Goal: Transaction & Acquisition: Purchase product/service

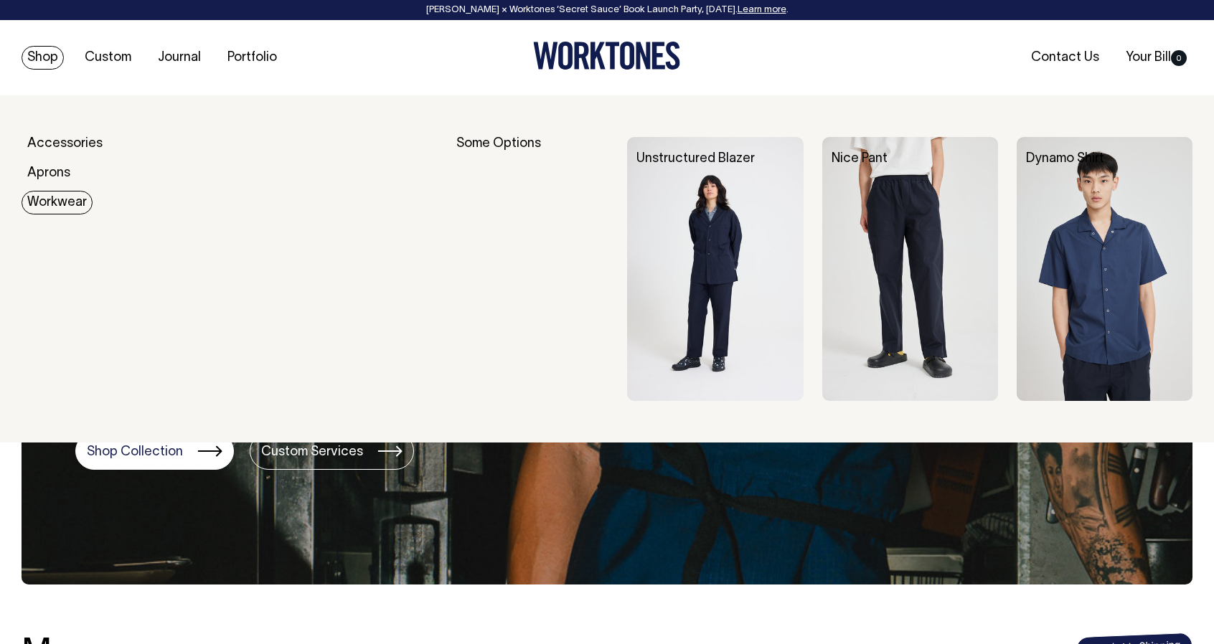
click at [1087, 267] on img at bounding box center [1104, 269] width 176 height 264
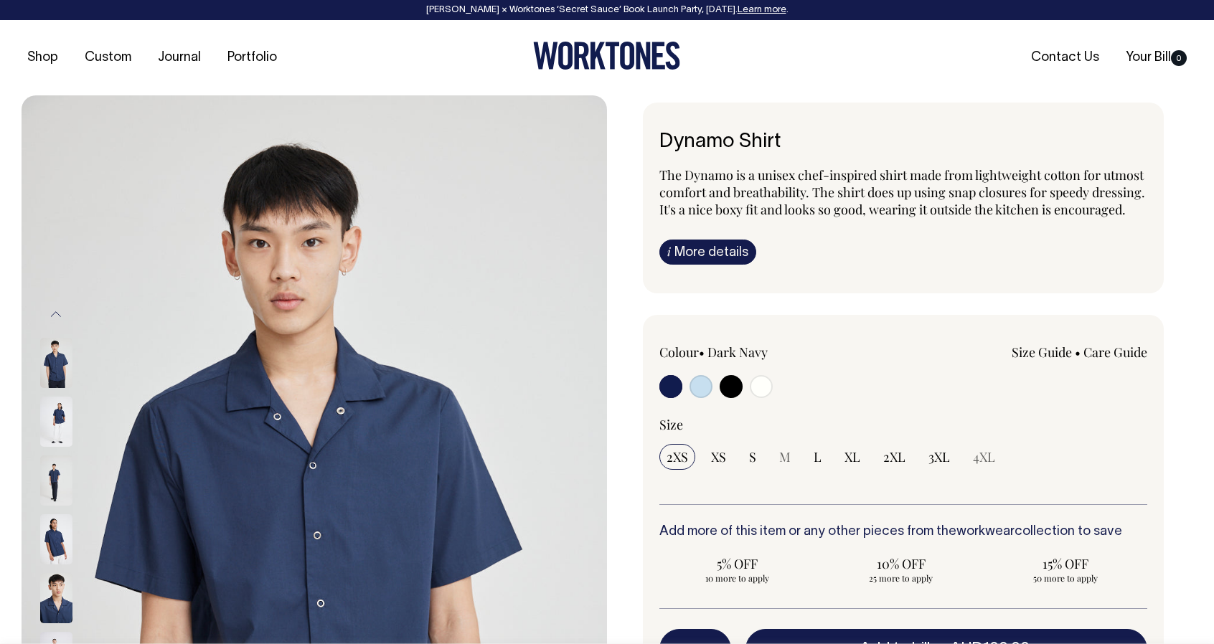
click at [728, 398] on input "radio" at bounding box center [730, 386] width 23 height 23
radio input "true"
select select "Black"
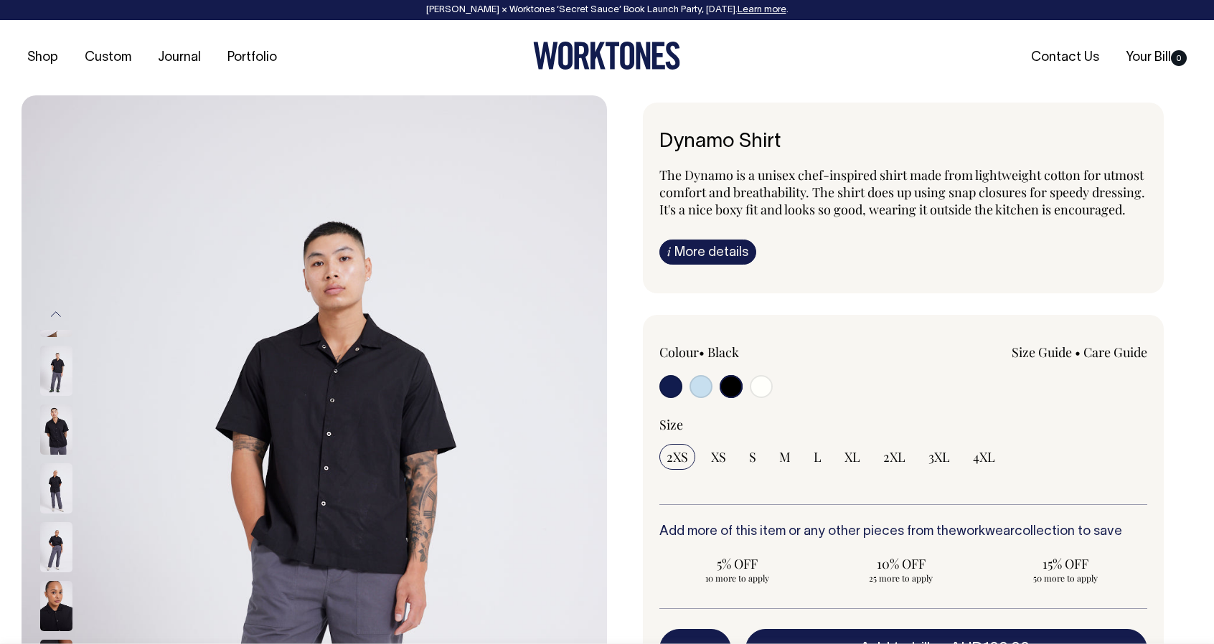
click at [40, 424] on img at bounding box center [56, 430] width 32 height 50
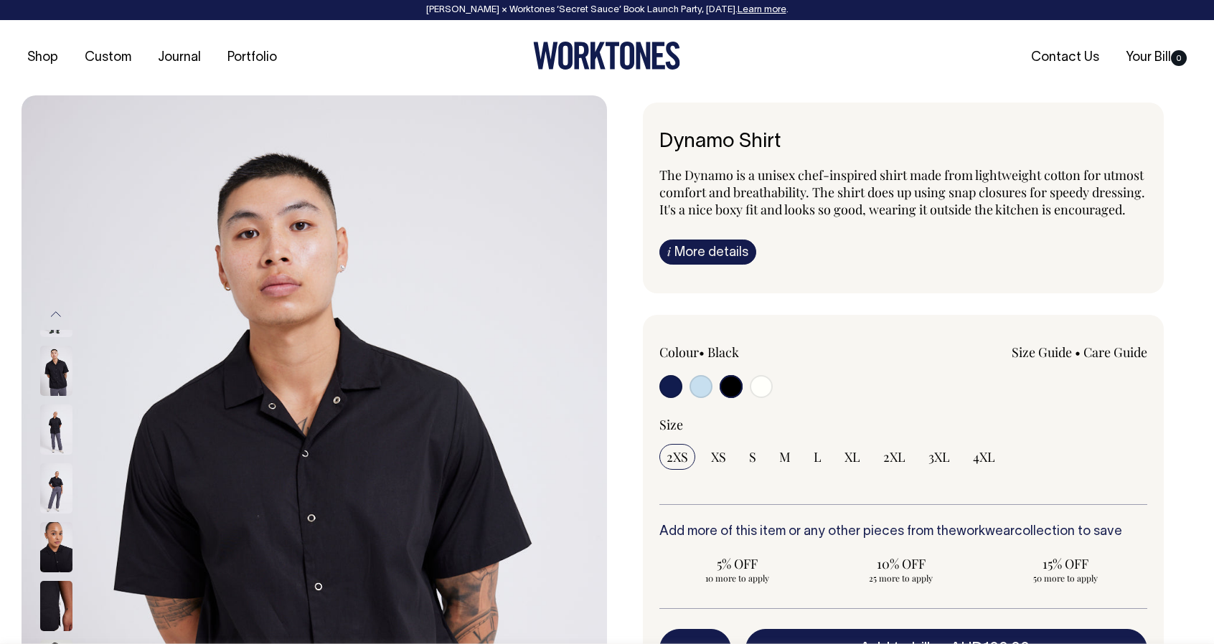
click at [40, 477] on img at bounding box center [56, 488] width 32 height 50
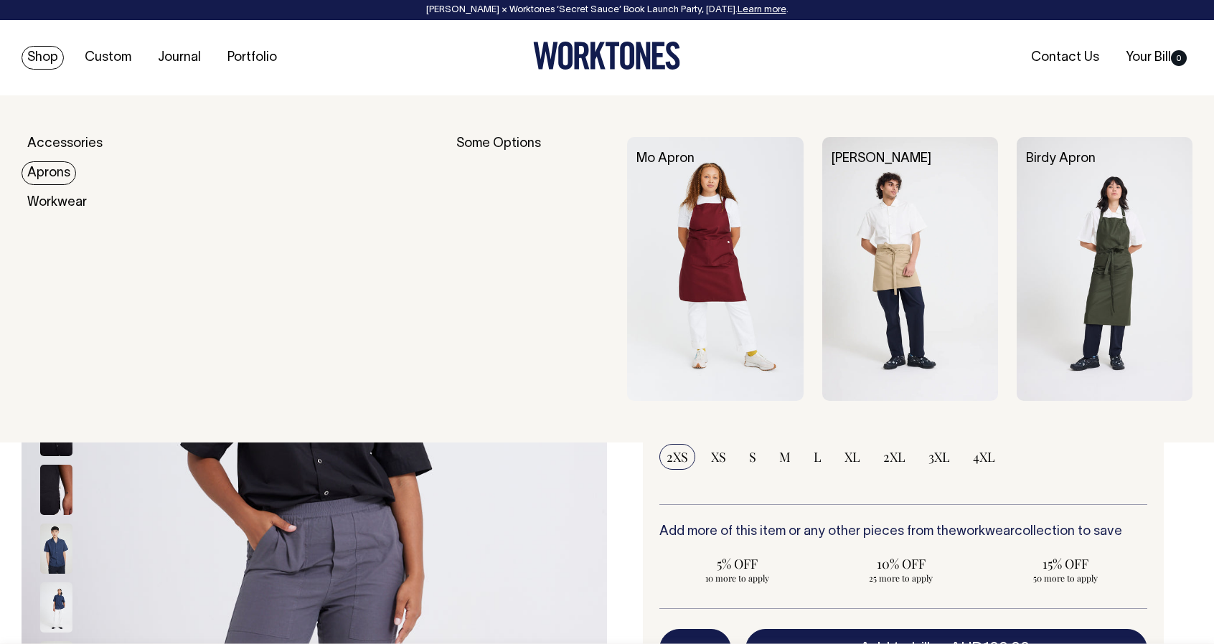
click at [48, 176] on link "Aprons" at bounding box center [49, 173] width 55 height 24
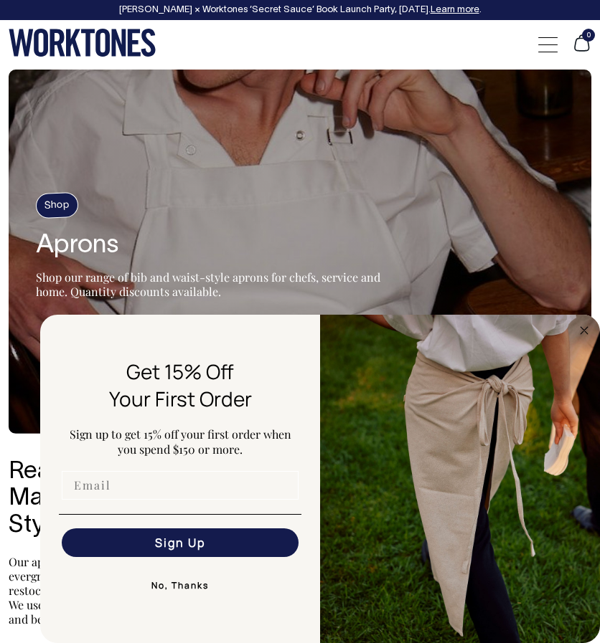
click at [186, 484] on input "Email" at bounding box center [180, 485] width 237 height 29
click at [387, 36] on div "0" at bounding box center [300, 44] width 600 height 49
click at [581, 323] on circle "Close dialog" at bounding box center [584, 330] width 16 height 16
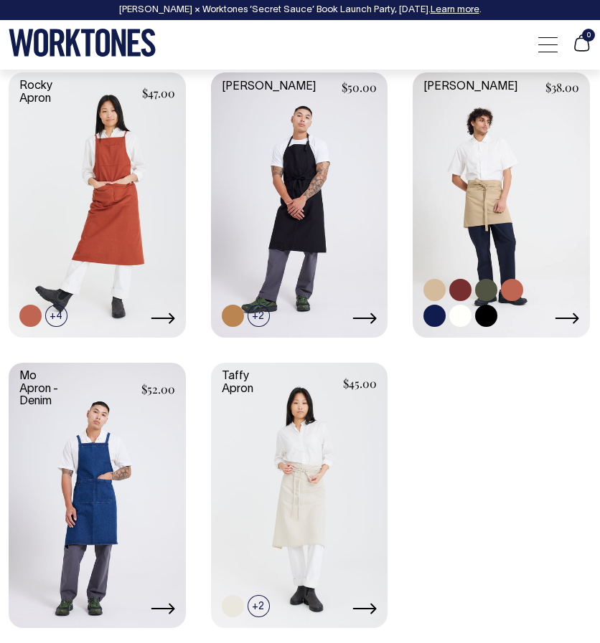
scroll to position [905, 0]
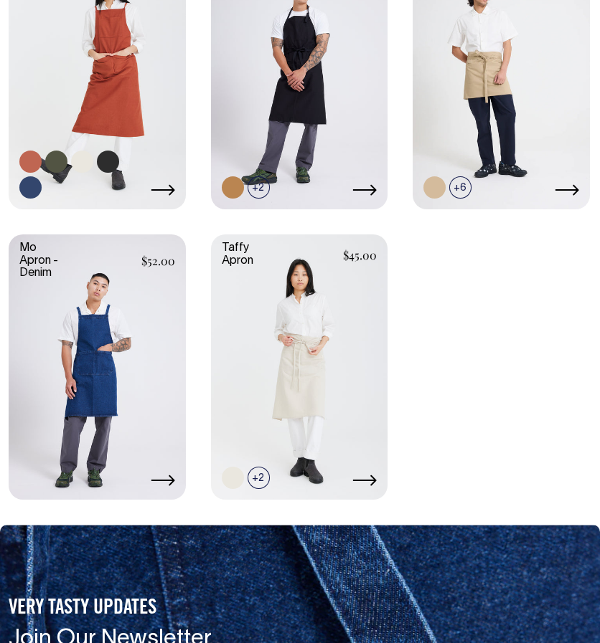
click at [103, 103] on link at bounding box center [97, 75] width 177 height 263
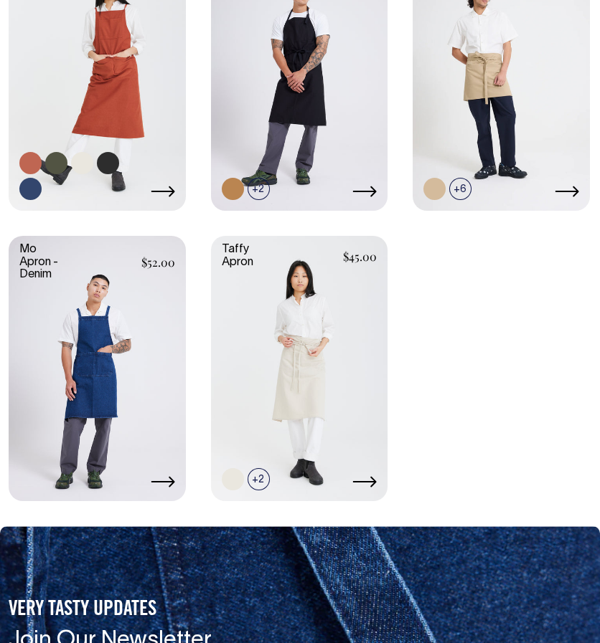
scroll to position [1031, 0]
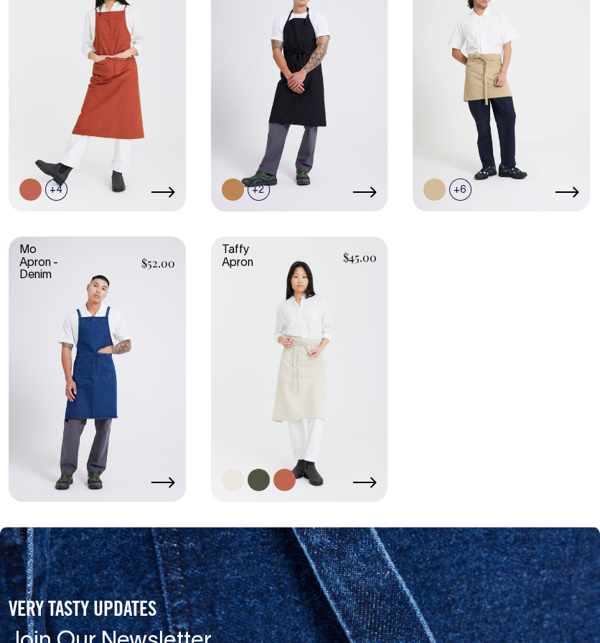
click at [337, 369] on link at bounding box center [299, 368] width 177 height 263
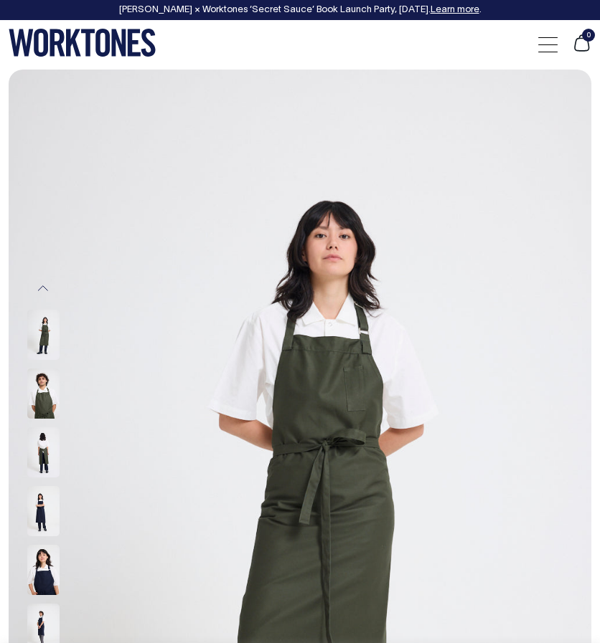
click at [43, 331] on img at bounding box center [43, 335] width 32 height 50
click at [39, 306] on div at bounding box center [63, 335] width 72 height 59
click at [42, 290] on button "Previous" at bounding box center [43, 288] width 22 height 29
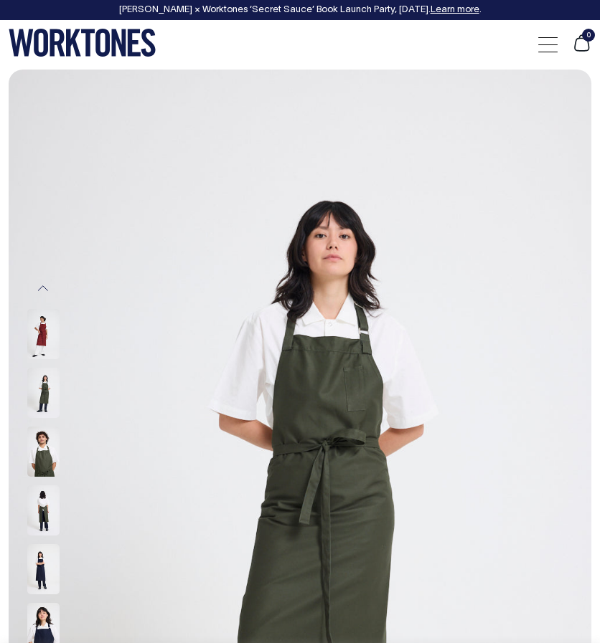
click at [42, 290] on button "Previous" at bounding box center [43, 288] width 22 height 29
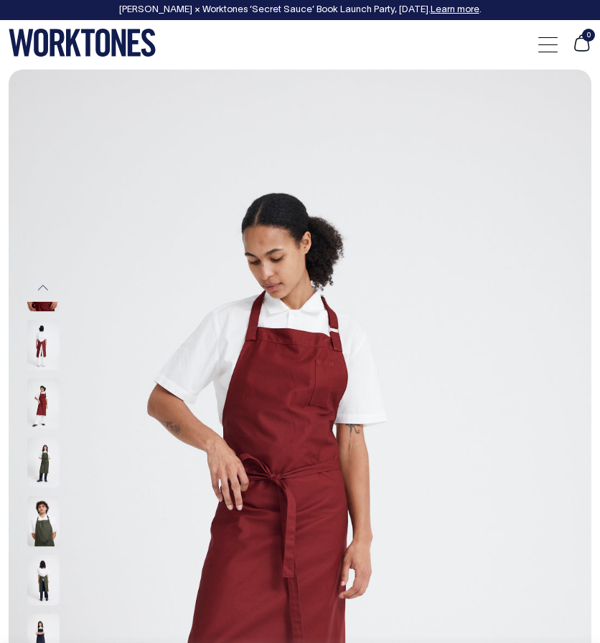
click at [42, 290] on button "Previous" at bounding box center [43, 287] width 22 height 29
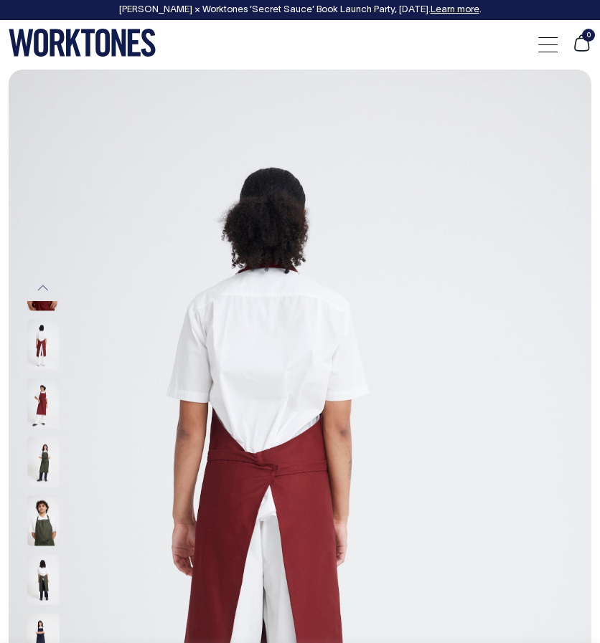
click at [42, 290] on button "Previous" at bounding box center [43, 287] width 22 height 29
click at [30, 450] on img at bounding box center [43, 463] width 32 height 50
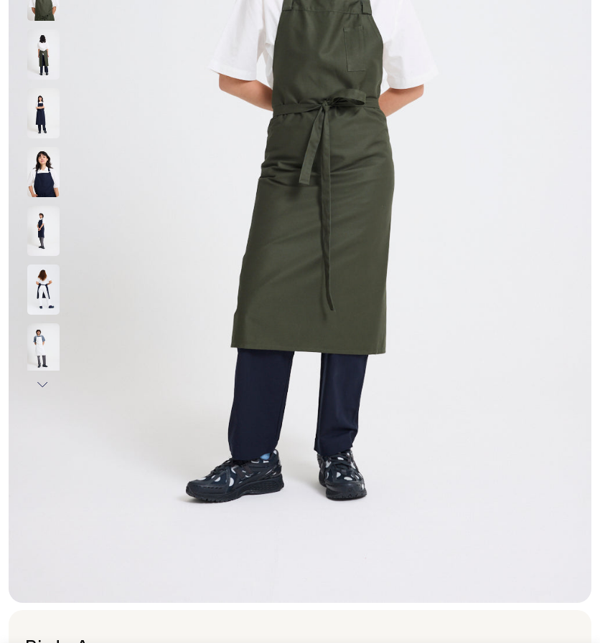
scroll to position [340, 0]
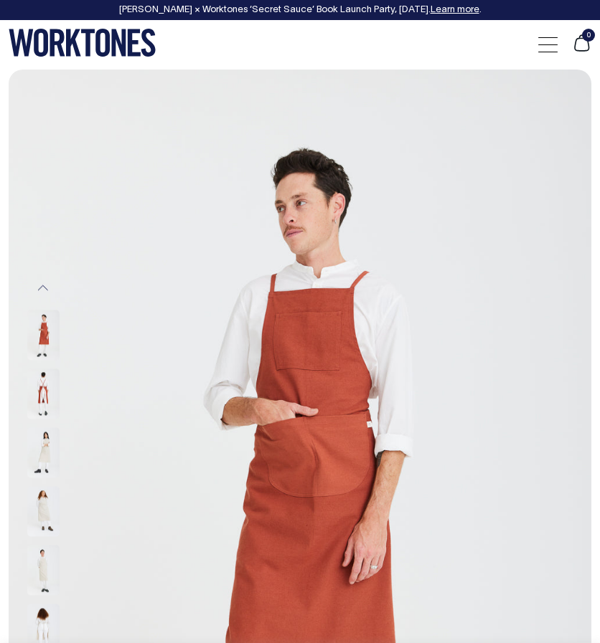
click at [36, 510] on img at bounding box center [43, 512] width 32 height 50
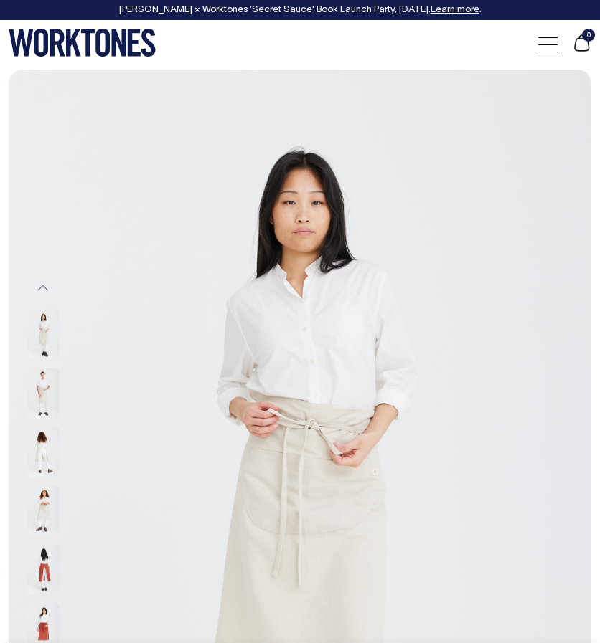
click at [30, 325] on img at bounding box center [43, 335] width 32 height 50
click at [32, 369] on img at bounding box center [43, 394] width 32 height 50
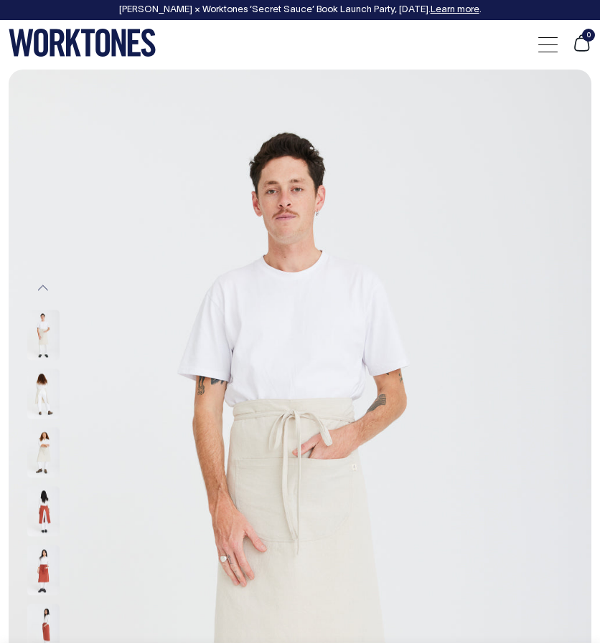
click at [32, 369] on img at bounding box center [43, 394] width 32 height 50
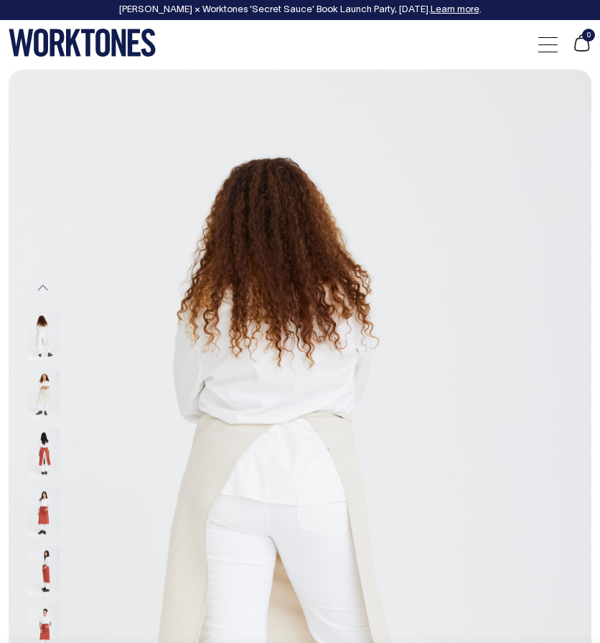
click at [68, 450] on div at bounding box center [63, 453] width 72 height 59
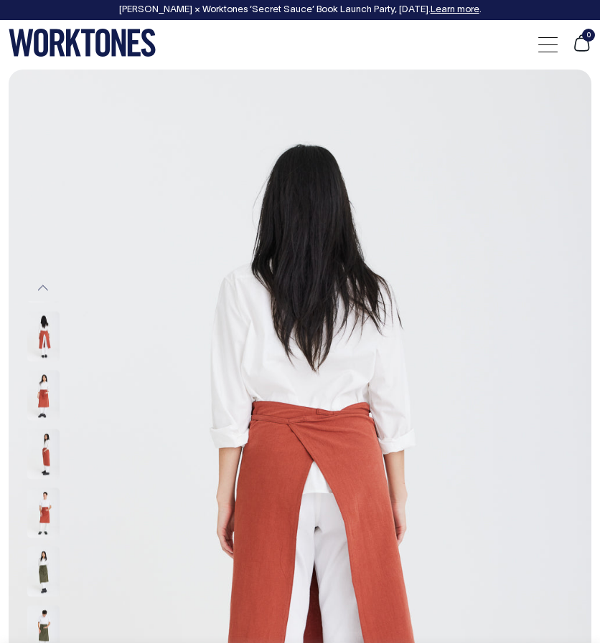
click at [57, 450] on img at bounding box center [43, 455] width 32 height 50
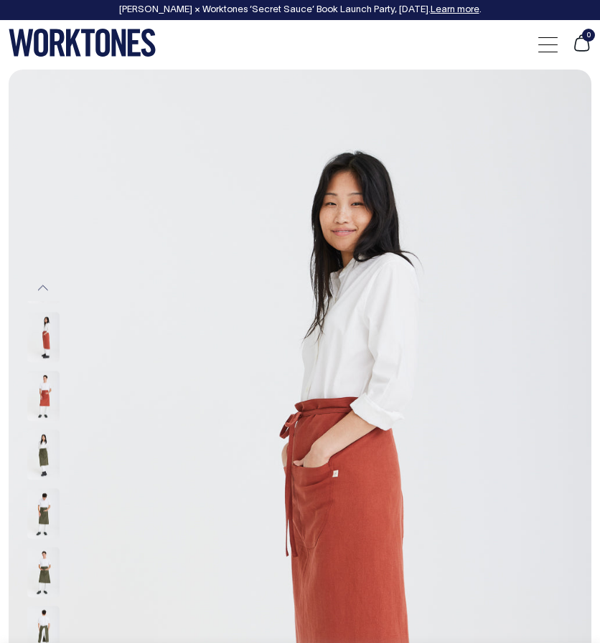
click at [44, 504] on img at bounding box center [43, 514] width 32 height 50
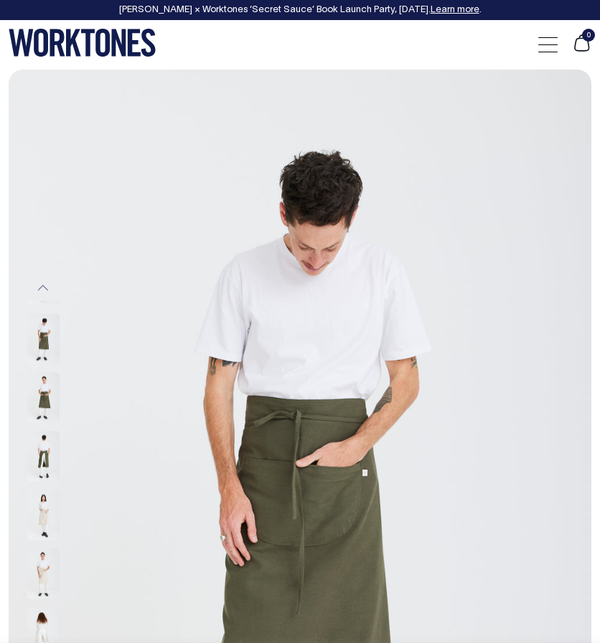
click at [34, 345] on img at bounding box center [43, 339] width 32 height 50
click at [36, 443] on img at bounding box center [43, 457] width 32 height 50
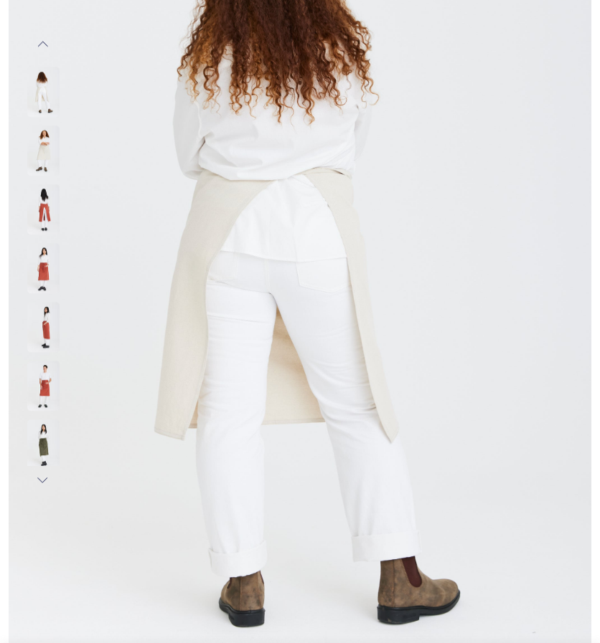
scroll to position [237, 0]
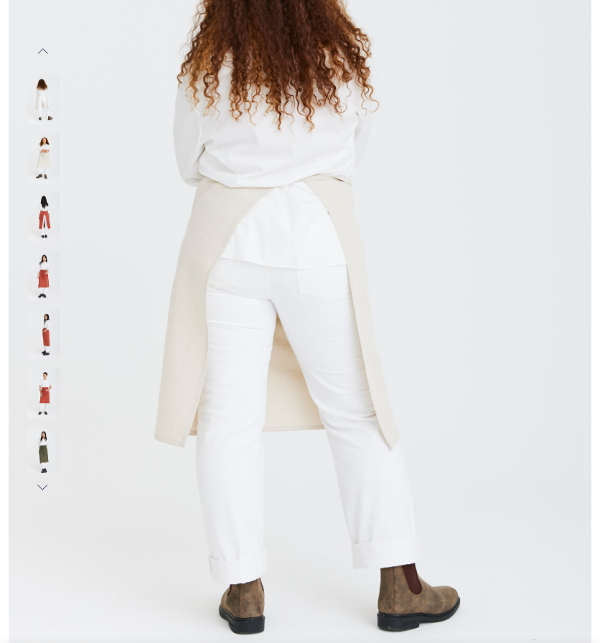
click at [55, 431] on img at bounding box center [43, 452] width 32 height 50
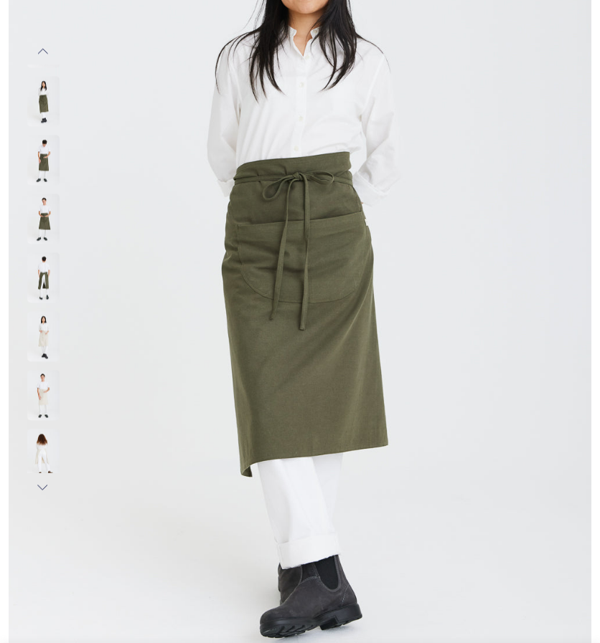
click at [37, 199] on img at bounding box center [43, 219] width 32 height 50
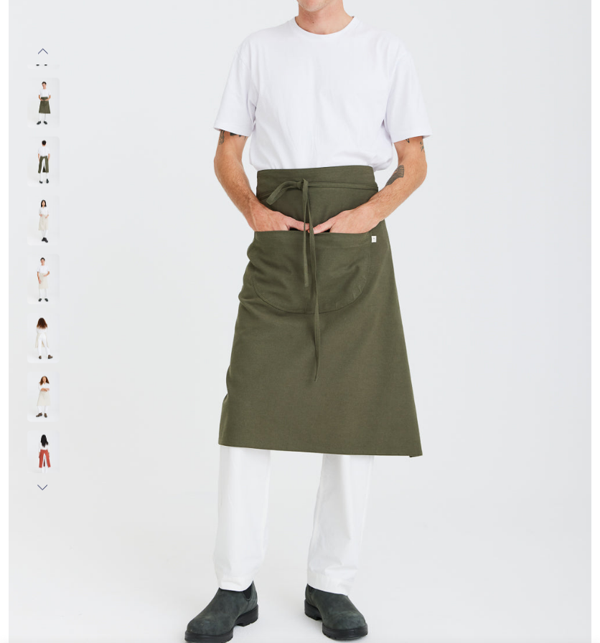
click at [34, 159] on img at bounding box center [43, 162] width 32 height 50
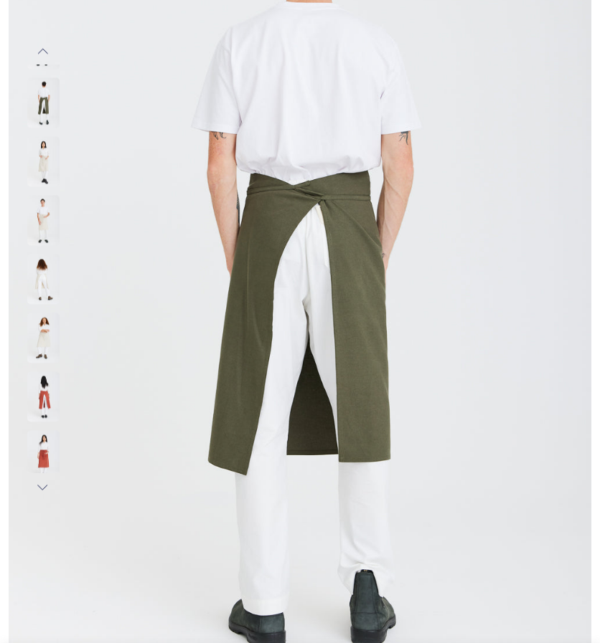
click at [60, 192] on div at bounding box center [63, 221] width 72 height 59
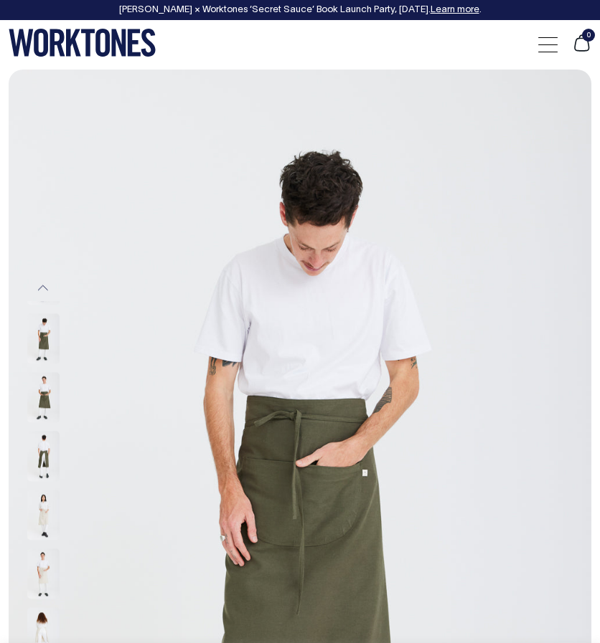
scroll to position [0, 0]
click at [60, 341] on div at bounding box center [63, 339] width 72 height 59
click at [44, 339] on img at bounding box center [43, 339] width 32 height 50
click at [37, 389] on img at bounding box center [43, 398] width 32 height 50
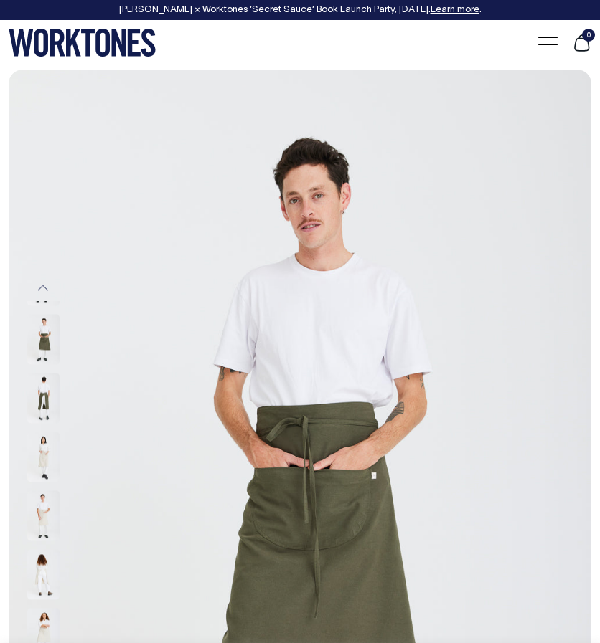
click at [51, 437] on img at bounding box center [43, 458] width 32 height 50
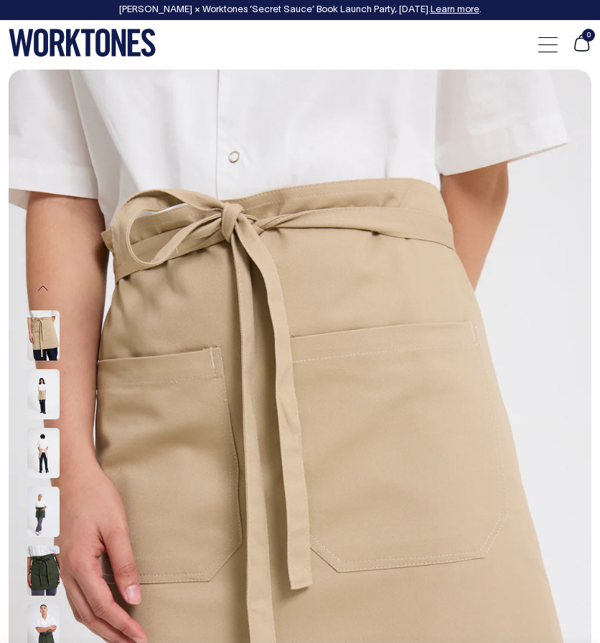
click at [42, 556] on img at bounding box center [43, 571] width 32 height 50
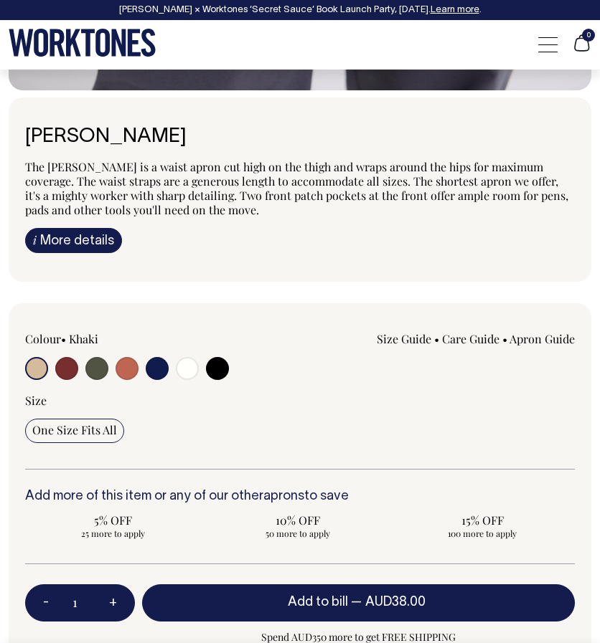
scroll to position [854, 0]
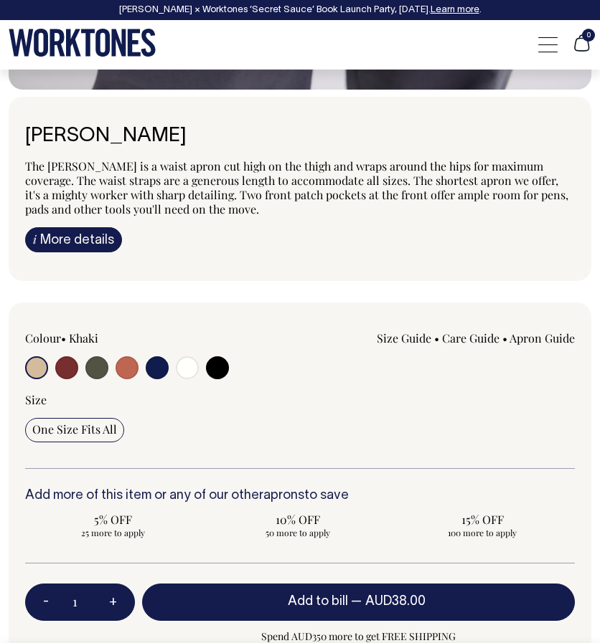
click at [96, 371] on input "radio" at bounding box center [96, 367] width 23 height 23
radio input "true"
select select "Olive"
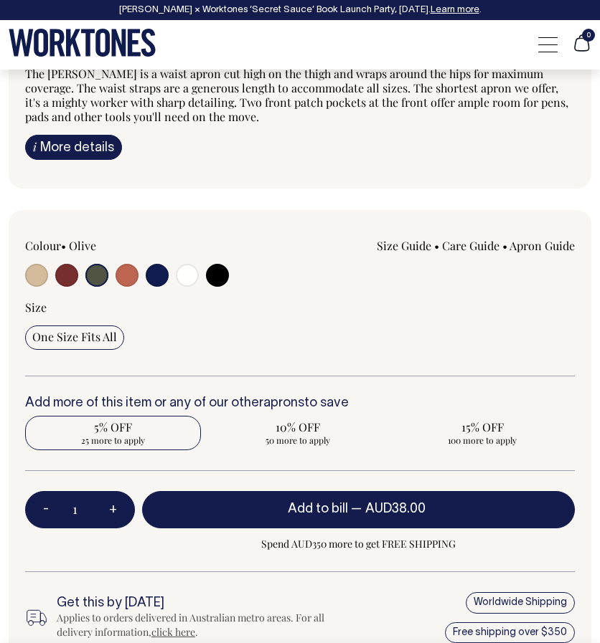
scroll to position [947, 0]
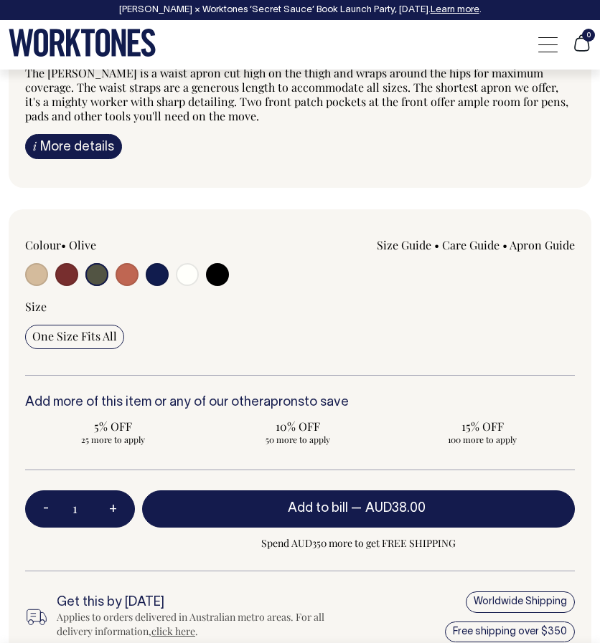
click at [242, 506] on button "Add to bill — AUD38.00" at bounding box center [358, 509] width 433 height 37
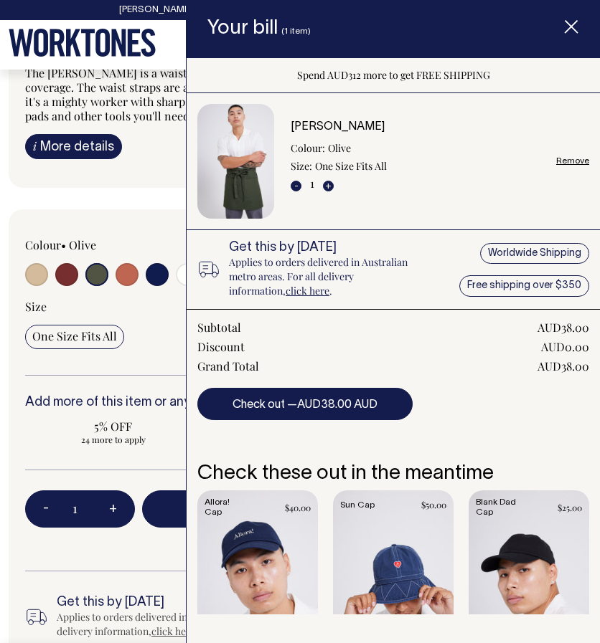
click at [502, 252] on div "Worldwide Shipping Free shipping over $350" at bounding box center [516, 269] width 145 height 57
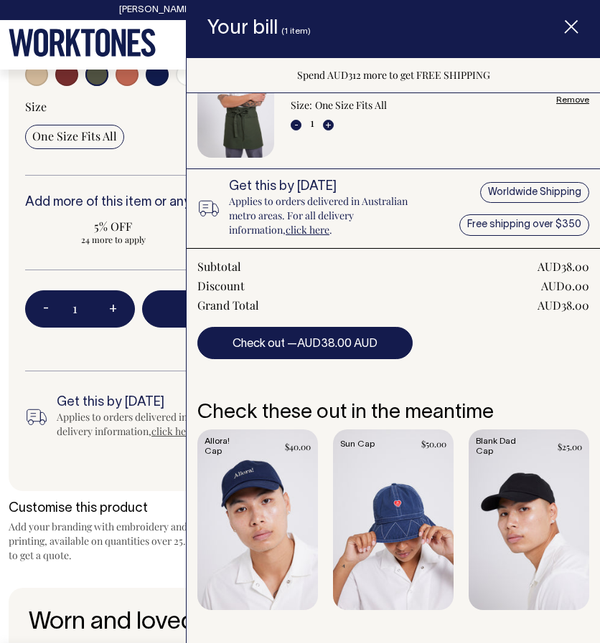
scroll to position [1148, 0]
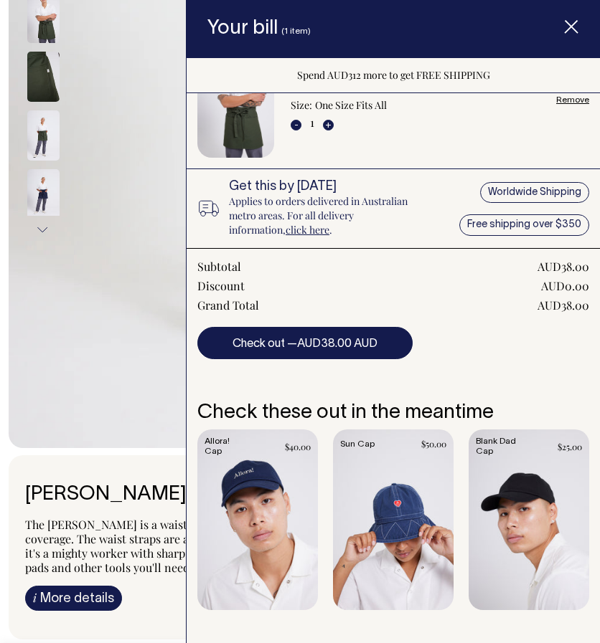
click at [579, 27] on span "Item added to your cart" at bounding box center [570, 29] width 57 height 60
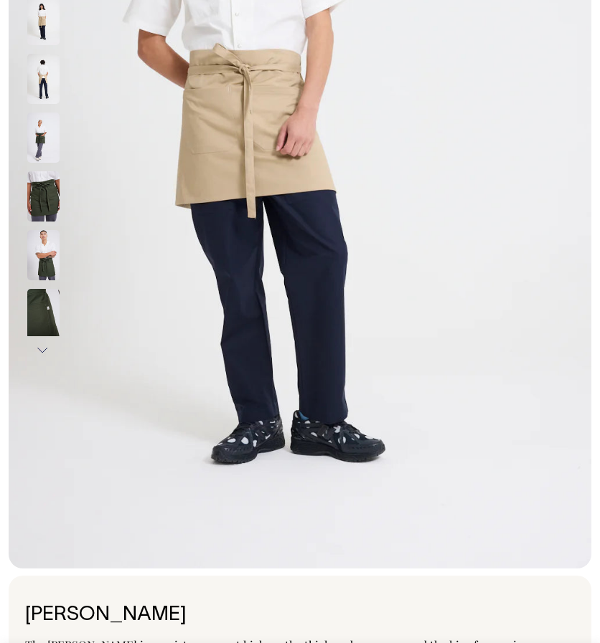
scroll to position [374, 0]
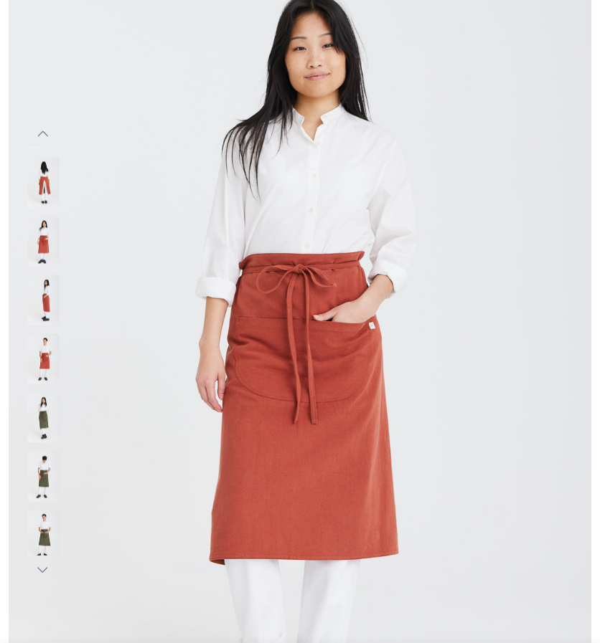
scroll to position [155, 0]
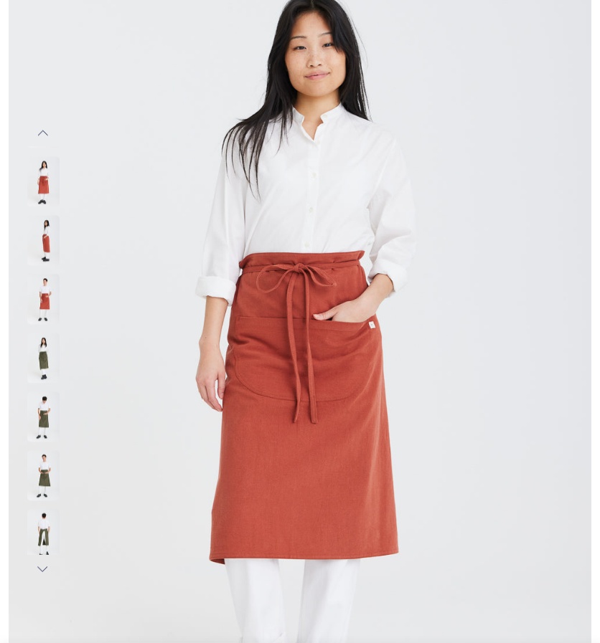
click at [47, 343] on img at bounding box center [43, 359] width 32 height 50
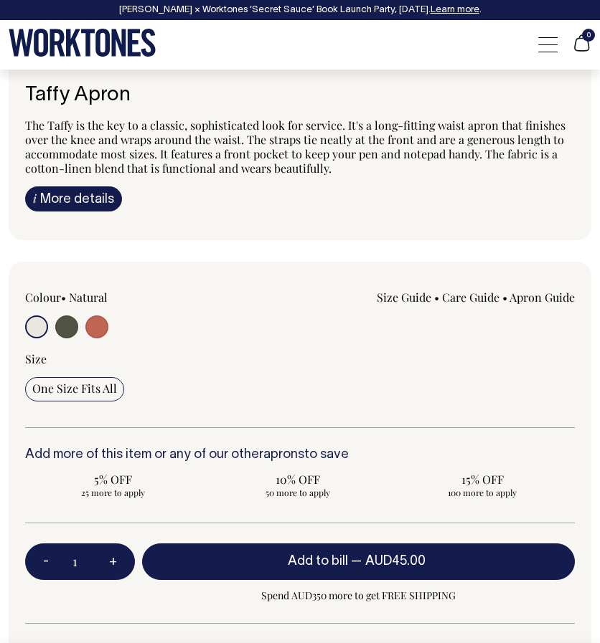
scroll to position [903, 0]
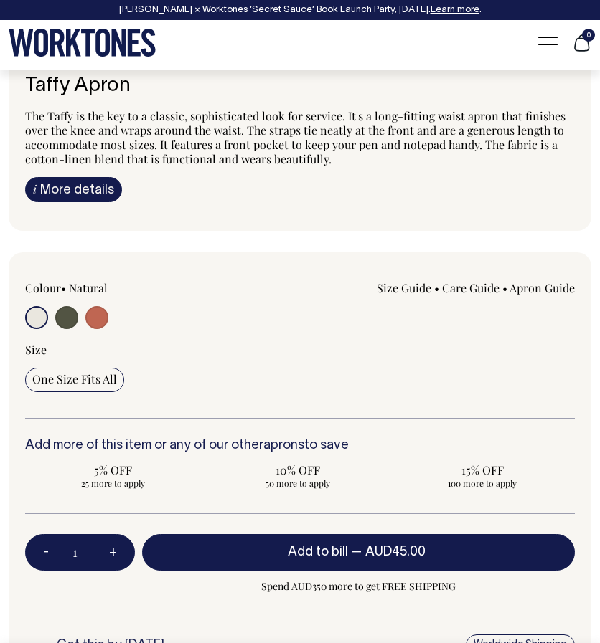
click at [70, 312] on input "radio" at bounding box center [66, 317] width 23 height 23
radio input "true"
select select "Olive"
click at [312, 554] on span "Add to bill" at bounding box center [318, 553] width 60 height 12
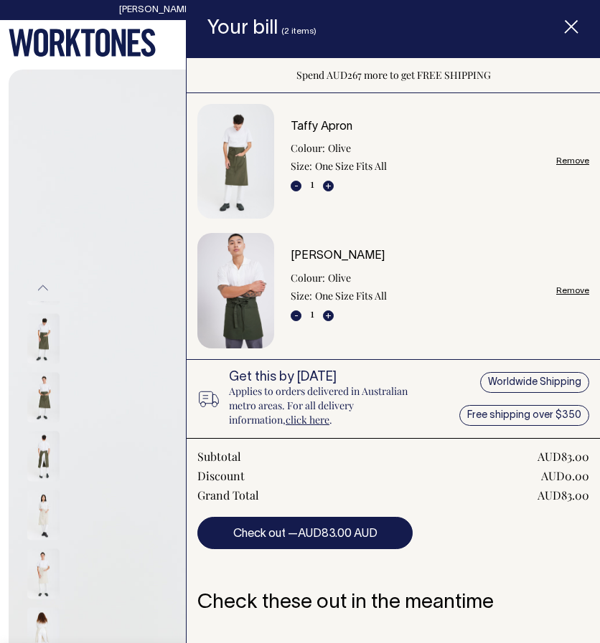
click at [171, 41] on div "2" at bounding box center [300, 44] width 600 height 49
click at [568, 22] on icon "Item added to your cart" at bounding box center [571, 27] width 14 height 14
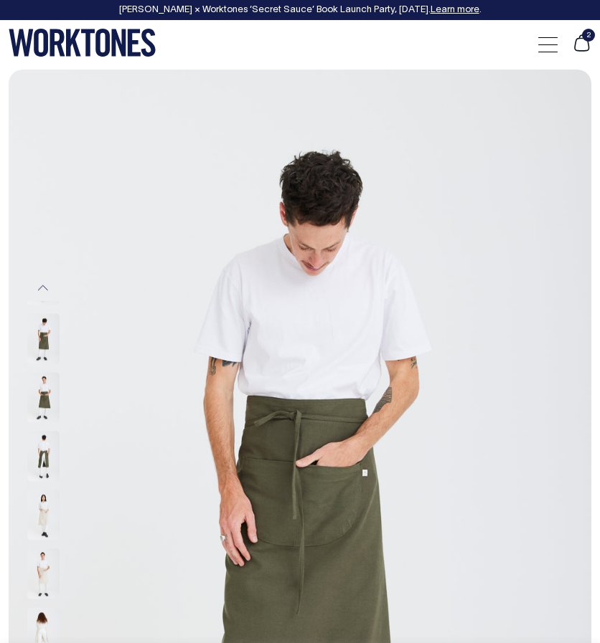
click at [557, 44] on span at bounding box center [547, 44] width 19 height 1
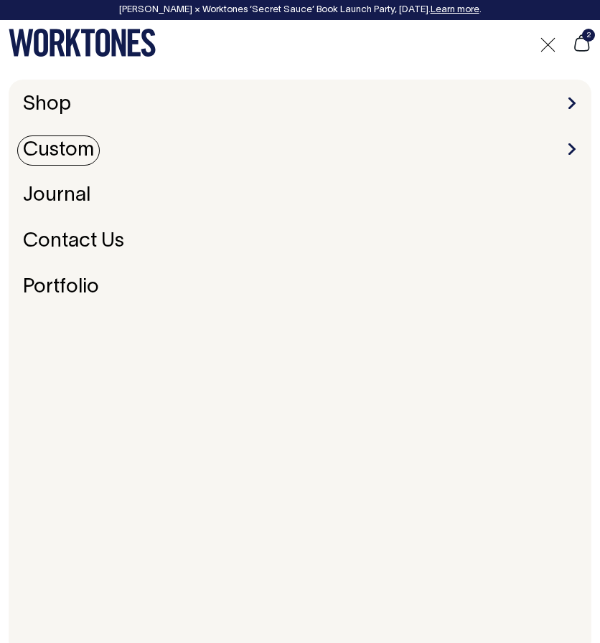
click at [66, 136] on link "Custom" at bounding box center [58, 151] width 82 height 30
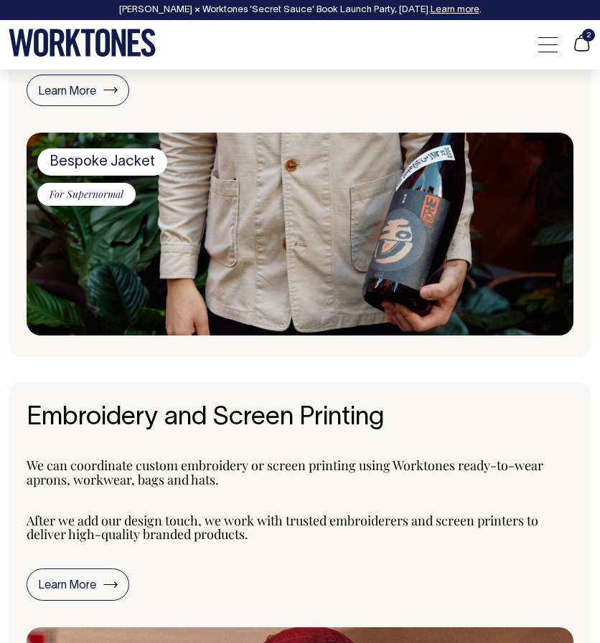
scroll to position [840, 0]
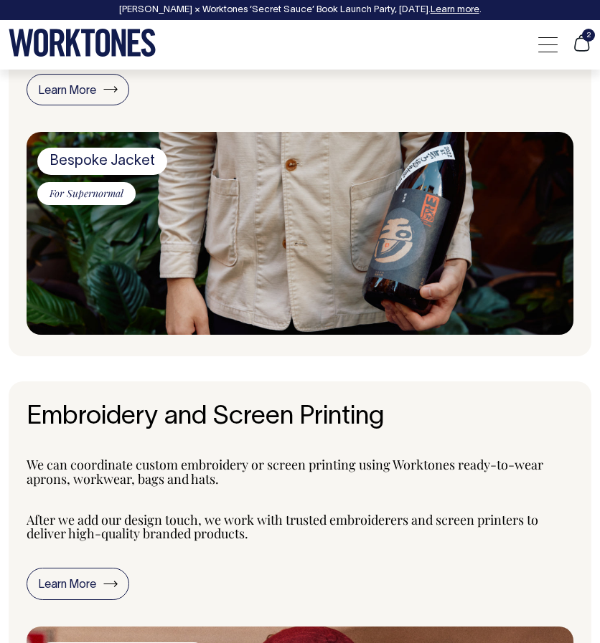
click at [327, 256] on img at bounding box center [300, 233] width 547 height 203
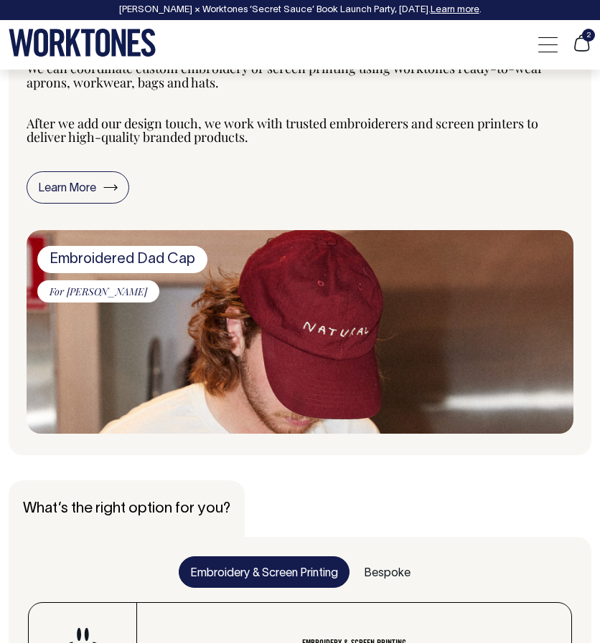
scroll to position [1237, 0]
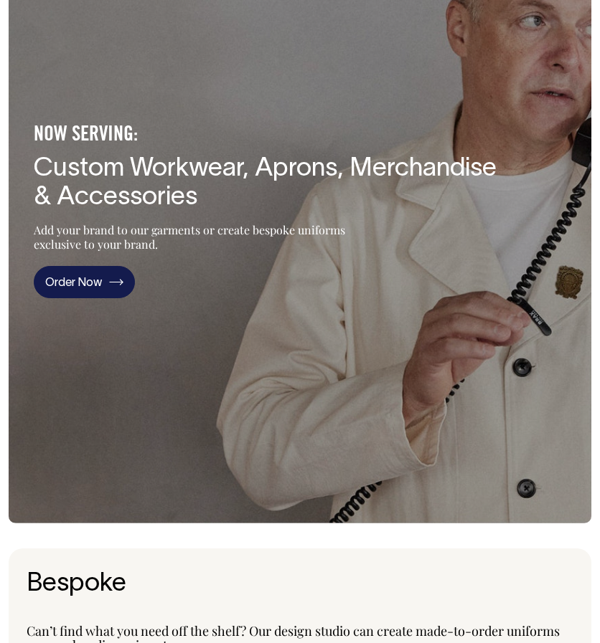
click at [85, 292] on link "Order Now" at bounding box center [84, 282] width 101 height 32
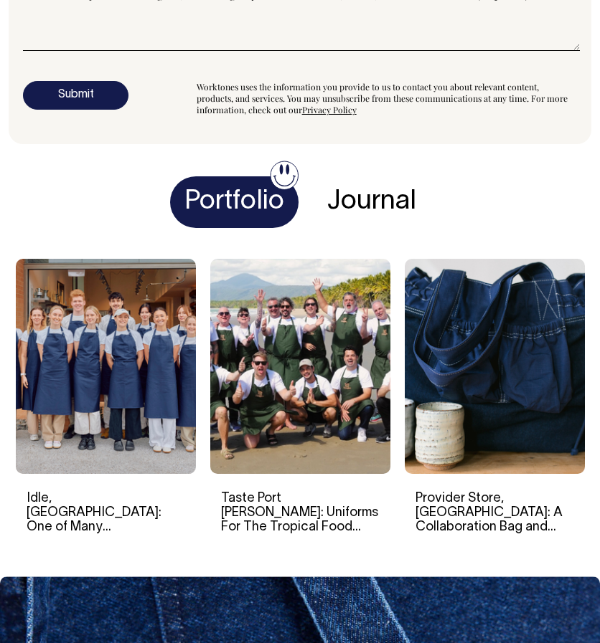
scroll to position [5037, 0]
click at [368, 192] on h4 "Journal" at bounding box center [372, 202] width 118 height 52
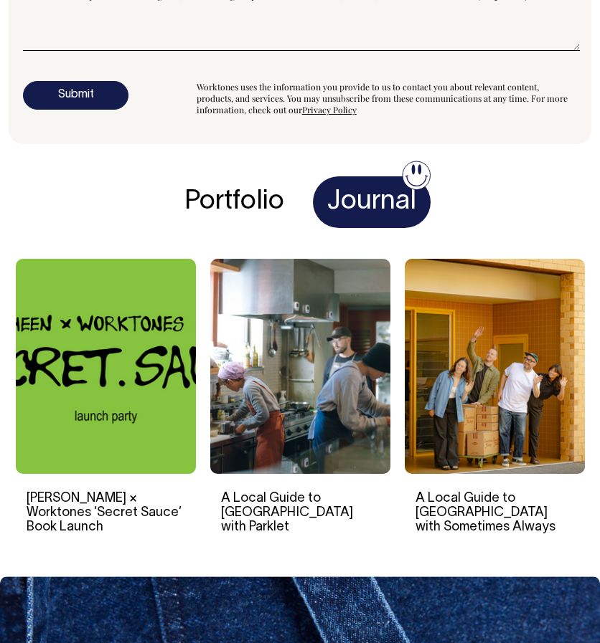
click at [240, 197] on h4 "Portfolio" at bounding box center [234, 202] width 128 height 52
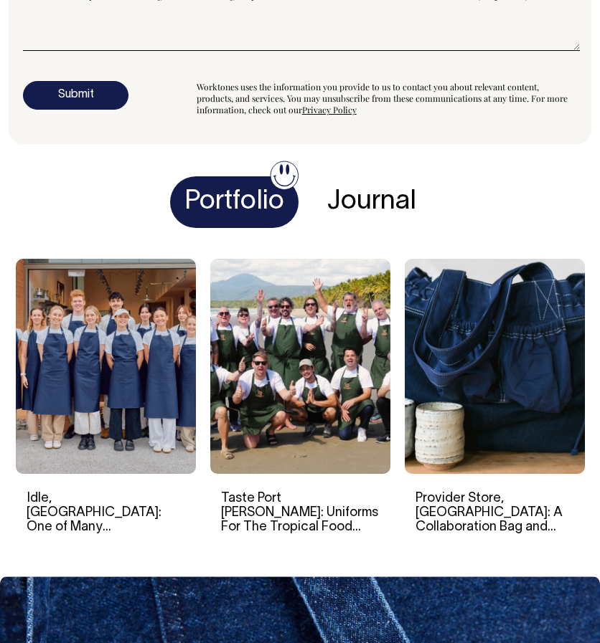
click at [258, 349] on img at bounding box center [300, 366] width 180 height 215
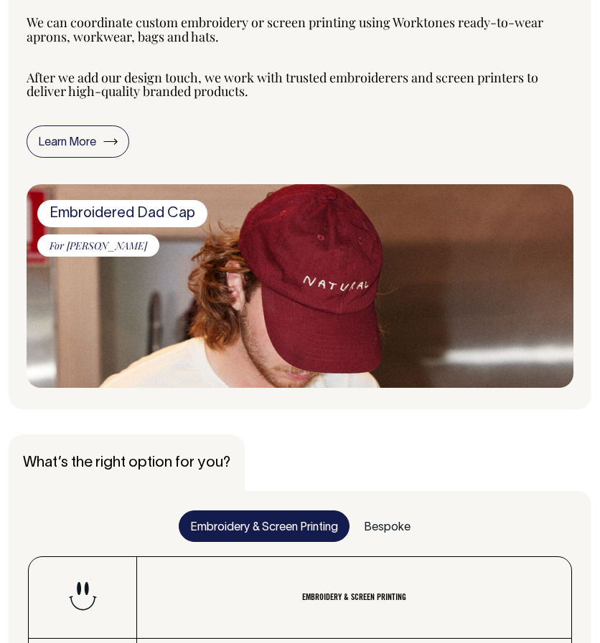
scroll to position [1283, 0]
click at [372, 523] on link "Bespoke" at bounding box center [387, 527] width 70 height 32
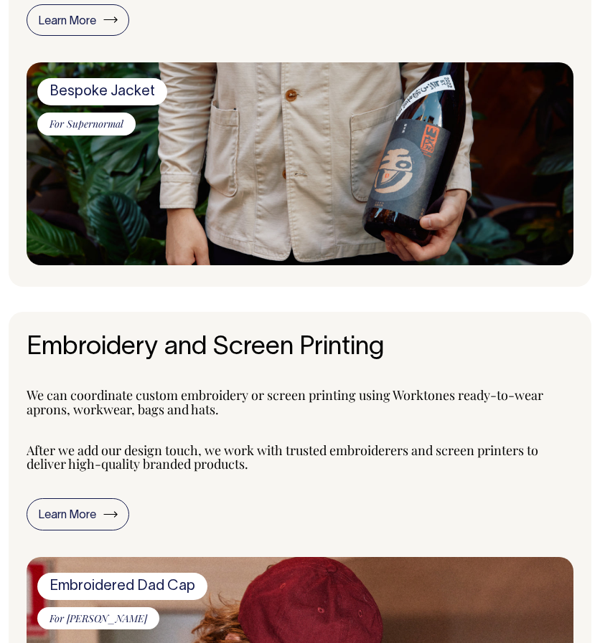
scroll to position [910, 0]
click at [77, 123] on span "For Supernormal" at bounding box center [86, 124] width 98 height 22
click at [212, 160] on img at bounding box center [300, 163] width 547 height 203
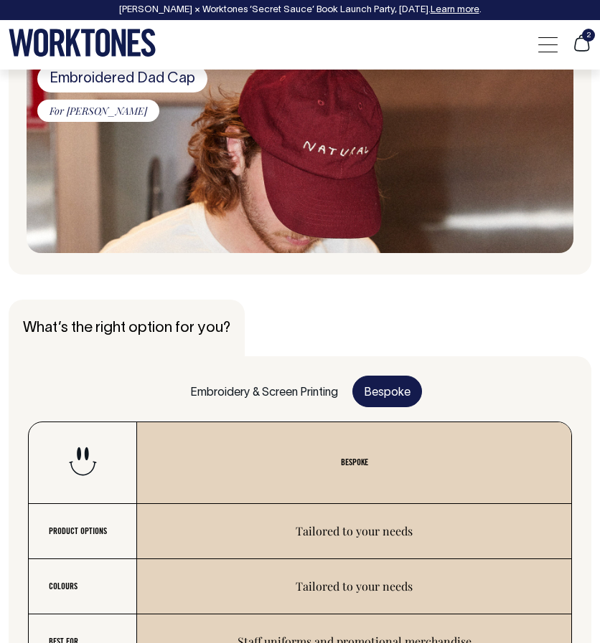
scroll to position [1418, 0]
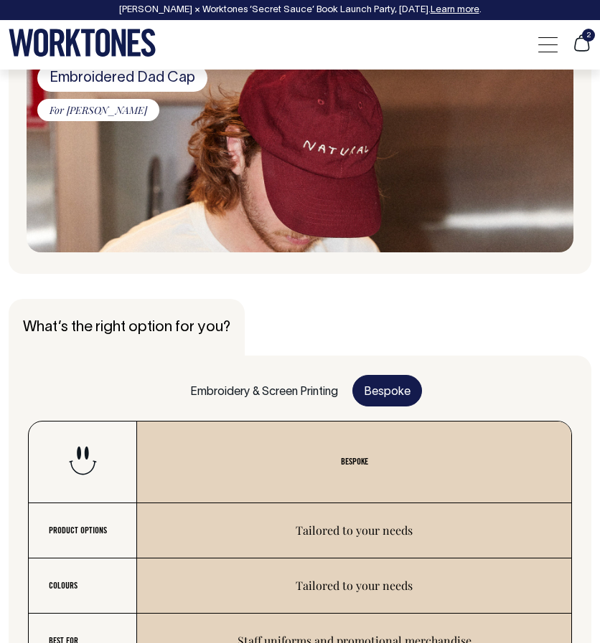
click at [156, 250] on section "Embroidery and Screen Printing We can coordinate custom embroidery or screen pr…" at bounding box center [300, 38] width 582 height 470
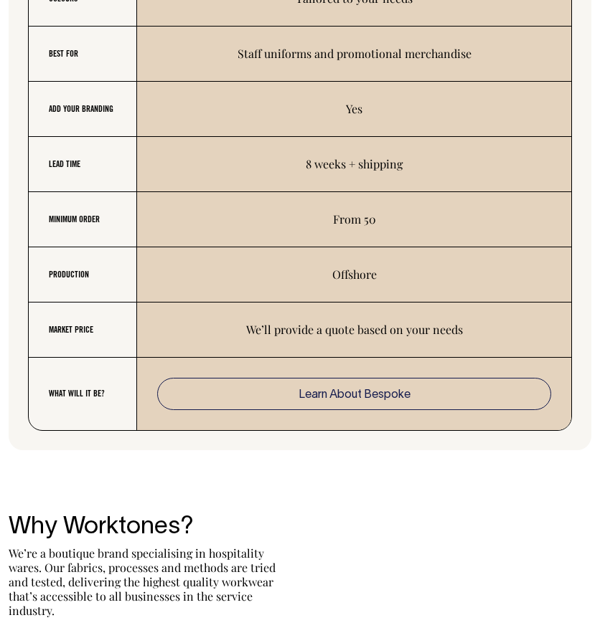
scroll to position [2005, 0]
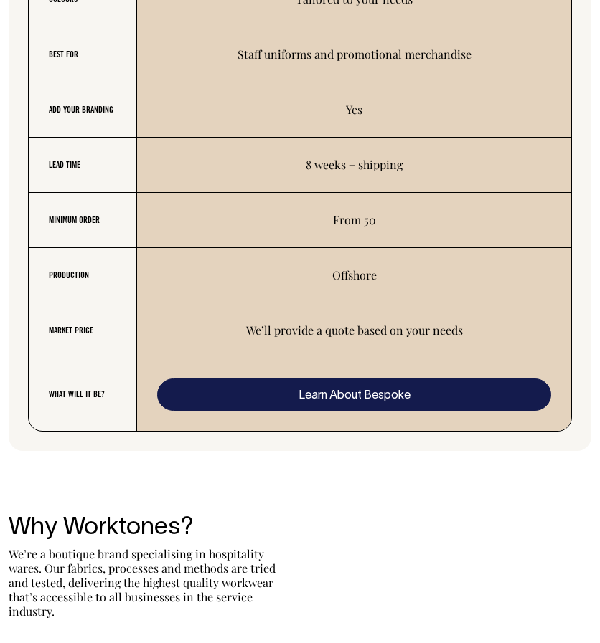
click at [228, 402] on link "Learn About Bespoke" at bounding box center [354, 395] width 394 height 32
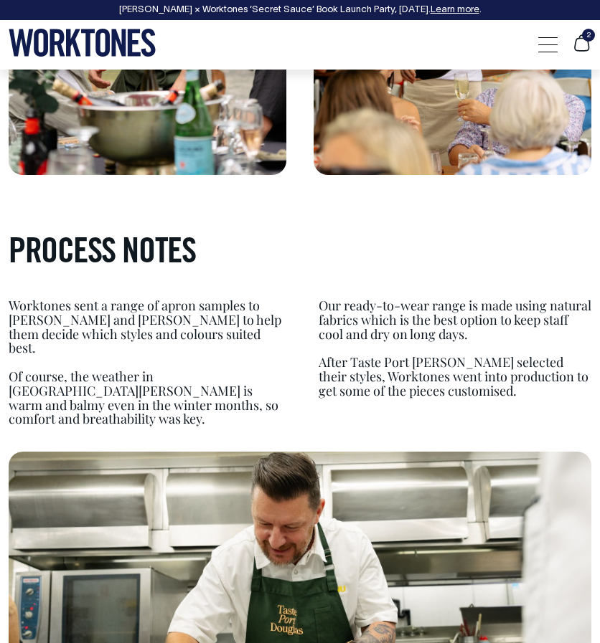
scroll to position [1555, 0]
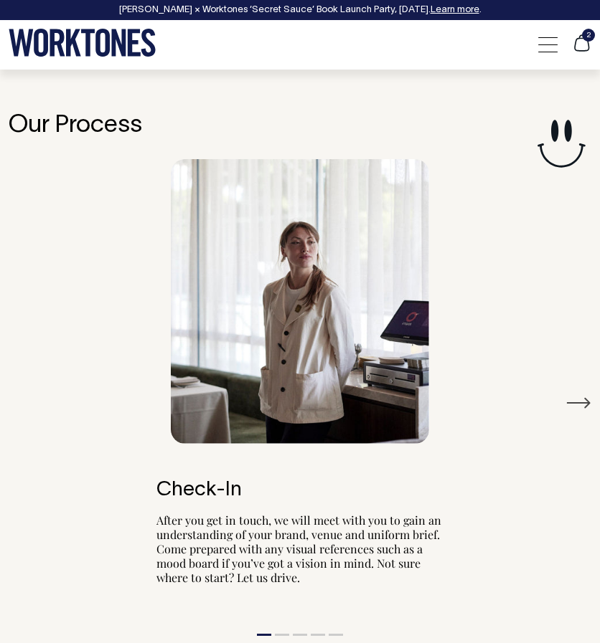
scroll to position [2703, 0]
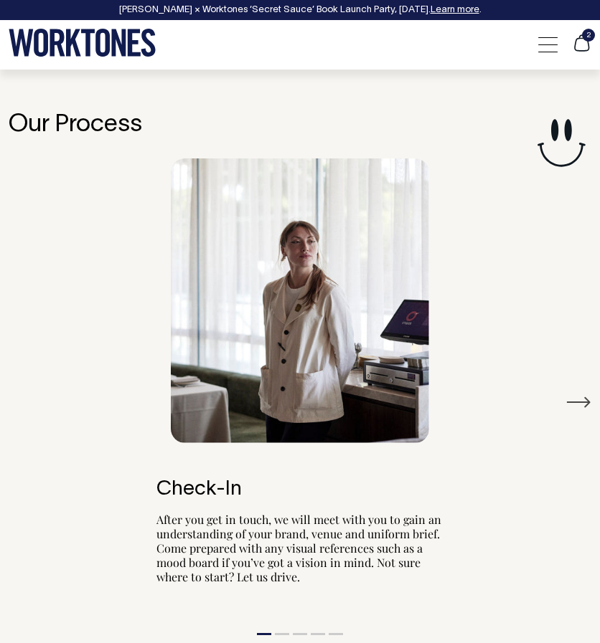
click at [585, 400] on button "Next" at bounding box center [578, 403] width 26 height 22
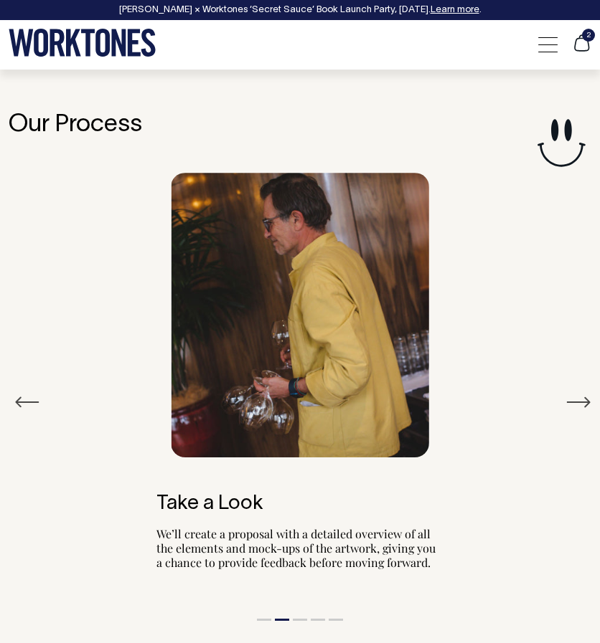
click at [585, 400] on button "Next" at bounding box center [578, 403] width 26 height 22
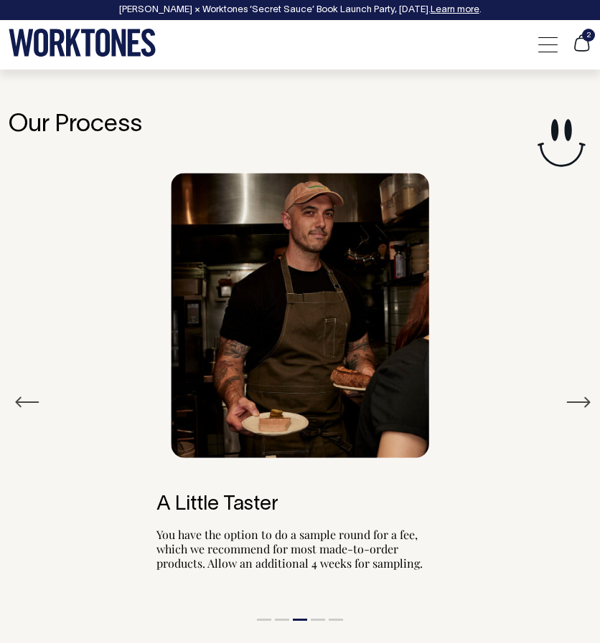
click at [585, 400] on button "Next" at bounding box center [578, 403] width 26 height 22
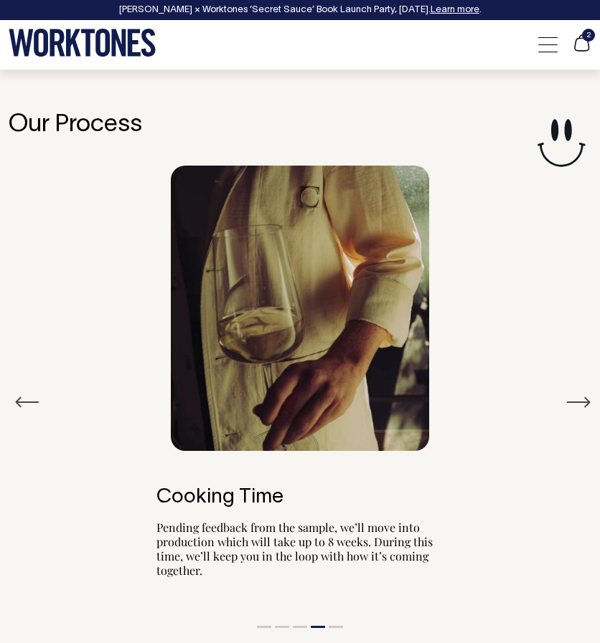
click at [585, 400] on button "Next" at bounding box center [578, 403] width 26 height 22
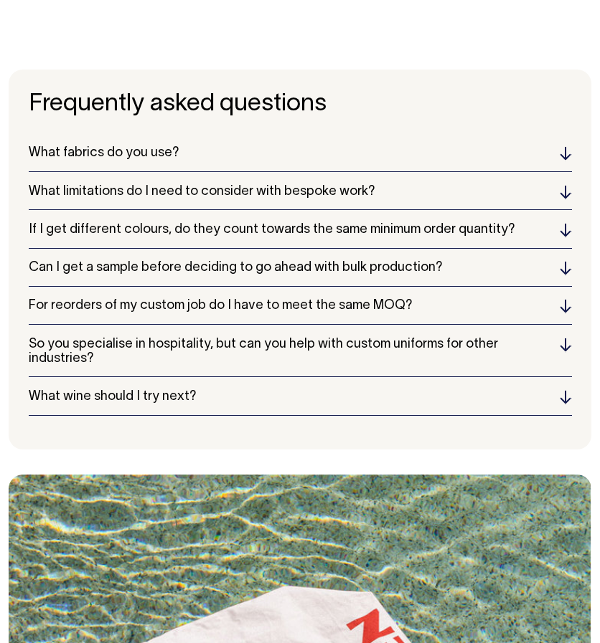
scroll to position [3874, 0]
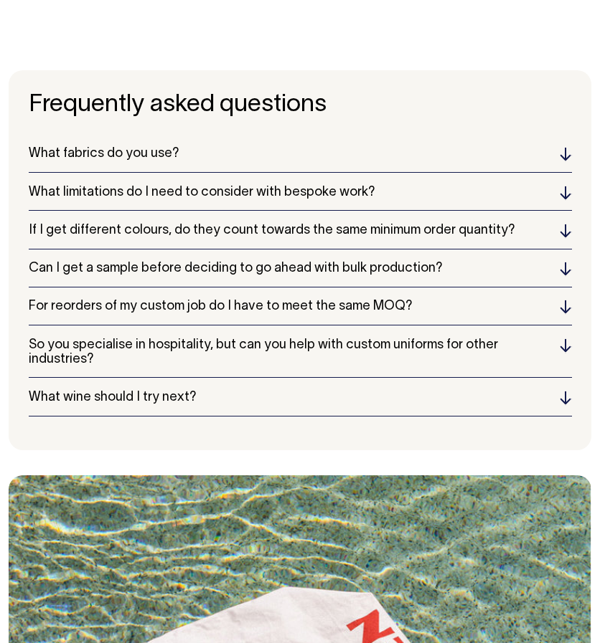
click at [123, 147] on h5 "What fabrics do you use?" at bounding box center [300, 154] width 543 height 14
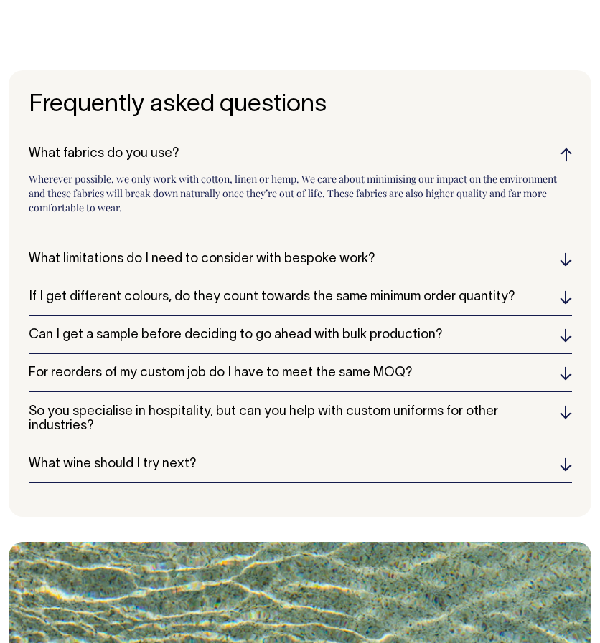
click at [123, 255] on h5 "What limitations do I need to consider with bespoke work?" at bounding box center [300, 259] width 543 height 14
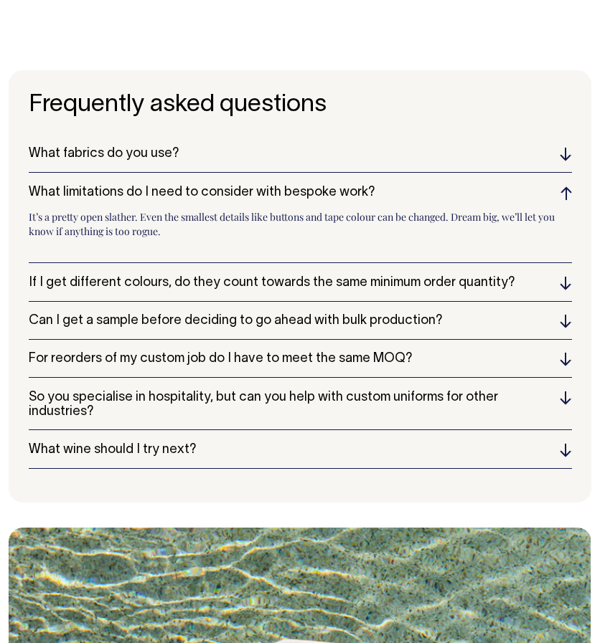
click at [124, 276] on h5 "If I get different colours, do they count towards the same minimum order quanti…" at bounding box center [300, 283] width 543 height 14
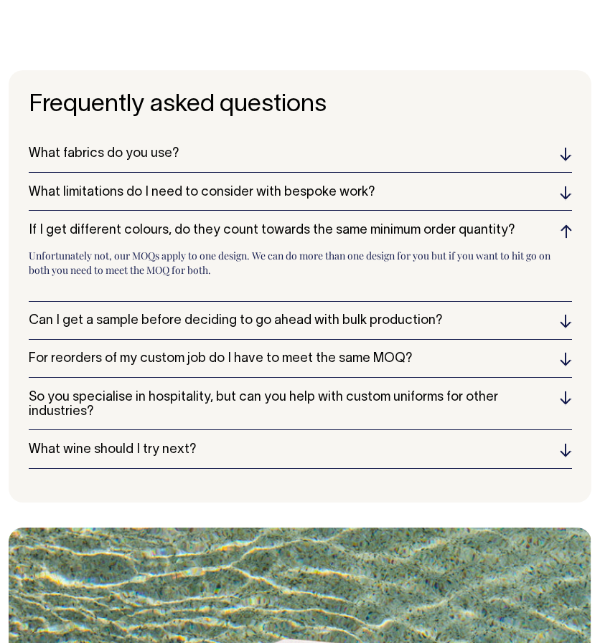
click at [109, 316] on h5 "Can I get a sample before deciding to go ahead with bulk production?" at bounding box center [300, 321] width 543 height 14
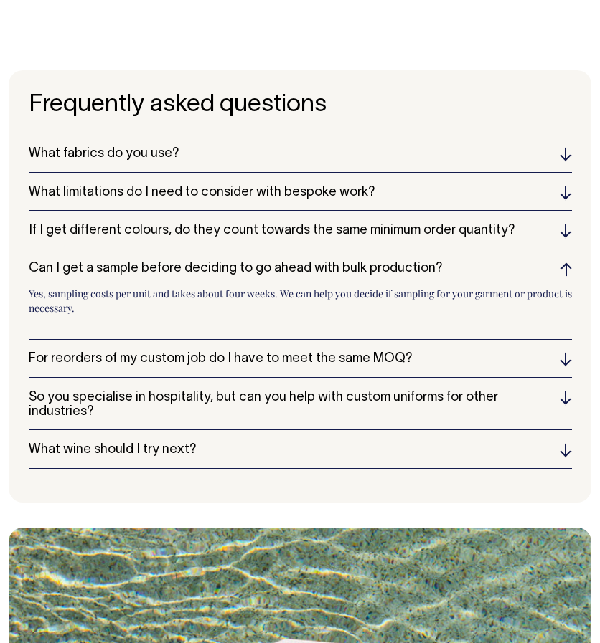
click at [121, 352] on h5 "For reorders of my custom job do I have to meet the same MOQ?" at bounding box center [300, 359] width 543 height 14
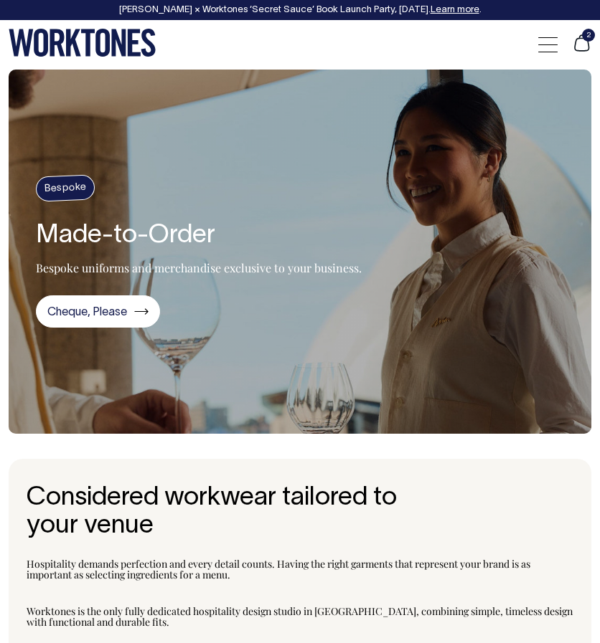
scroll to position [0, 0]
click at [91, 316] on link "Cheque, Please" at bounding box center [98, 312] width 124 height 32
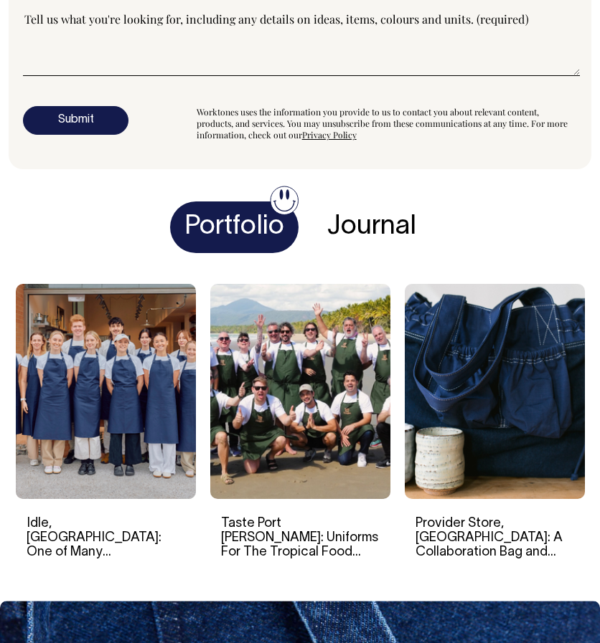
click at [62, 346] on img at bounding box center [106, 391] width 180 height 215
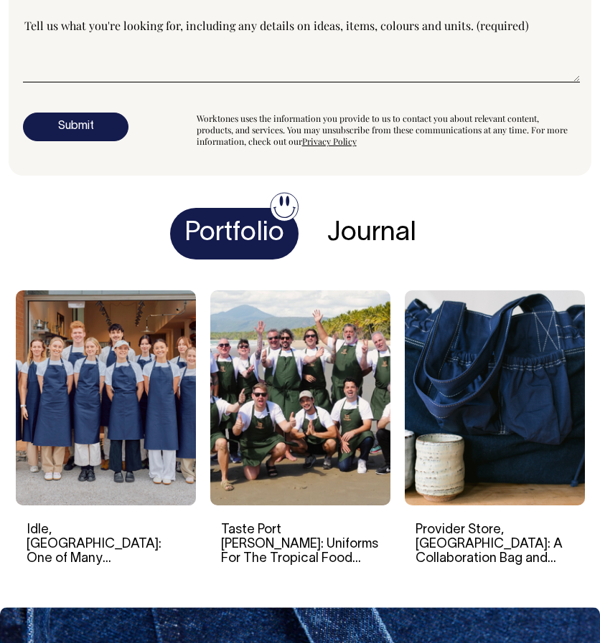
scroll to position [5183, 0]
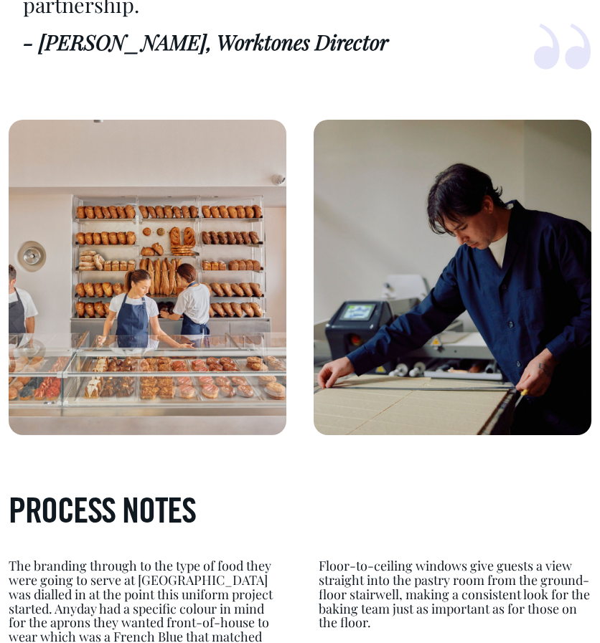
scroll to position [1376, 0]
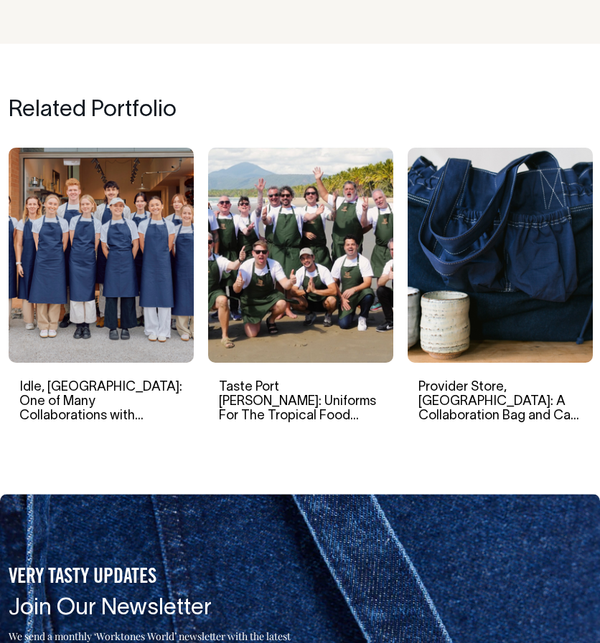
click at [526, 236] on img at bounding box center [499, 255] width 185 height 215
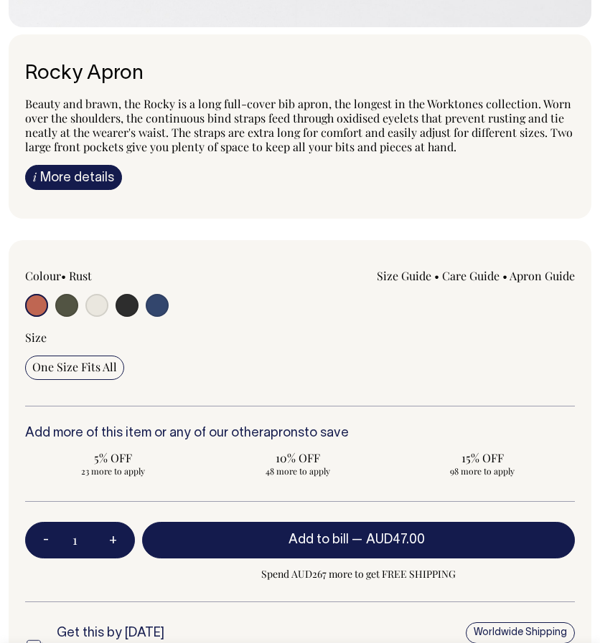
scroll to position [915, 0]
click at [55, 308] on label at bounding box center [66, 307] width 23 height 26
click at [55, 308] on input "radio" at bounding box center [66, 305] width 23 height 23
radio input "true"
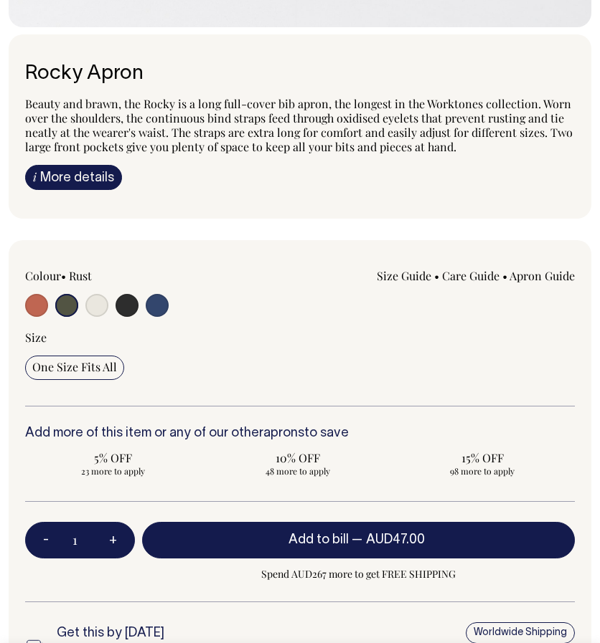
select select "Olive"
click at [62, 304] on input "radio" at bounding box center [66, 305] width 23 height 23
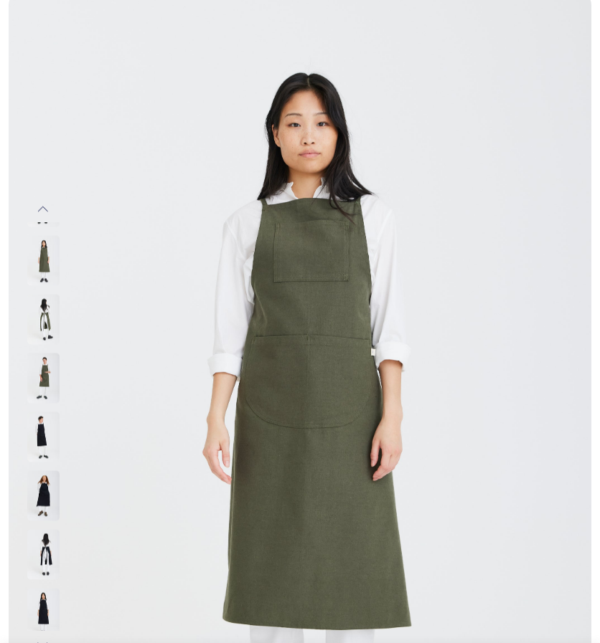
scroll to position [78, 0]
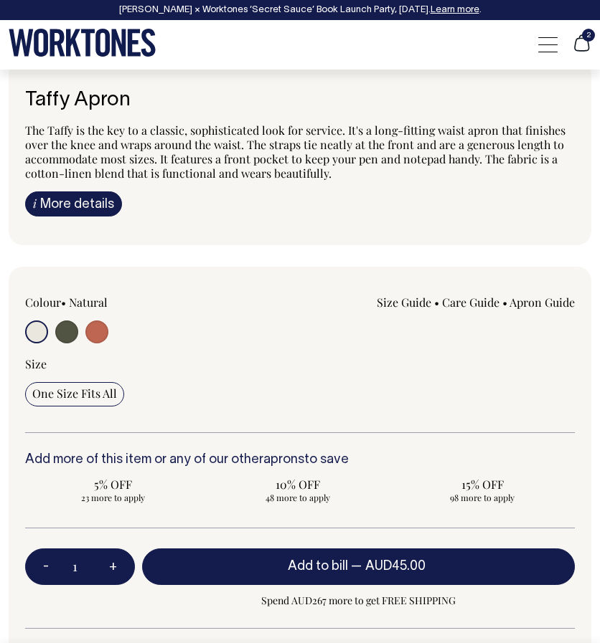
click at [89, 334] on input "radio" at bounding box center [96, 332] width 23 height 23
radio input "true"
select select "Rust"
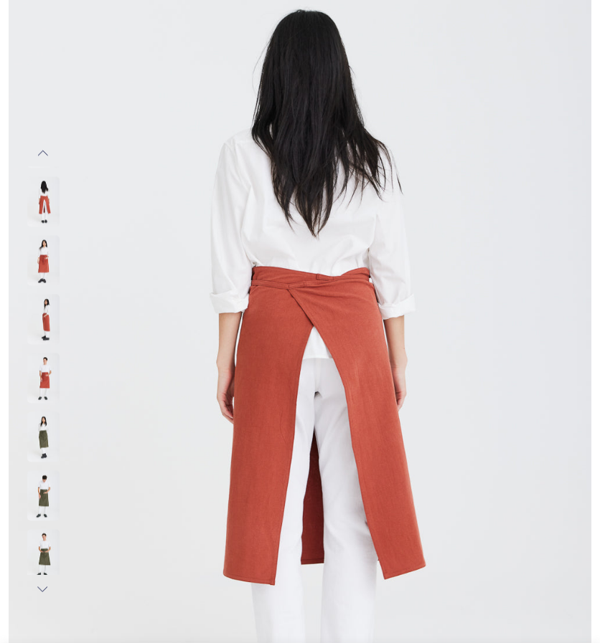
scroll to position [134, 0]
click at [47, 266] on img at bounding box center [43, 262] width 32 height 50
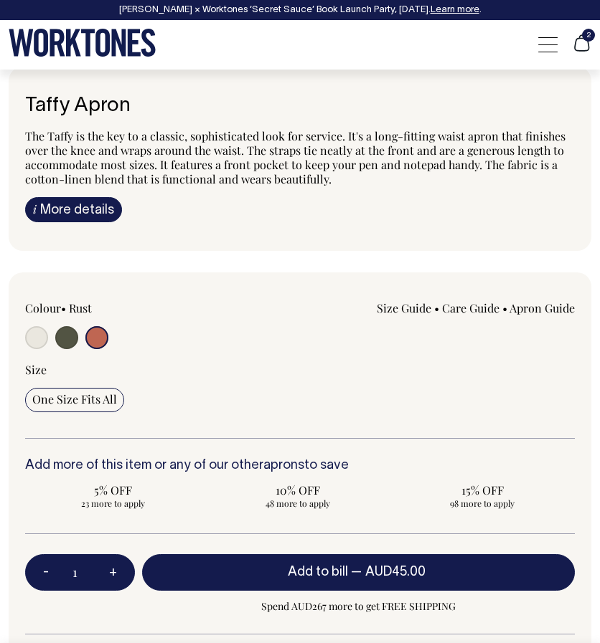
scroll to position [884, 0]
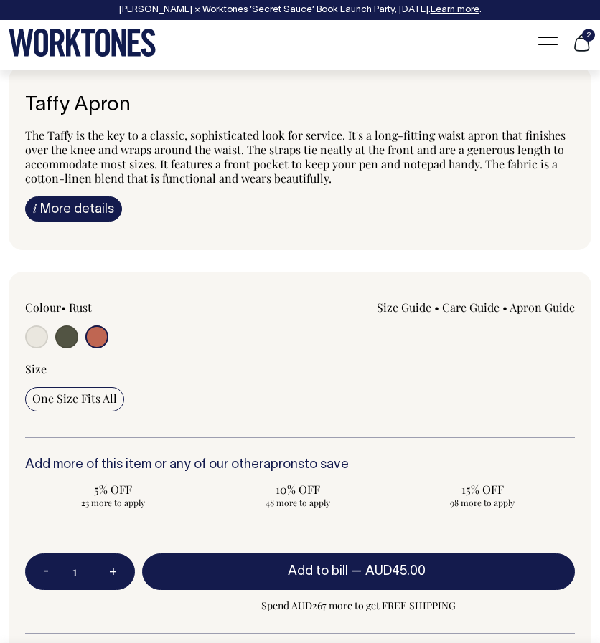
click at [326, 560] on button "Add to bill — AUD45.00" at bounding box center [358, 572] width 433 height 37
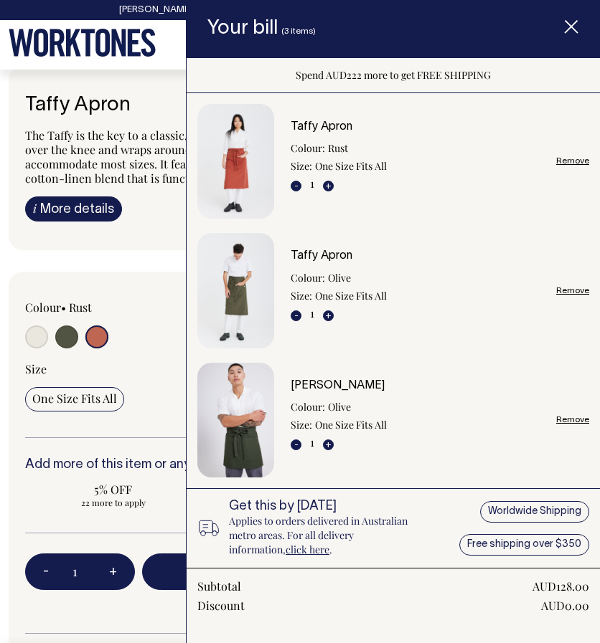
click at [260, 415] on img "Item added to your cart" at bounding box center [235, 420] width 77 height 115
click at [588, 14] on span "Item added to your cart" at bounding box center [570, 29] width 57 height 60
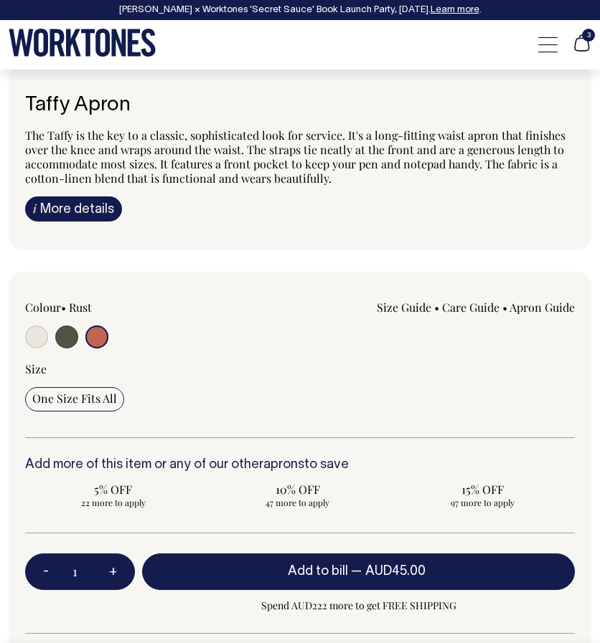
click at [70, 327] on input "radio" at bounding box center [66, 337] width 23 height 23
radio input "true"
select select "Olive"
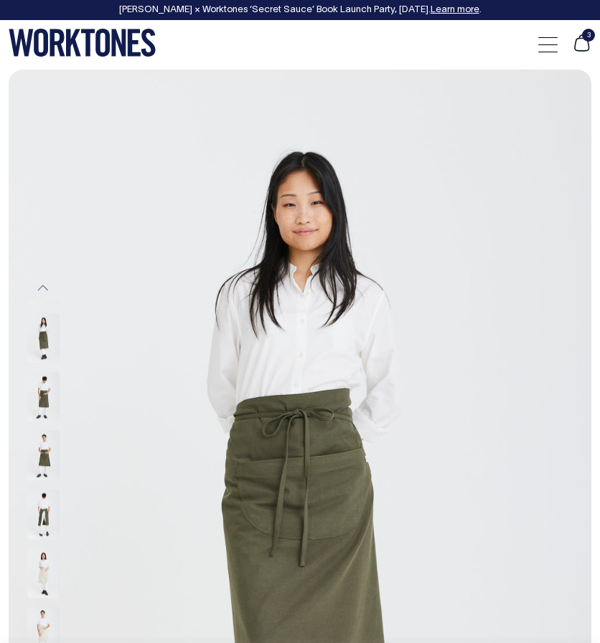
click at [541, 44] on div at bounding box center [547, 44] width 19 height 27
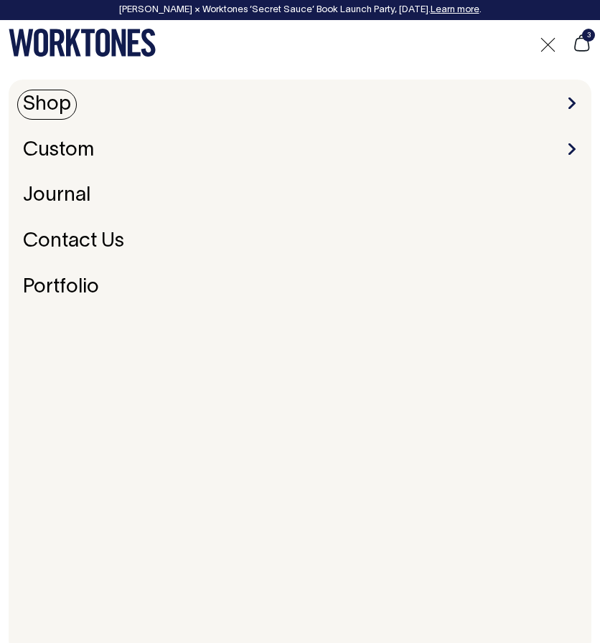
click at [42, 105] on link "Shop" at bounding box center [47, 105] width 60 height 30
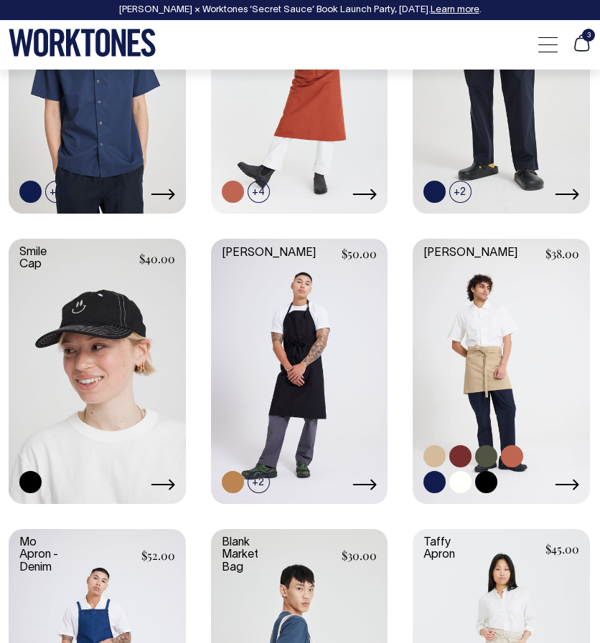
scroll to position [1610, 0]
click at [469, 342] on link at bounding box center [500, 370] width 177 height 263
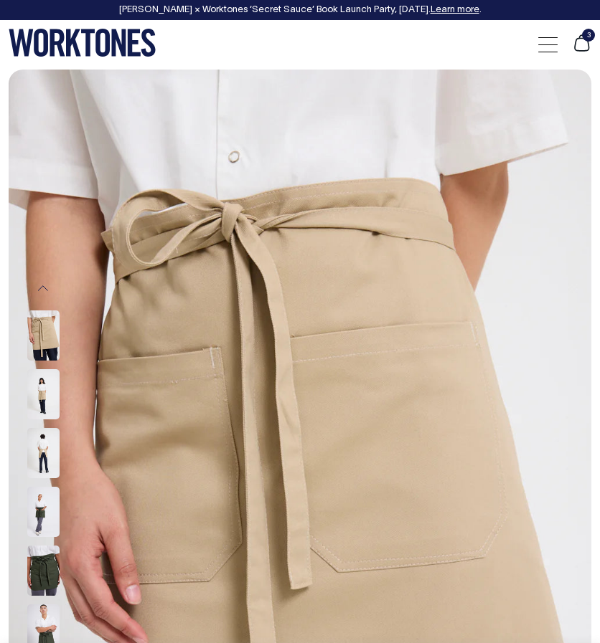
click at [39, 490] on img at bounding box center [43, 512] width 32 height 50
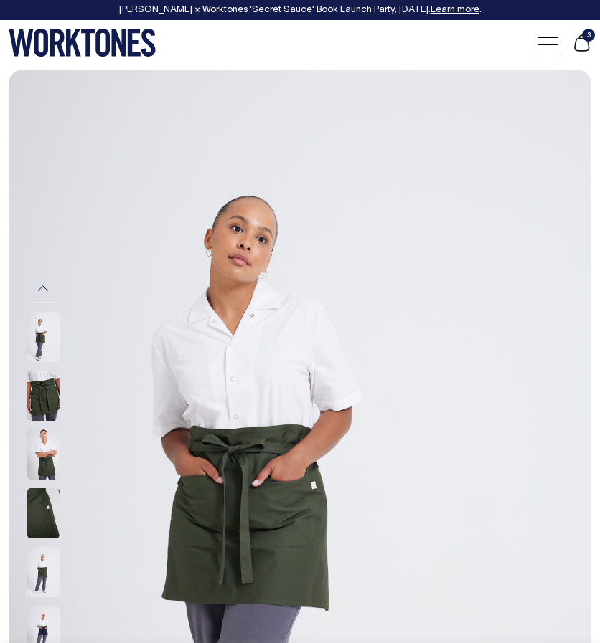
click at [37, 459] on img at bounding box center [43, 455] width 32 height 50
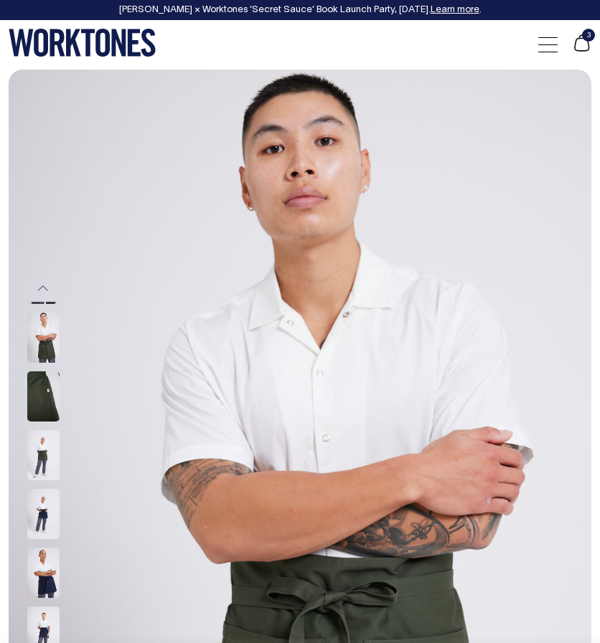
click at [43, 511] on img at bounding box center [43, 514] width 32 height 50
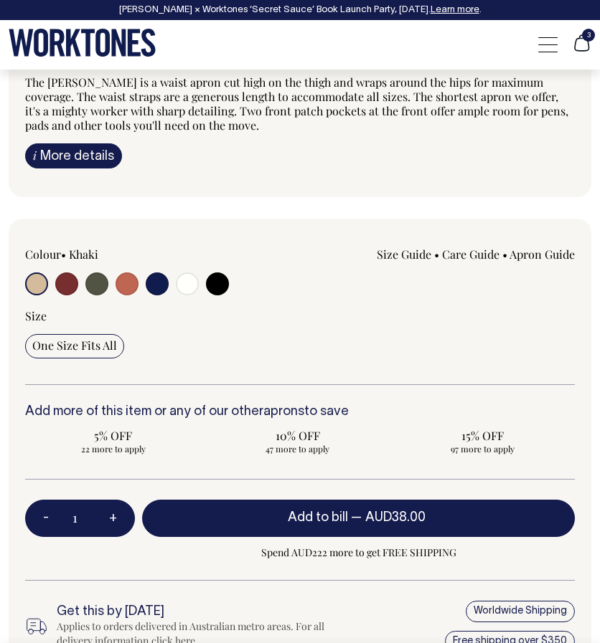
click at [83, 282] on div at bounding box center [134, 286] width 219 height 26
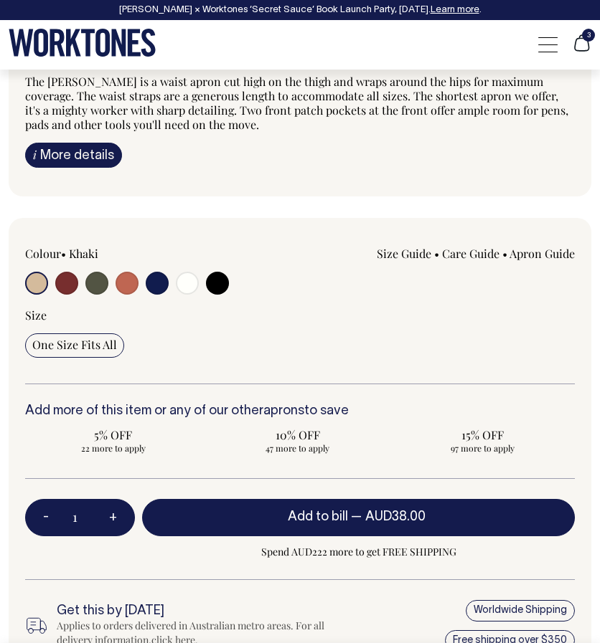
click at [71, 279] on input "radio" at bounding box center [66, 283] width 23 height 23
radio input "true"
select select "Burgundy"
click at [115, 283] on label at bounding box center [126, 285] width 23 height 26
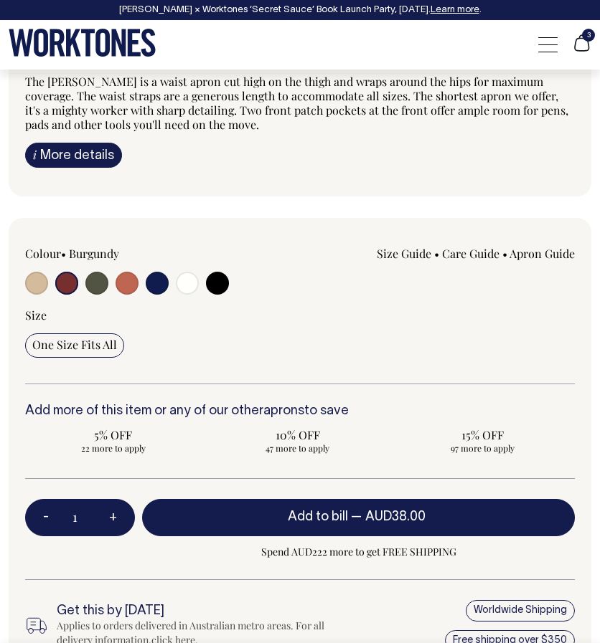
click at [115, 283] on input "radio" at bounding box center [126, 283] width 23 height 23
radio input "true"
select select "Rust"
click at [124, 285] on input "radio" at bounding box center [126, 283] width 23 height 23
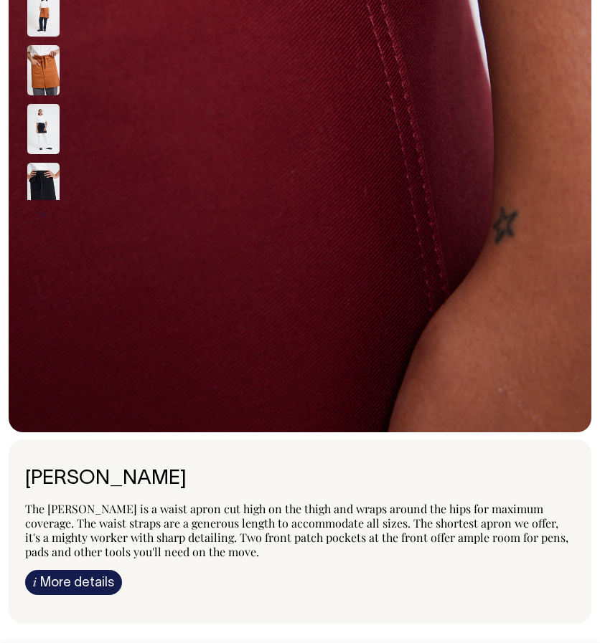
scroll to position [510, 0]
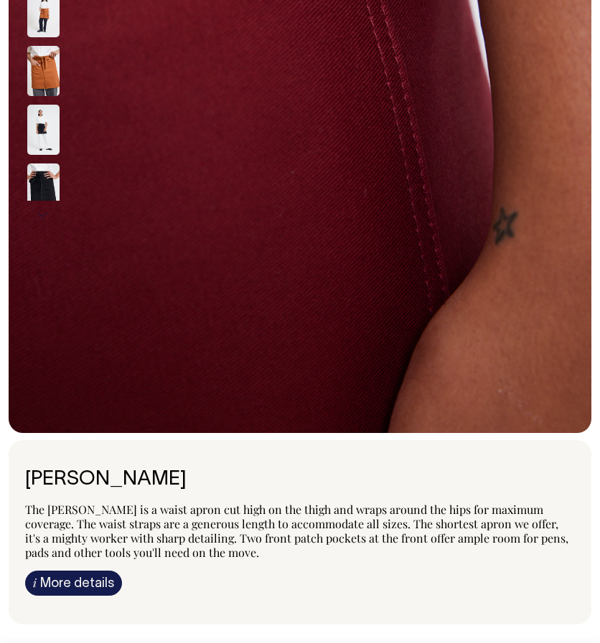
click at [44, 67] on img at bounding box center [43, 71] width 32 height 50
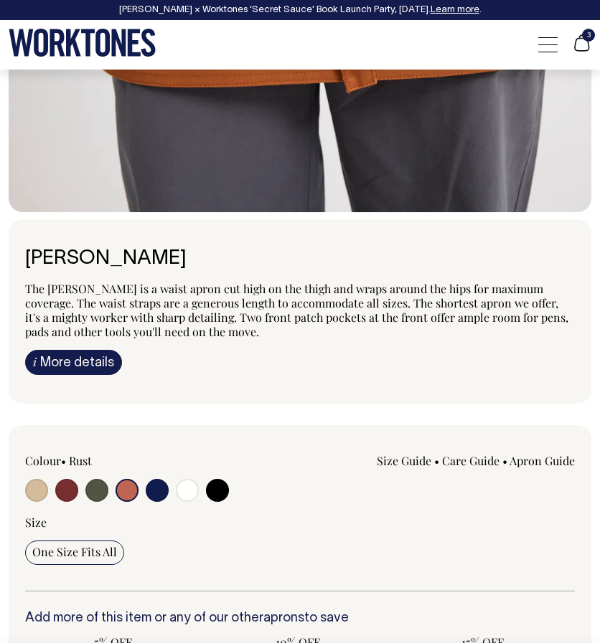
click at [105, 502] on div "Colour • Rust Size Guide cm 45" at bounding box center [299, 523] width 549 height 138
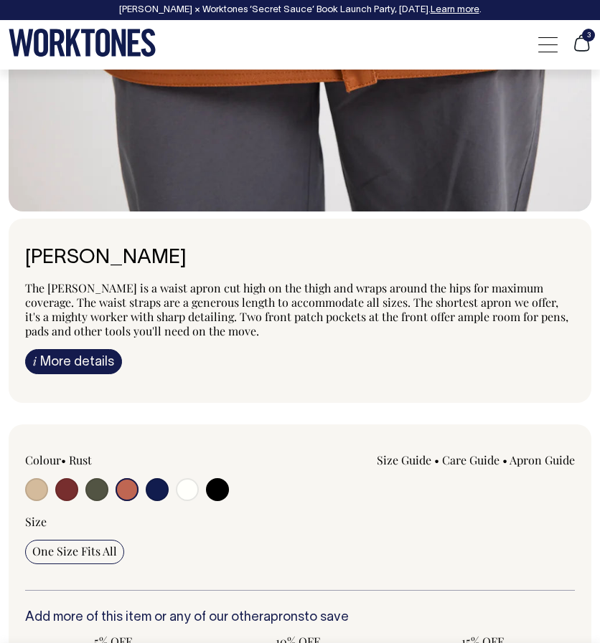
click at [99, 496] on input "radio" at bounding box center [96, 489] width 23 height 23
radio input "true"
select select "Olive"
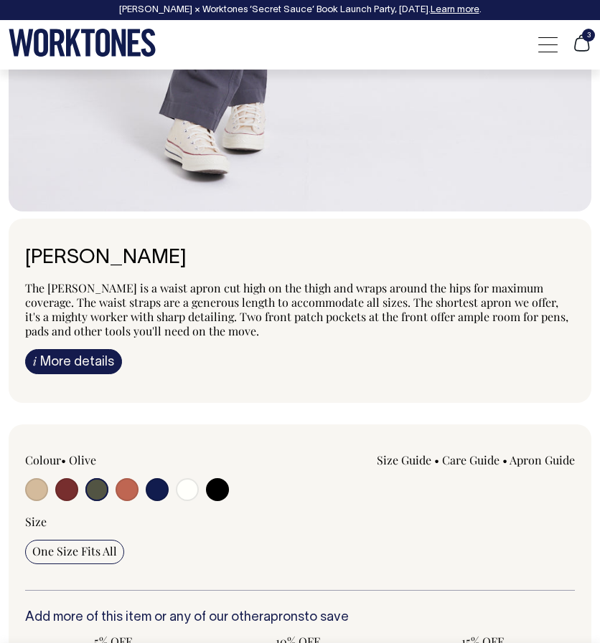
click at [82, 490] on div at bounding box center [134, 491] width 219 height 26
click at [75, 492] on input "radio" at bounding box center [66, 489] width 23 height 23
radio input "true"
select select "Burgundy"
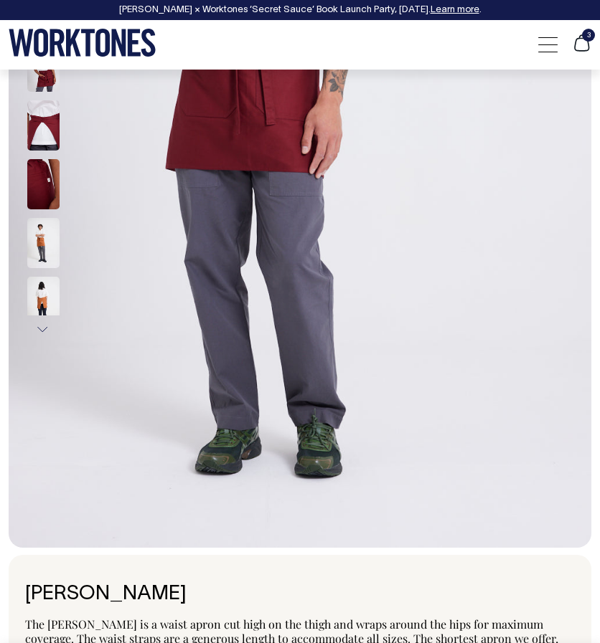
scroll to position [396, 0]
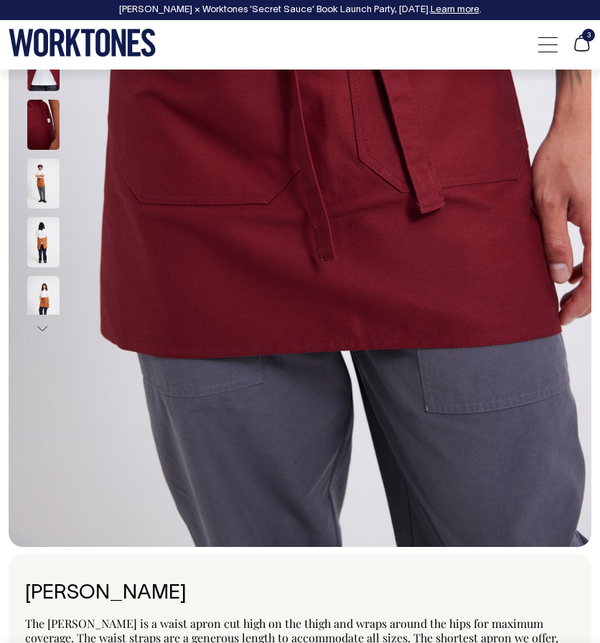
click at [552, 32] on div at bounding box center [547, 44] width 19 height 27
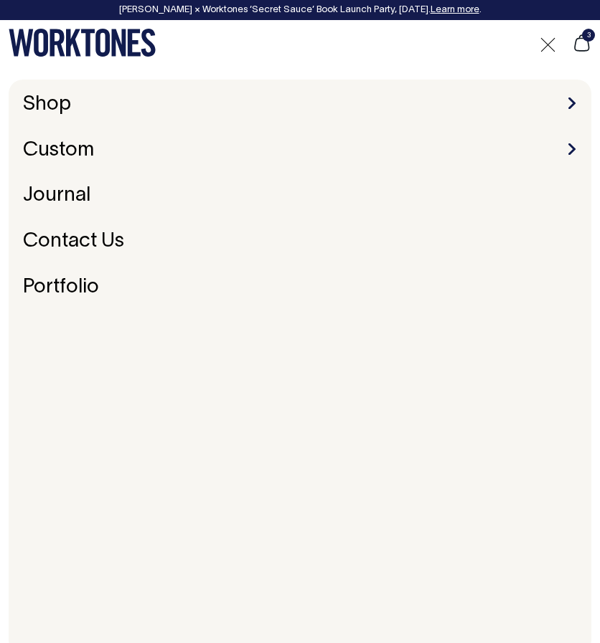
click at [567, 106] on li "Shop Accessories Aprons Workwear" at bounding box center [299, 105] width 565 height 22
click at [575, 98] on span at bounding box center [571, 103] width 7 height 11
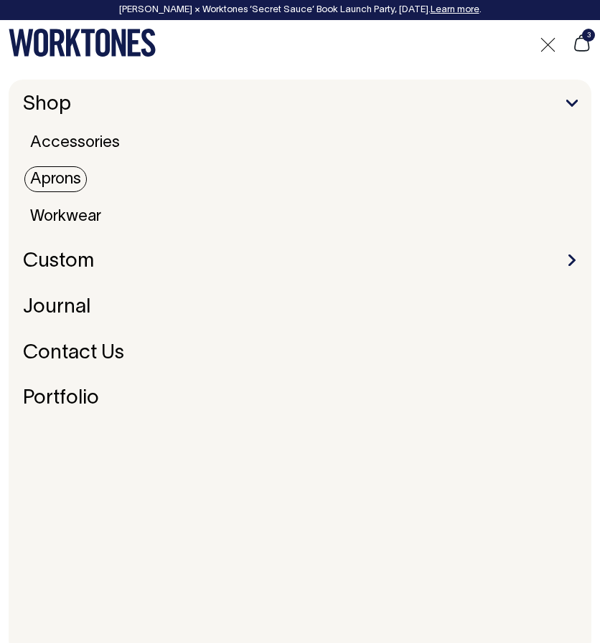
click at [57, 178] on link "Aprons" at bounding box center [55, 179] width 62 height 26
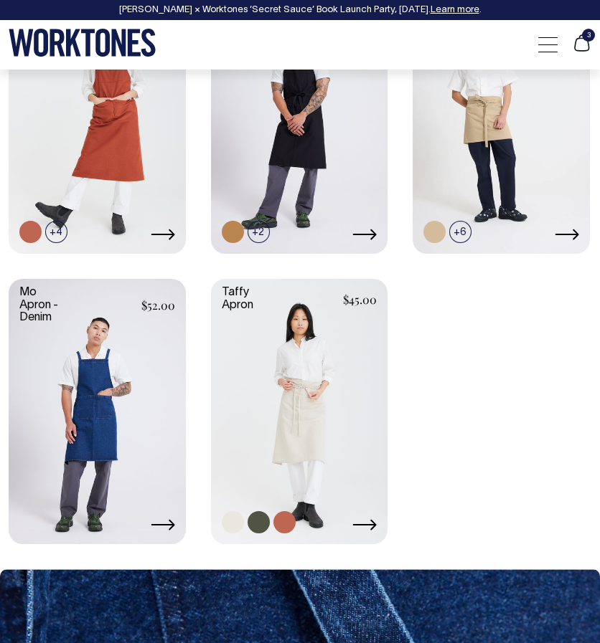
scroll to position [989, 0]
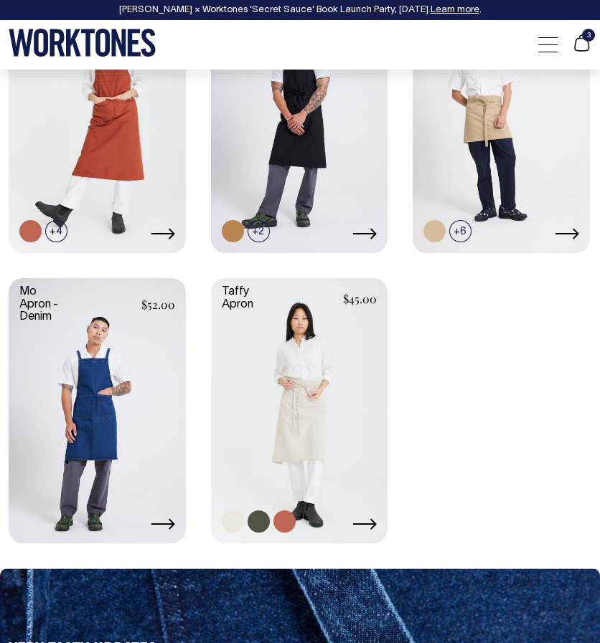
click at [284, 313] on link at bounding box center [299, 409] width 177 height 263
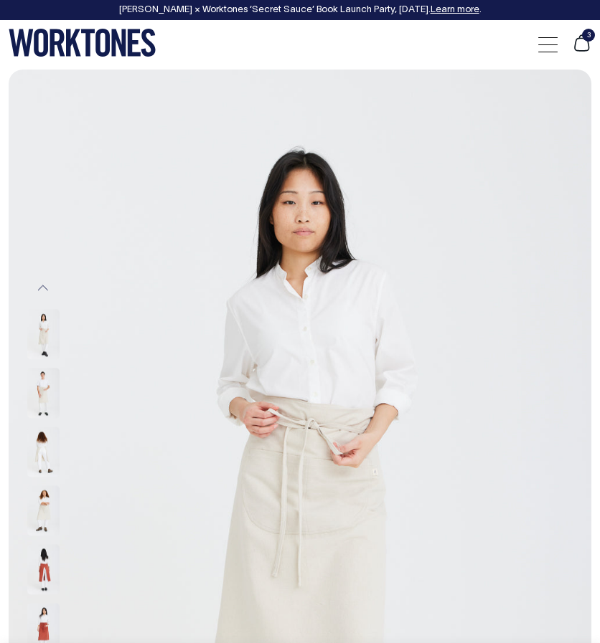
click at [579, 44] on icon at bounding box center [581, 43] width 19 height 19
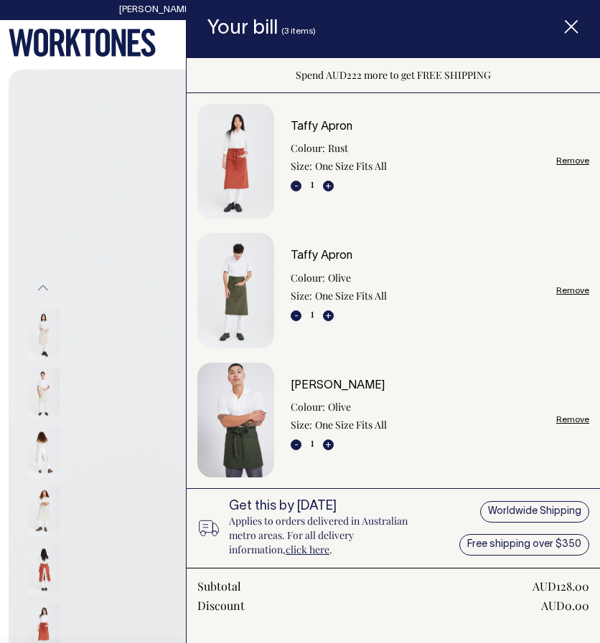
click at [556, 415] on link "Remove" at bounding box center [572, 419] width 33 height 9
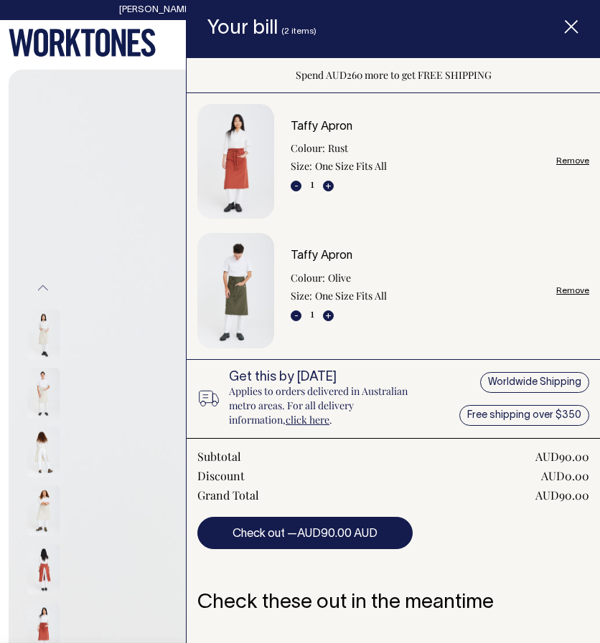
click at [569, 161] on link "Remove" at bounding box center [572, 160] width 33 height 9
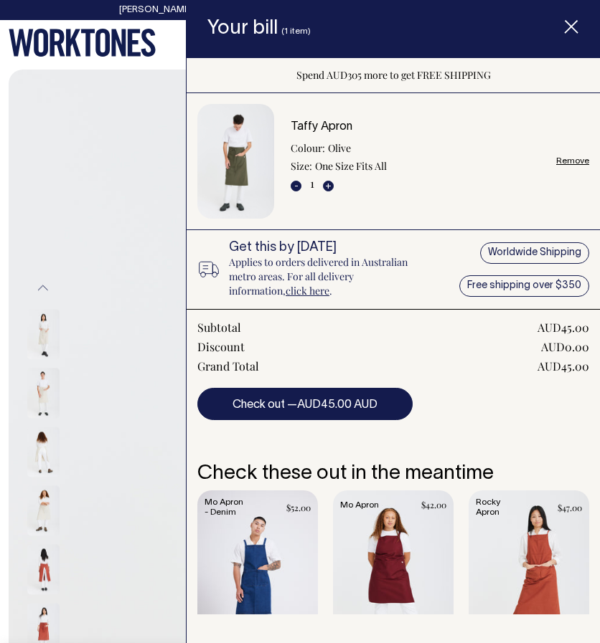
click at [528, 545] on link "Item added to your cart" at bounding box center [528, 581] width 121 height 181
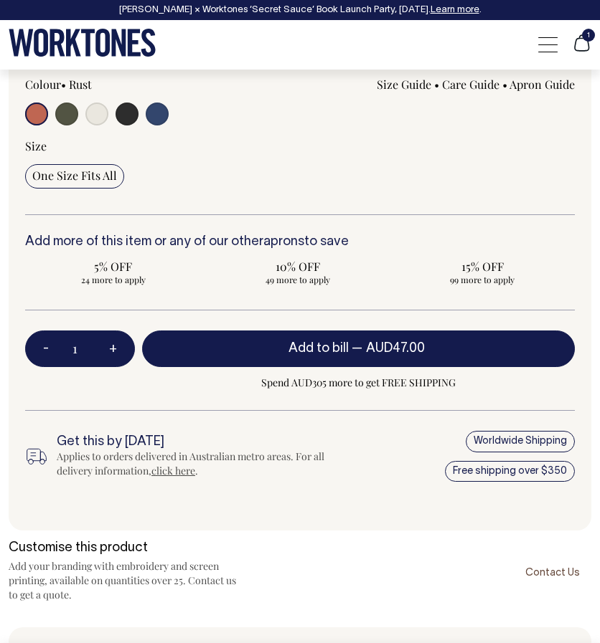
click at [239, 339] on button "Add to bill — AUD47.00" at bounding box center [358, 349] width 433 height 37
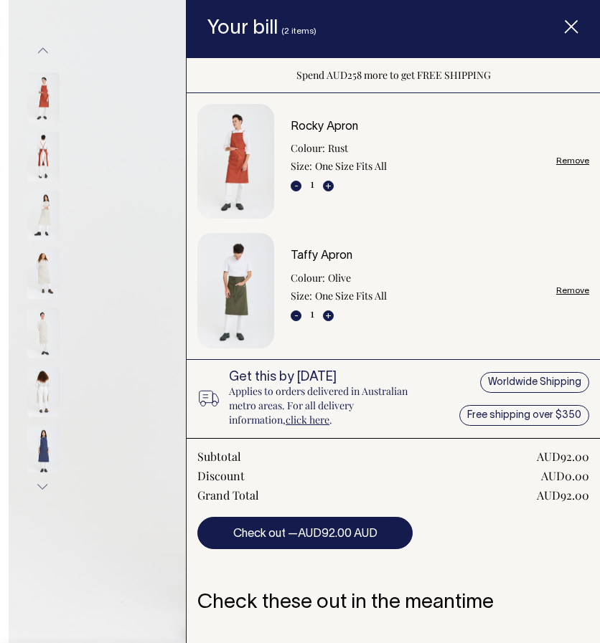
click at [4, 179] on div "Previous Next" at bounding box center [300, 652] width 600 height 1640
click at [590, 22] on span "Item added to your cart" at bounding box center [570, 29] width 57 height 60
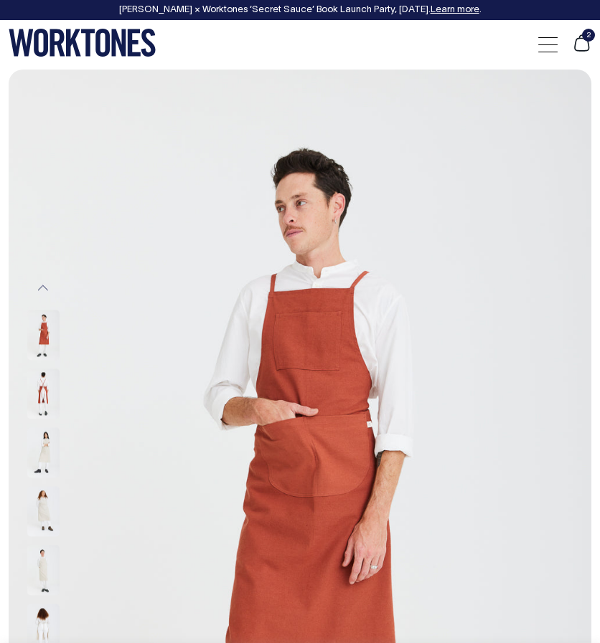
scroll to position [0, 0]
click at [548, 49] on div at bounding box center [547, 44] width 19 height 27
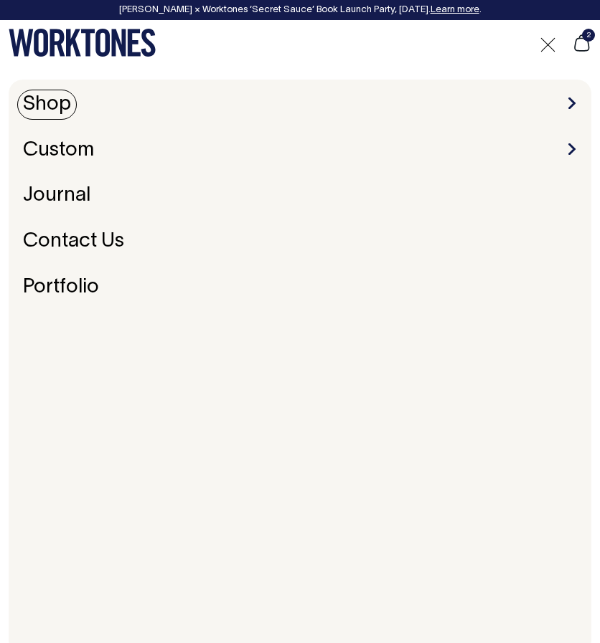
click at [51, 100] on link "Shop" at bounding box center [47, 105] width 60 height 30
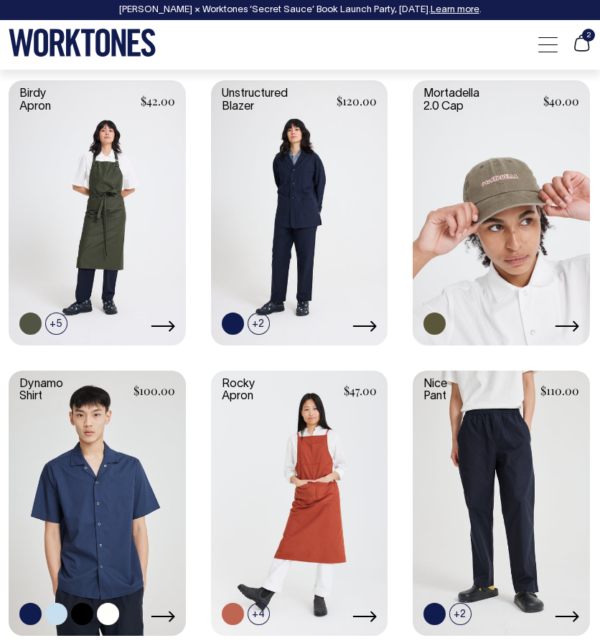
scroll to position [1188, 0]
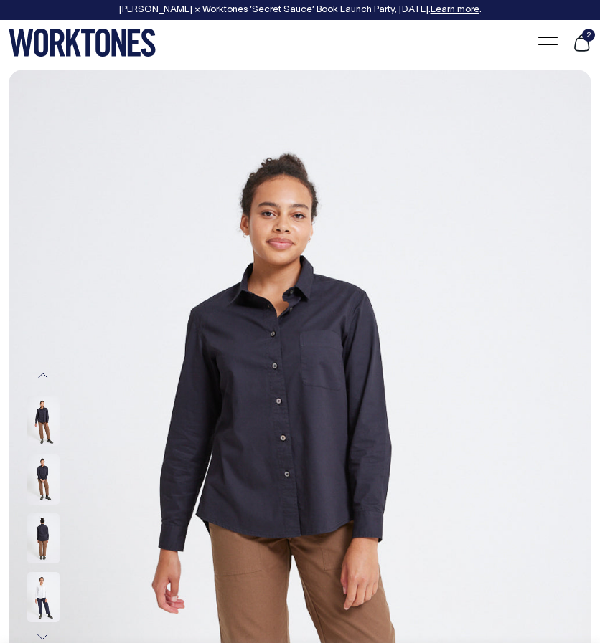
click at [42, 425] on img at bounding box center [43, 421] width 32 height 50
click at [42, 474] on img at bounding box center [43, 480] width 32 height 50
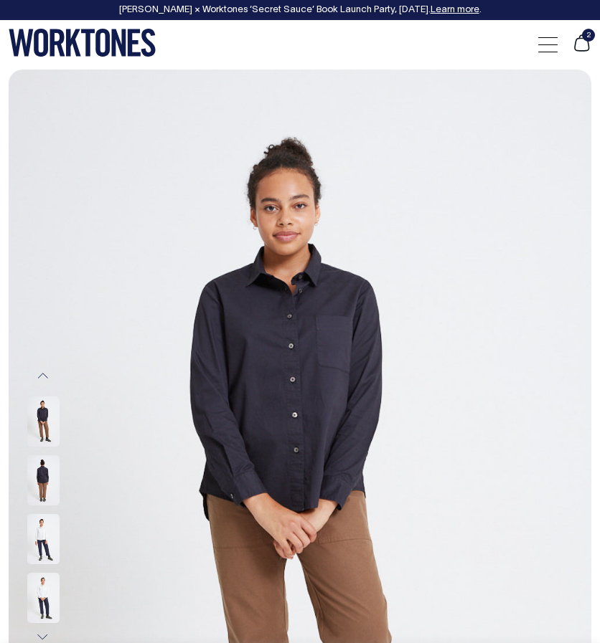
click at [42, 474] on img at bounding box center [43, 480] width 32 height 50
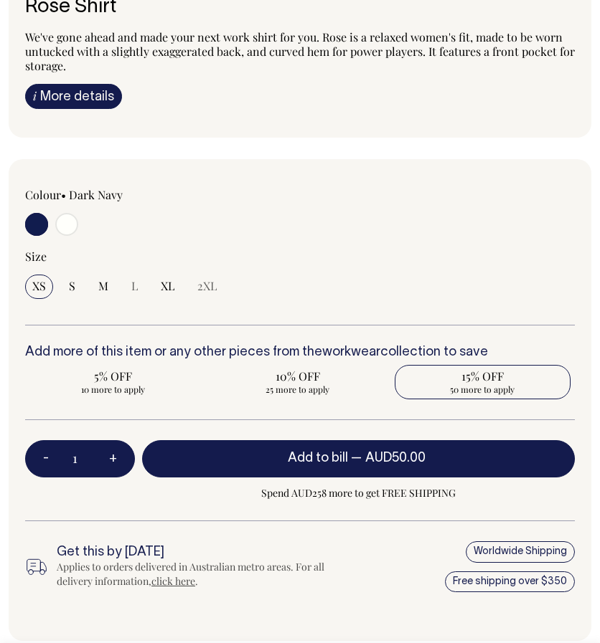
scroll to position [986, 0]
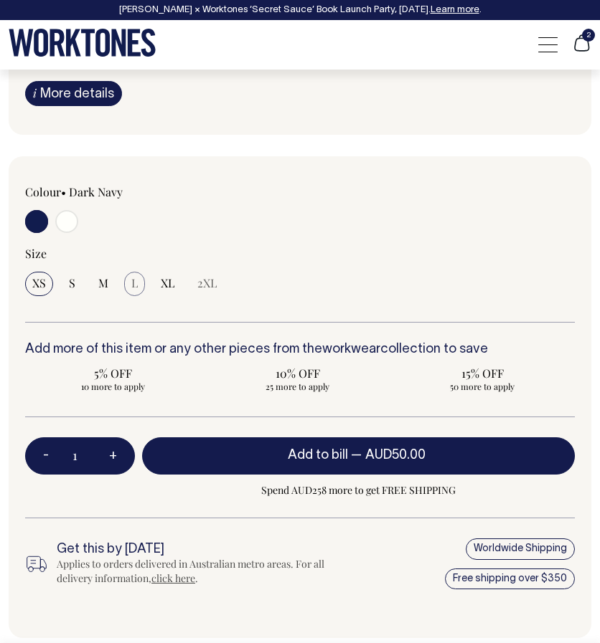
click at [133, 276] on span "L" at bounding box center [134, 283] width 6 height 14
click at [161, 282] on span "XL" at bounding box center [168, 283] width 14 height 14
click at [161, 282] on input "XL" at bounding box center [167, 284] width 28 height 24
radio input "true"
select select "XL"
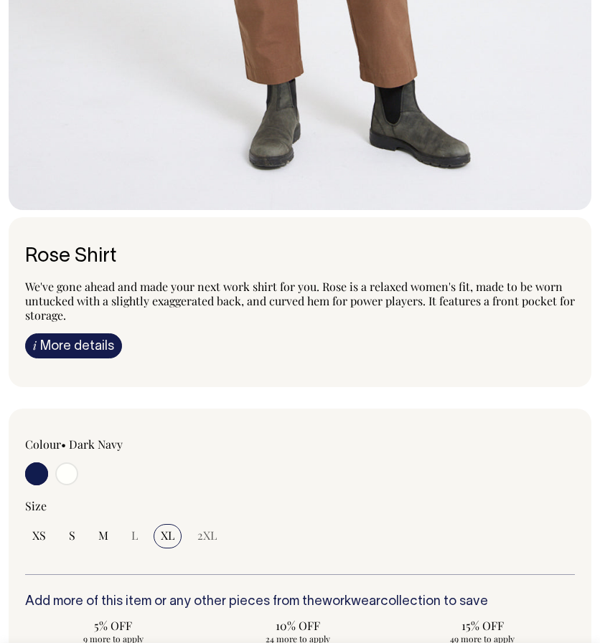
scroll to position [733, 0]
click at [75, 339] on link "i More details" at bounding box center [73, 346] width 97 height 25
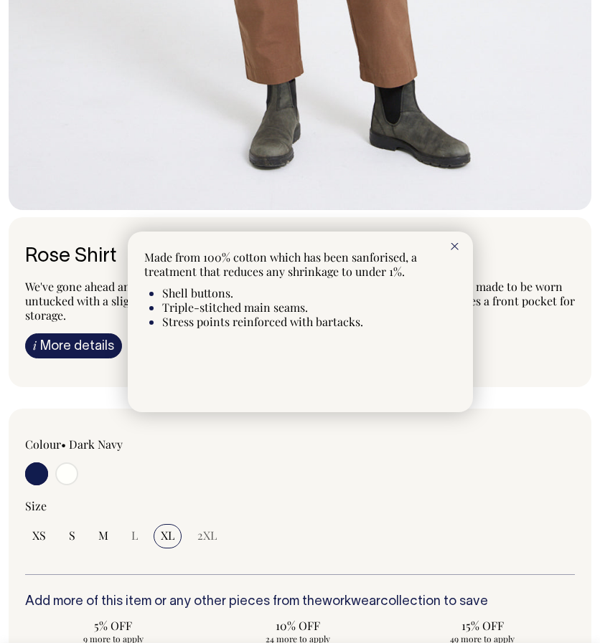
click at [76, 388] on div at bounding box center [300, 321] width 600 height 643
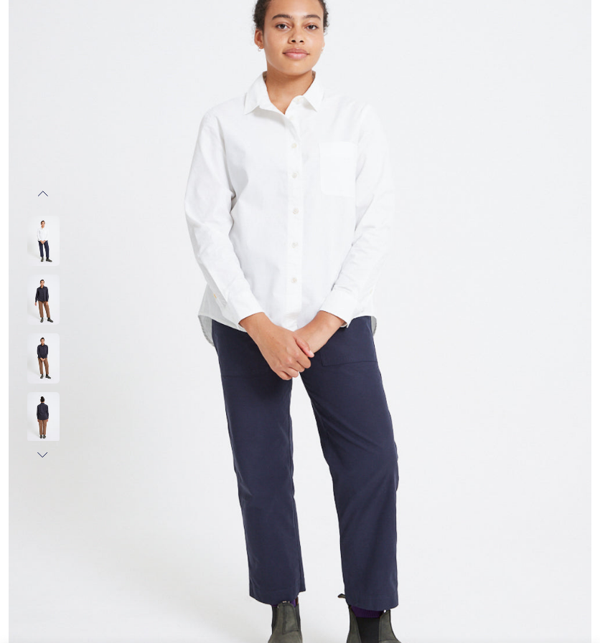
scroll to position [182, 0]
click at [9, 181] on img at bounding box center [300, 324] width 582 height 874
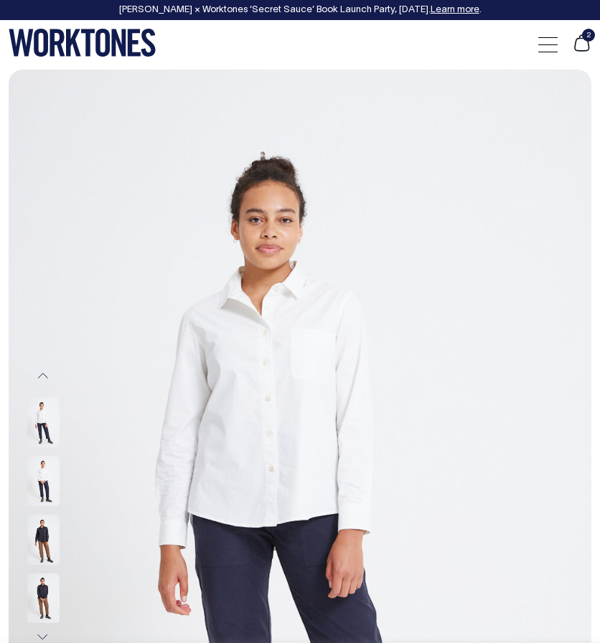
scroll to position [0, 0]
click at [549, 44] on span at bounding box center [547, 44] width 19 height 1
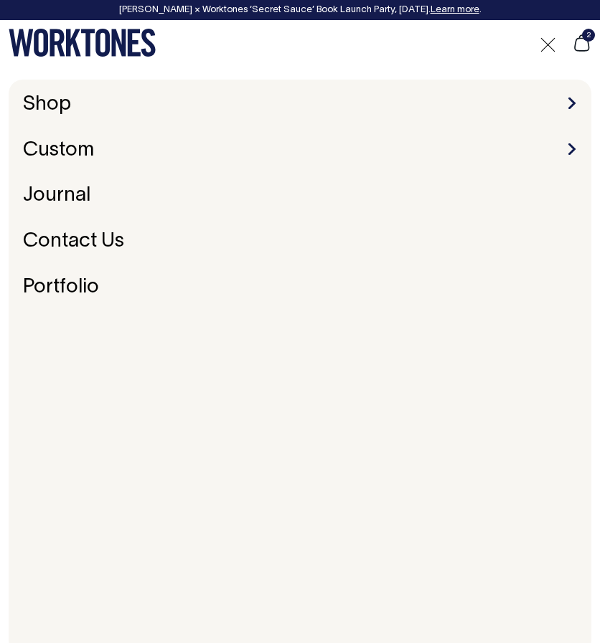
click at [192, 98] on li "Shop Accessories Aprons Workwear" at bounding box center [299, 105] width 565 height 22
click at [70, 106] on link "Shop" at bounding box center [47, 105] width 60 height 30
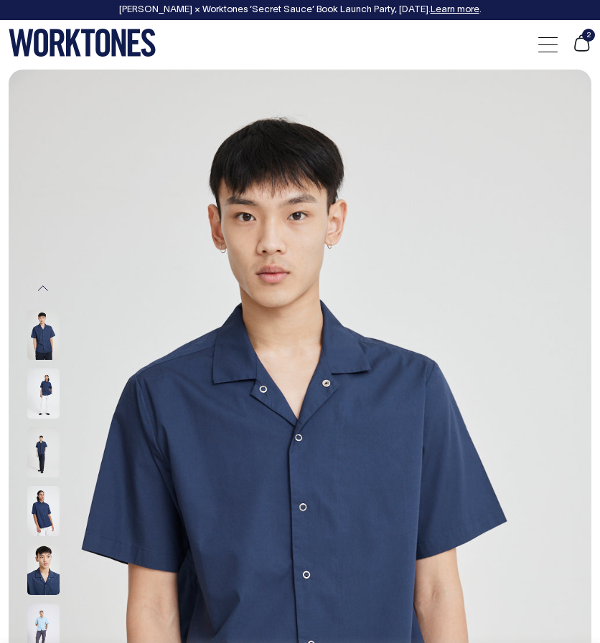
click at [32, 325] on img at bounding box center [43, 335] width 32 height 50
click at [35, 378] on img at bounding box center [43, 394] width 32 height 50
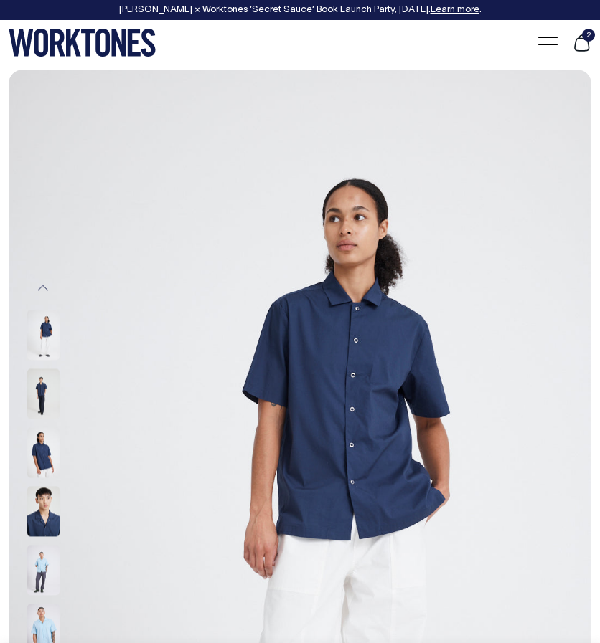
click at [20, 391] on img at bounding box center [300, 506] width 582 height 873
click at [42, 442] on img at bounding box center [43, 453] width 32 height 50
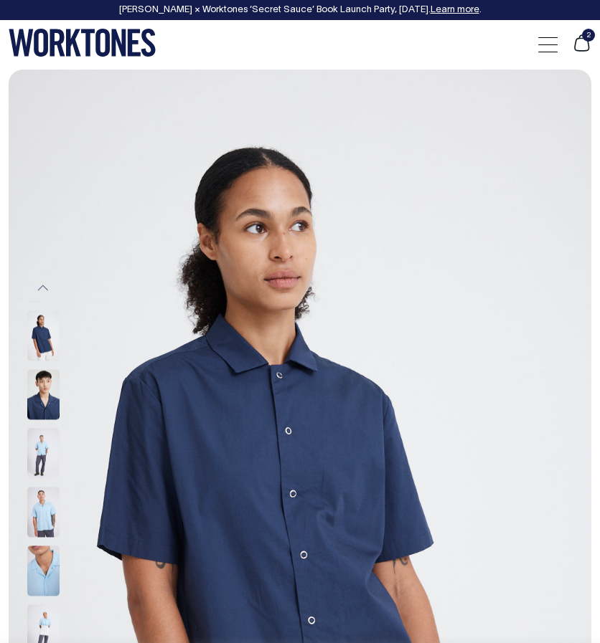
click at [49, 454] on img at bounding box center [43, 454] width 32 height 50
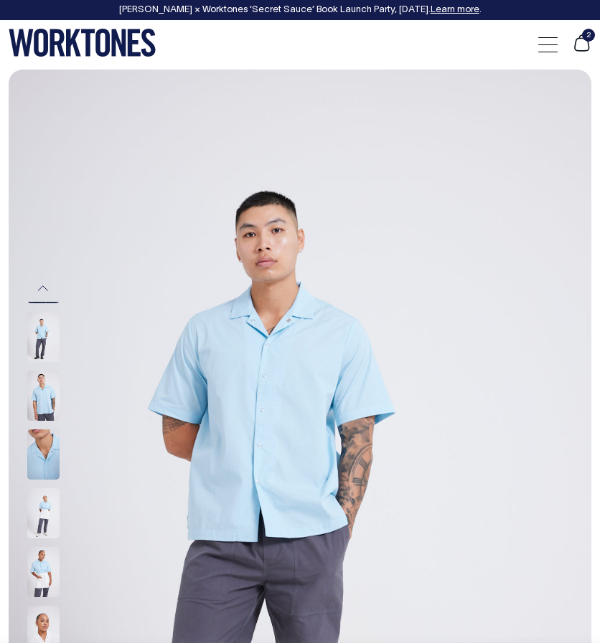
drag, startPoint x: 43, startPoint y: 385, endPoint x: 26, endPoint y: 450, distance: 66.8
drag, startPoint x: 26, startPoint y: 450, endPoint x: 37, endPoint y: 497, distance: 48.7
click at [37, 497] on img at bounding box center [43, 515] width 32 height 50
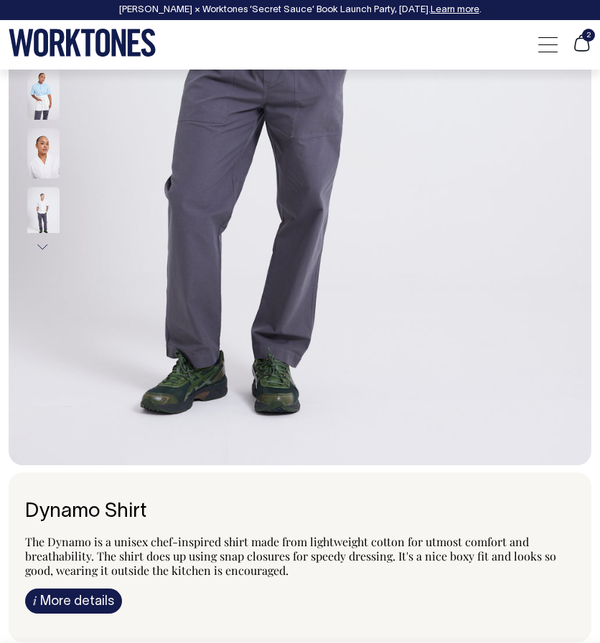
click at [66, 148] on div at bounding box center [63, 153] width 72 height 59
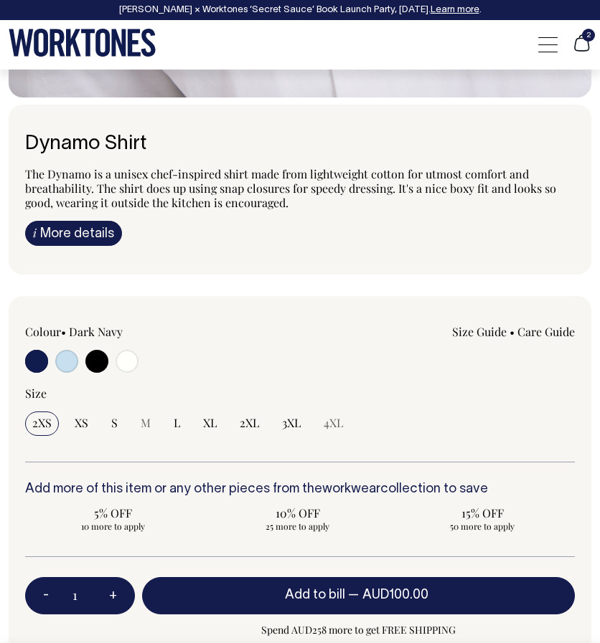
click at [96, 350] on input "radio" at bounding box center [96, 361] width 23 height 23
radio input "true"
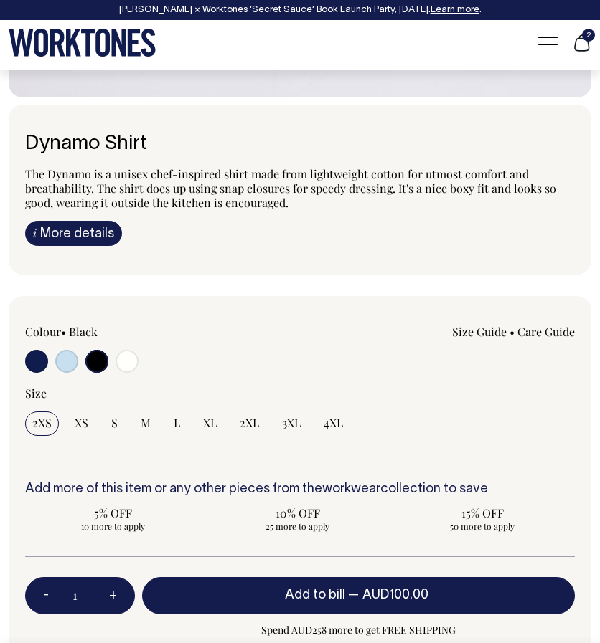
radio input "true"
select select "Black"
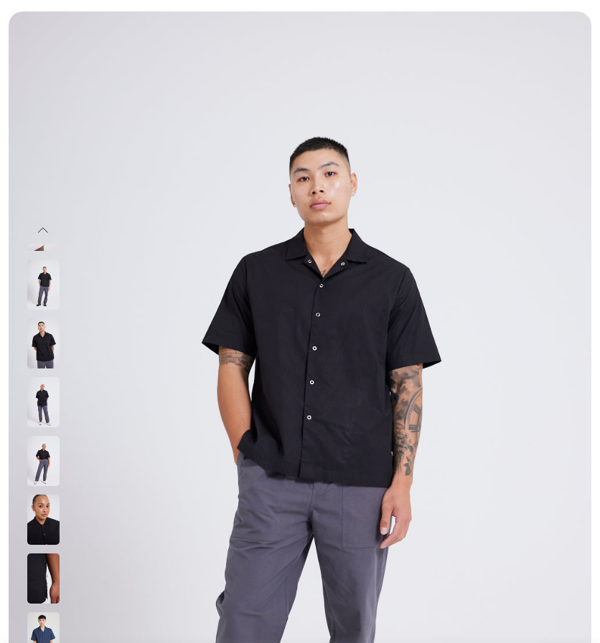
scroll to position [59, 0]
click at [52, 275] on img at bounding box center [43, 284] width 32 height 50
click at [43, 269] on img at bounding box center [43, 284] width 32 height 50
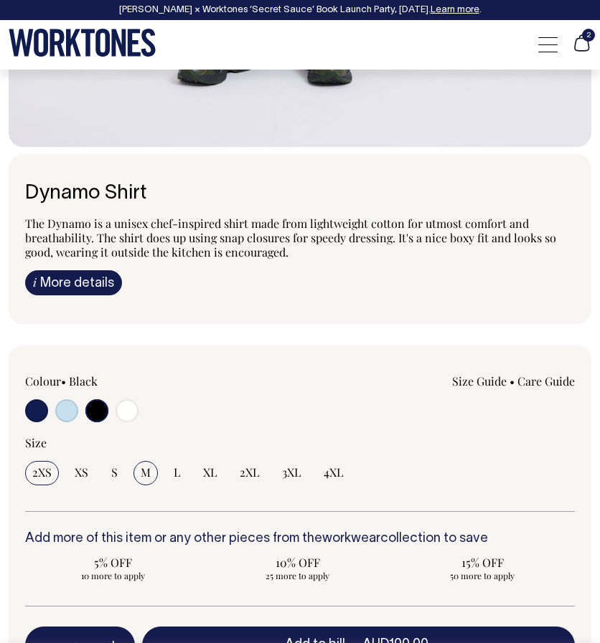
scroll to position [797, 0]
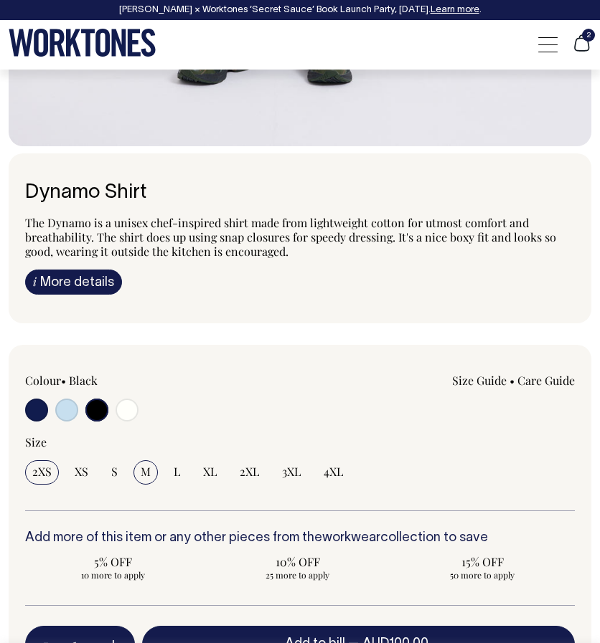
click at [146, 470] on span "M" at bounding box center [146, 472] width 10 height 14
click at [146, 470] on input "M" at bounding box center [145, 472] width 24 height 24
radio input "true"
select select "M"
click at [482, 373] on link "Size Guide" at bounding box center [479, 380] width 55 height 15
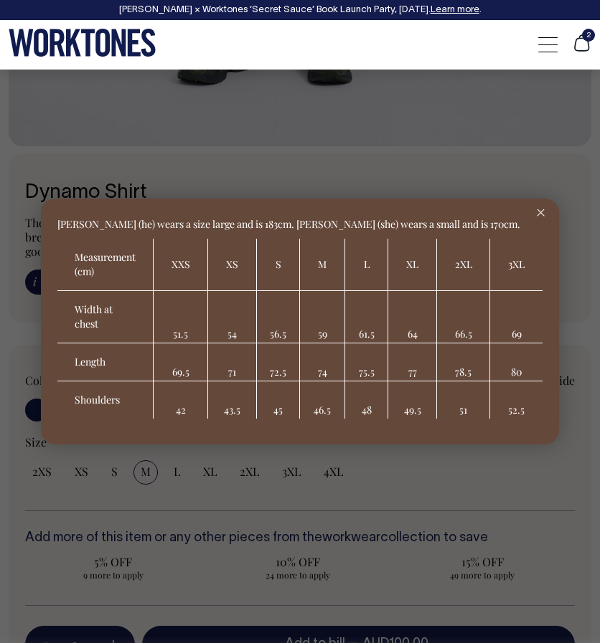
click at [141, 506] on div at bounding box center [300, 321] width 600 height 643
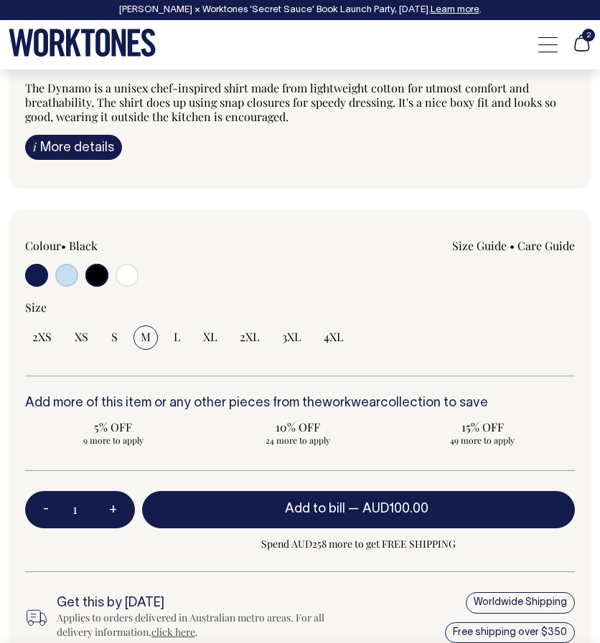
scroll to position [932, 0]
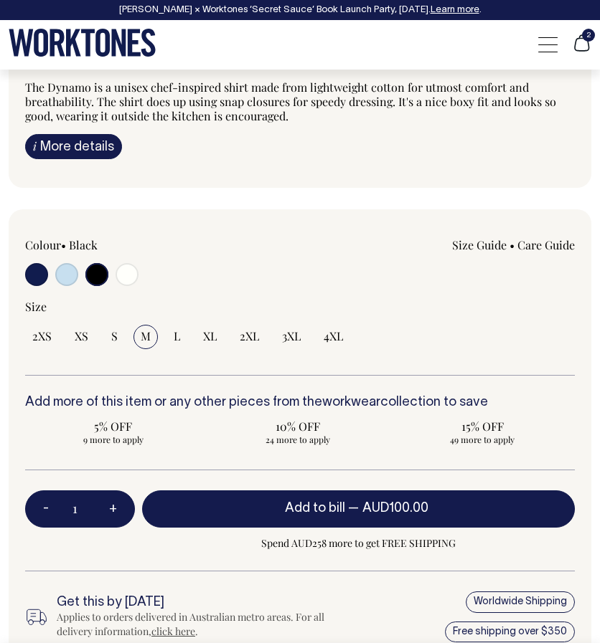
click at [304, 503] on span "Add to bill" at bounding box center [315, 509] width 60 height 12
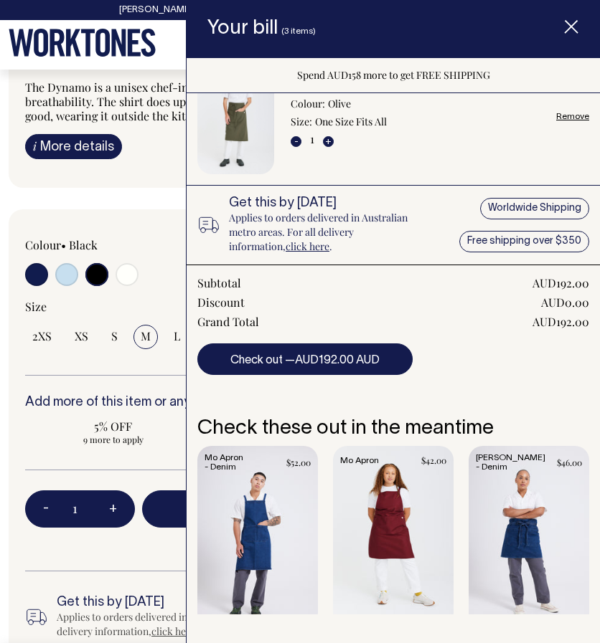
scroll to position [311, 0]
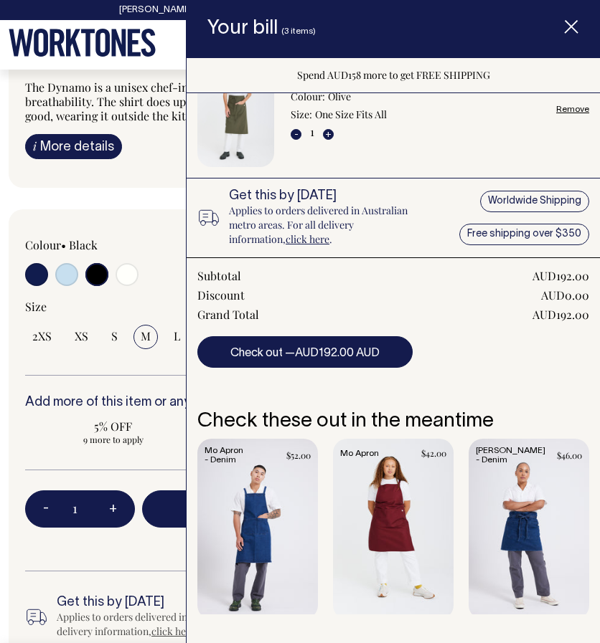
click at [40, 375] on div "Colour • Black S" at bounding box center [300, 450] width 582 height 482
click at [584, 22] on span "Item added to your cart" at bounding box center [570, 29] width 57 height 60
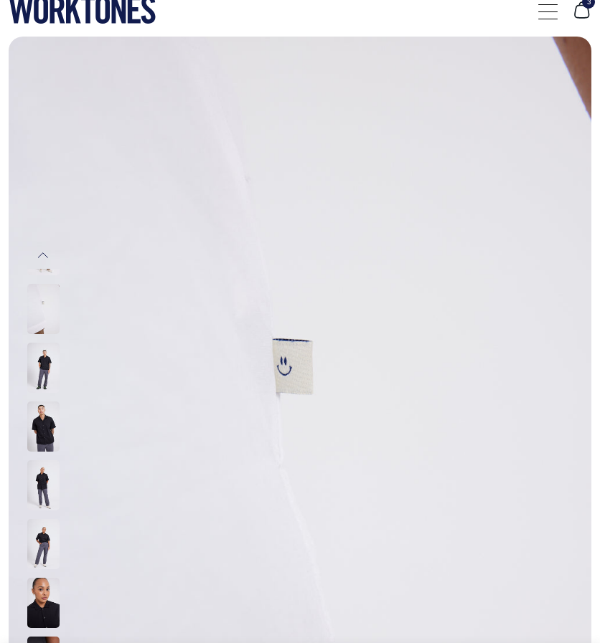
scroll to position [33, 0]
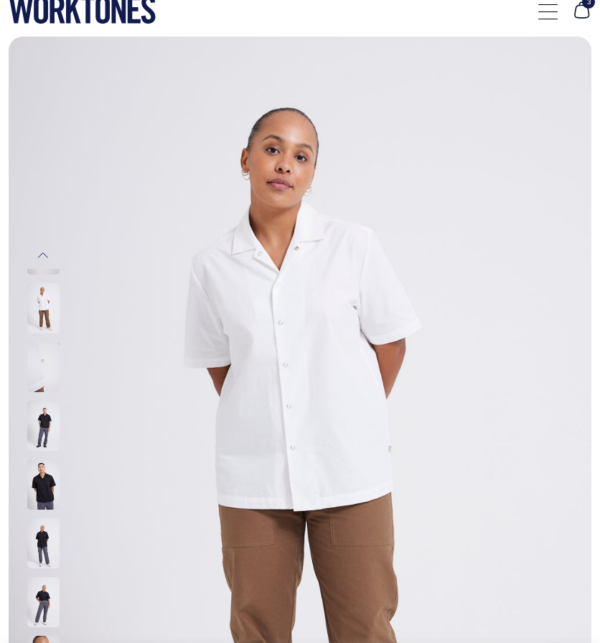
click at [545, 15] on div at bounding box center [547, 11] width 19 height 27
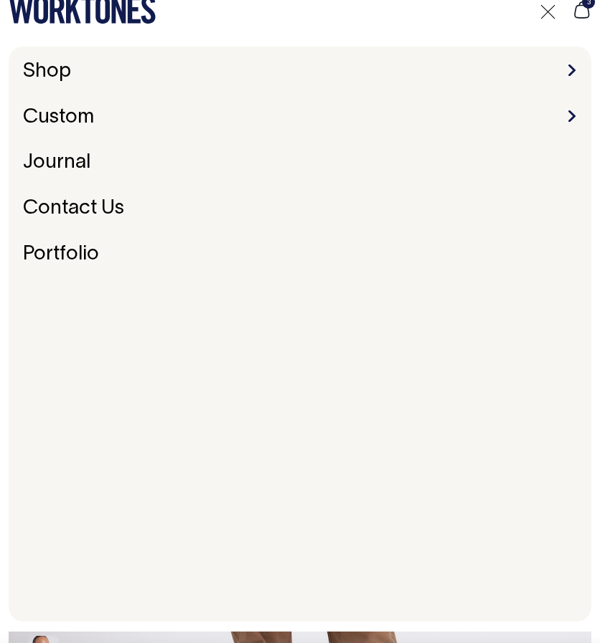
click at [573, 70] on span at bounding box center [571, 70] width 7 height 11
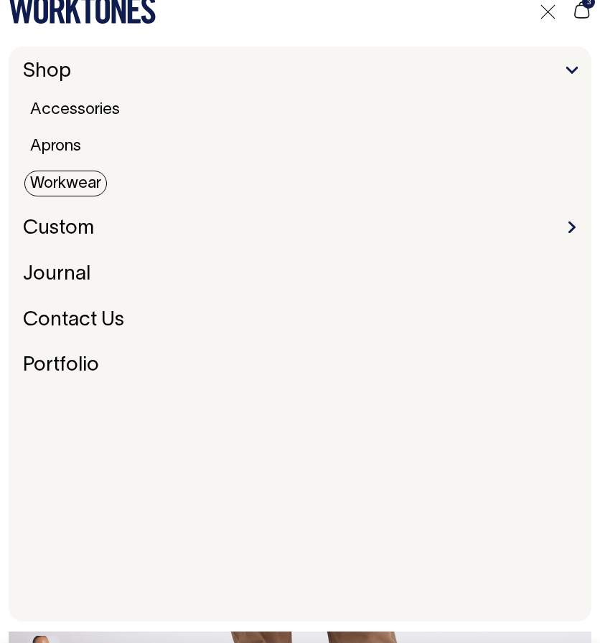
click at [85, 189] on link "Workwear" at bounding box center [65, 184] width 82 height 26
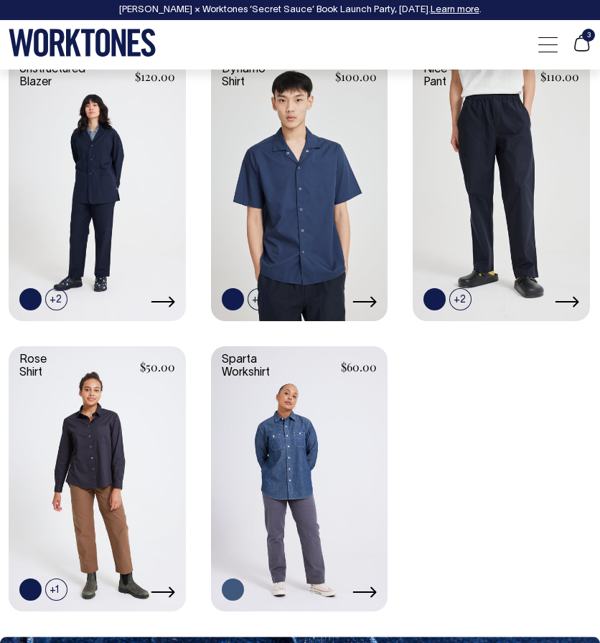
scroll to position [631, 0]
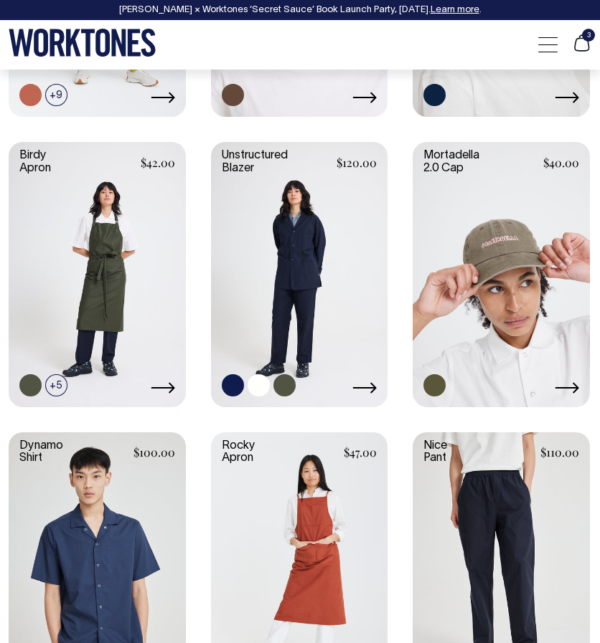
scroll to position [1126, 0]
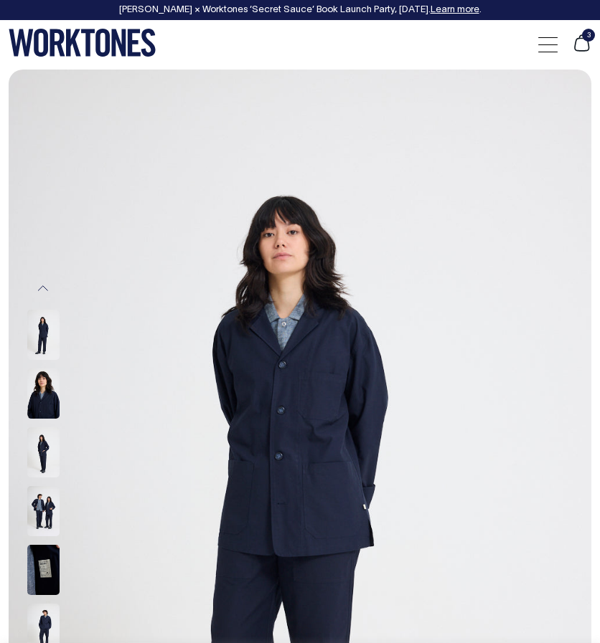
click at [35, 331] on img at bounding box center [43, 335] width 32 height 50
click at [49, 374] on img at bounding box center [43, 394] width 32 height 50
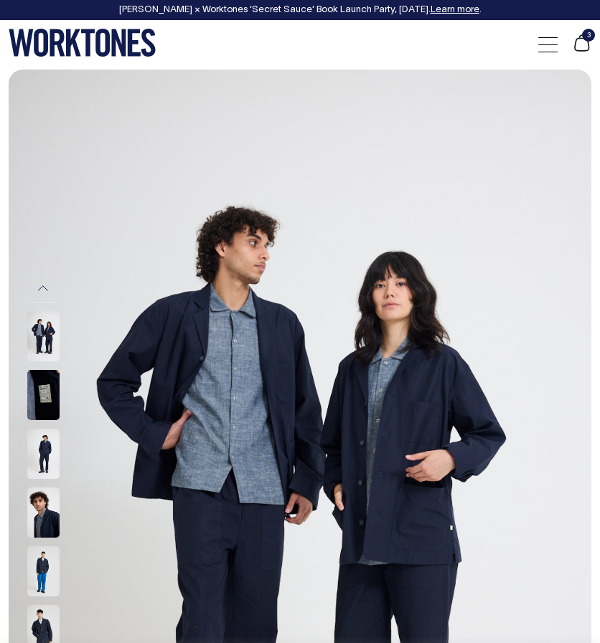
click at [36, 409] on img at bounding box center [43, 395] width 32 height 50
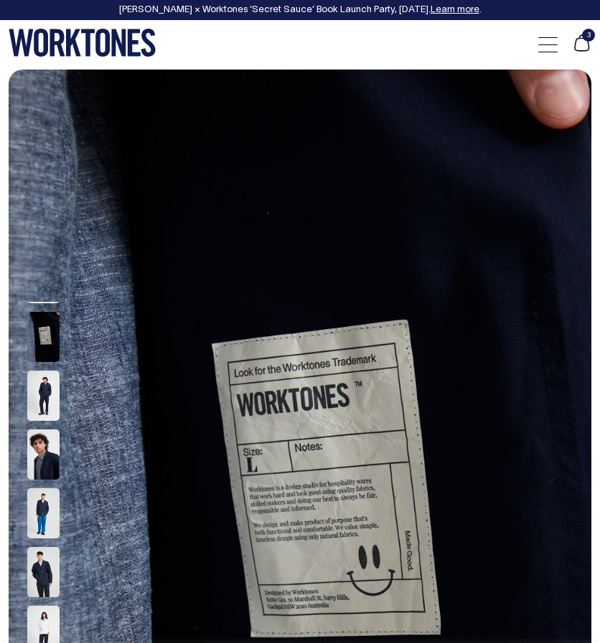
click at [36, 409] on img at bounding box center [43, 396] width 32 height 50
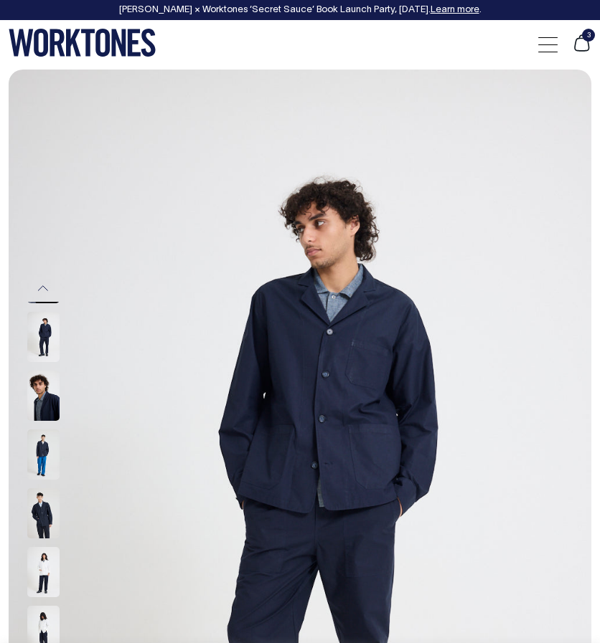
click at [46, 330] on img at bounding box center [43, 337] width 32 height 50
click at [49, 374] on img at bounding box center [43, 396] width 32 height 50
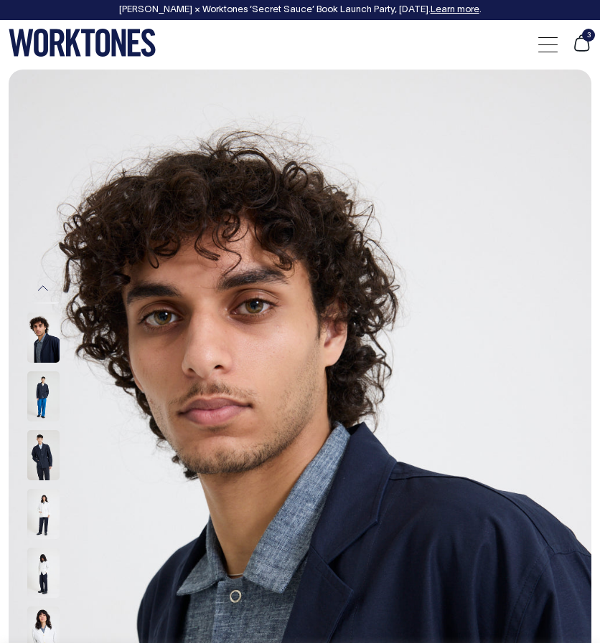
click at [49, 374] on img at bounding box center [43, 397] width 32 height 50
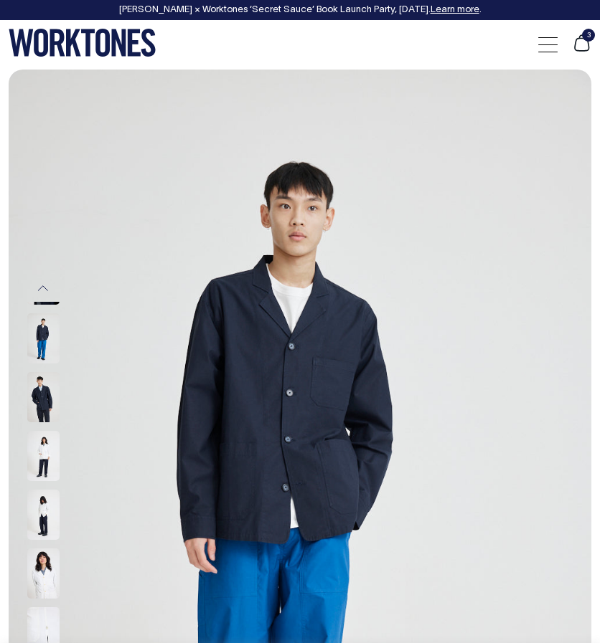
click at [49, 374] on img at bounding box center [43, 397] width 32 height 50
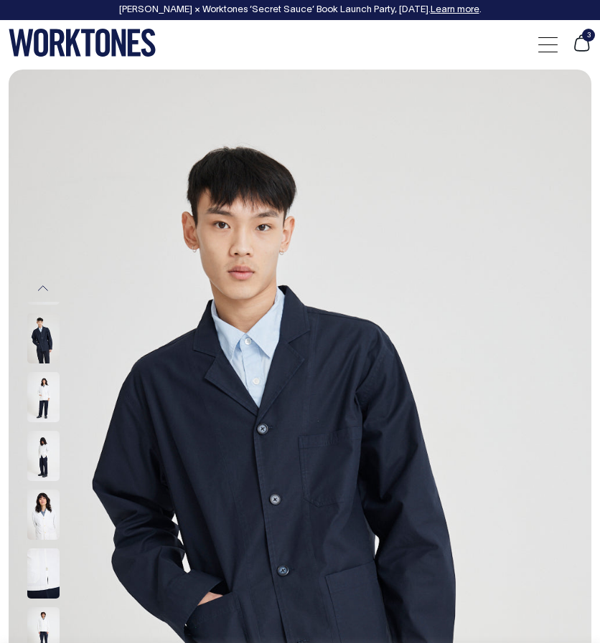
click at [42, 407] on img at bounding box center [43, 397] width 32 height 50
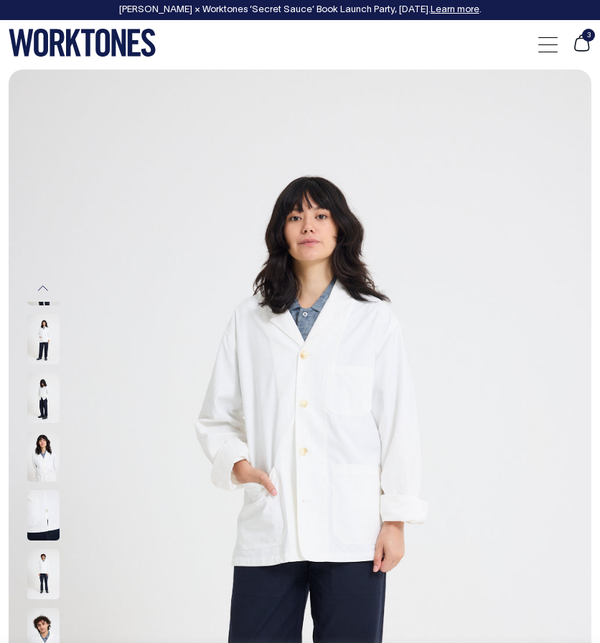
click at [42, 407] on img at bounding box center [43, 398] width 32 height 50
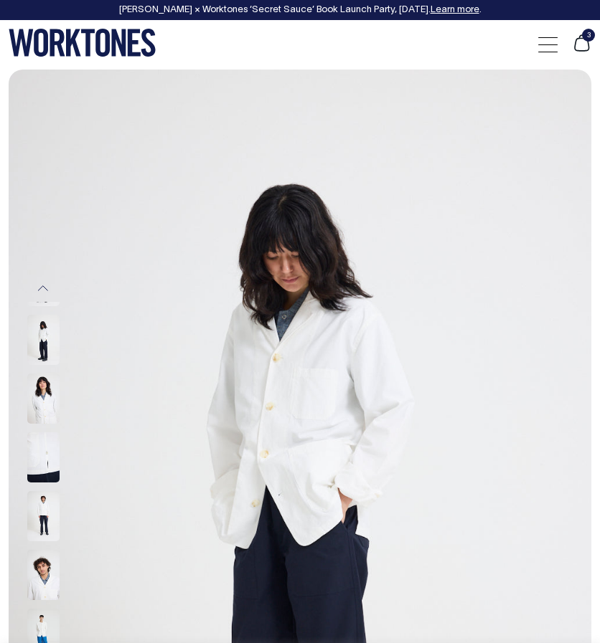
click at [42, 410] on img at bounding box center [43, 399] width 32 height 50
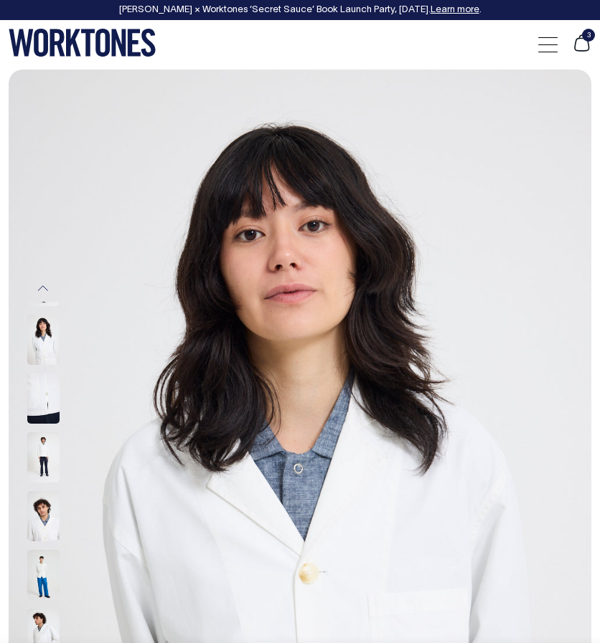
click at [42, 433] on img at bounding box center [43, 458] width 32 height 50
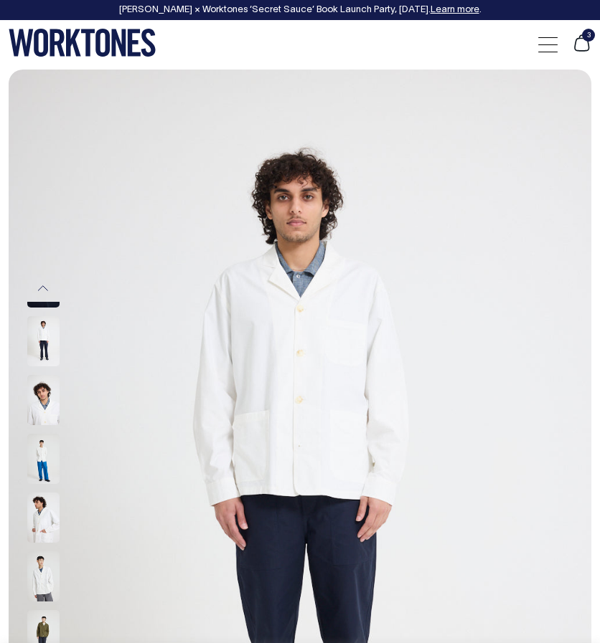
click at [43, 439] on img at bounding box center [43, 459] width 32 height 50
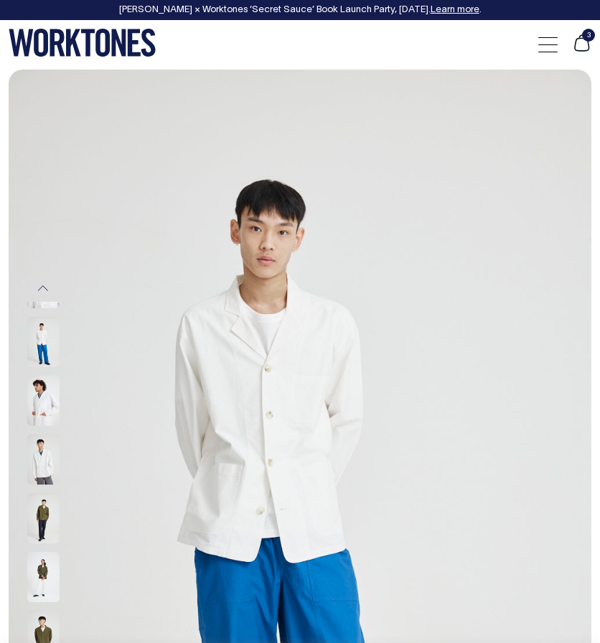
click at [43, 439] on img at bounding box center [43, 460] width 32 height 50
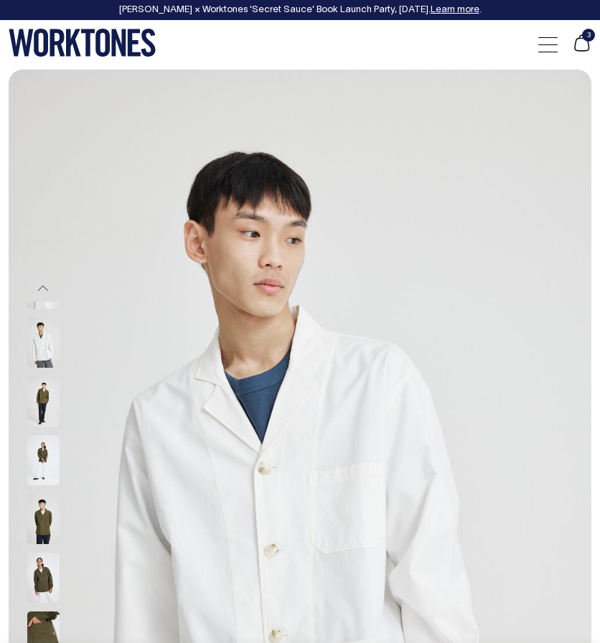
click at [49, 494] on img at bounding box center [43, 519] width 32 height 50
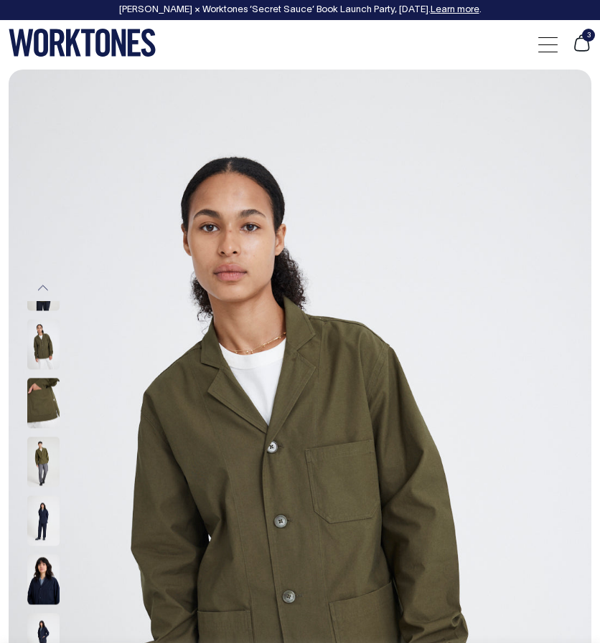
click at [28, 333] on img at bounding box center [43, 345] width 32 height 50
click at [37, 336] on img at bounding box center [43, 345] width 32 height 50
click at [36, 356] on div at bounding box center [63, 345] width 72 height 59
click at [39, 345] on img at bounding box center [43, 345] width 32 height 50
click at [52, 388] on img at bounding box center [43, 404] width 32 height 50
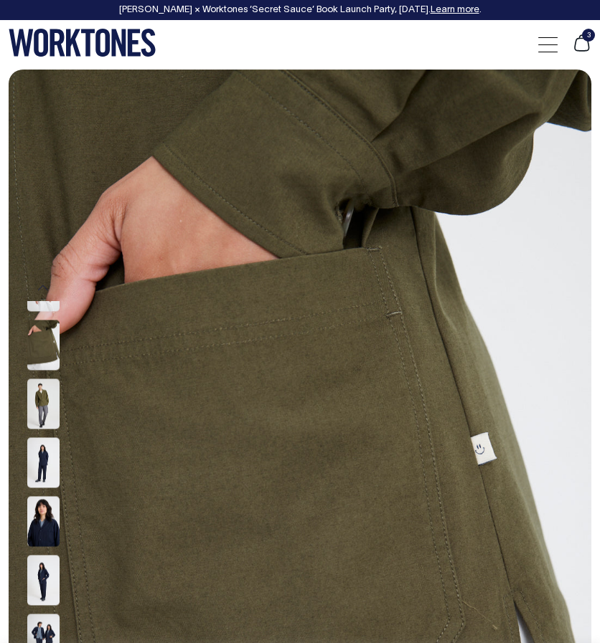
click at [52, 388] on img at bounding box center [43, 404] width 32 height 50
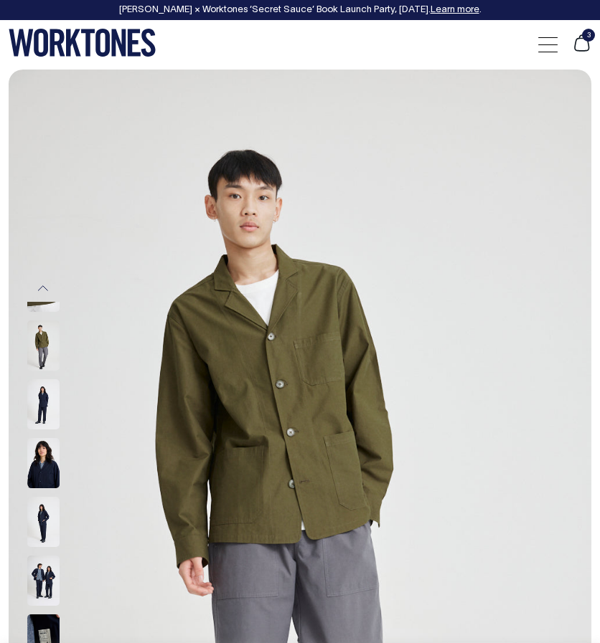
click at [52, 388] on img at bounding box center [43, 404] width 32 height 50
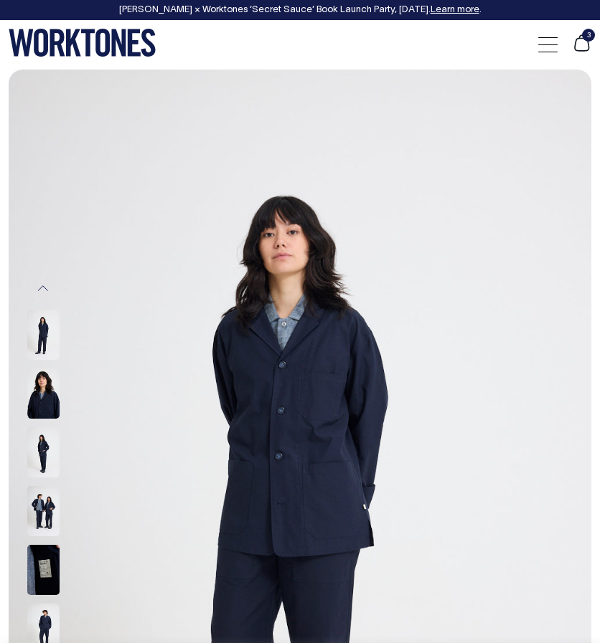
click at [52, 388] on img at bounding box center [43, 394] width 32 height 50
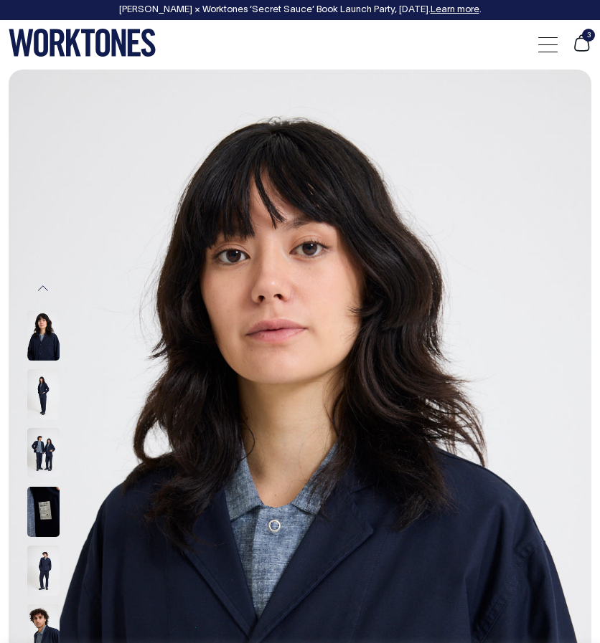
click at [62, 424] on div at bounding box center [63, 453] width 72 height 59
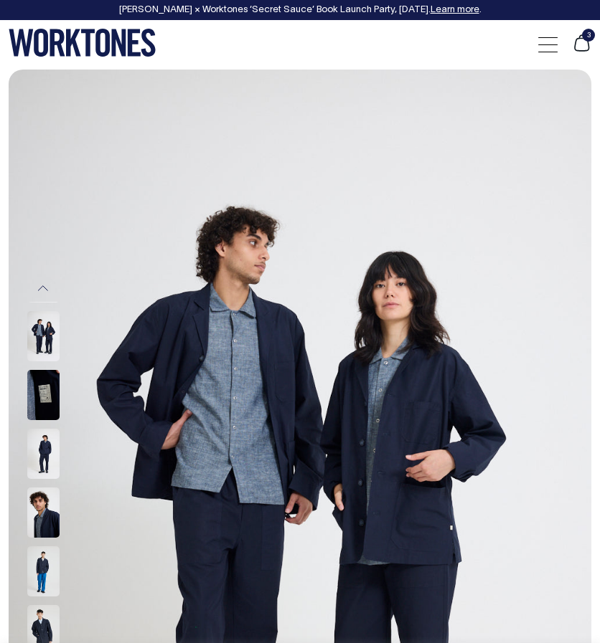
click at [574, 37] on icon at bounding box center [581, 43] width 19 height 19
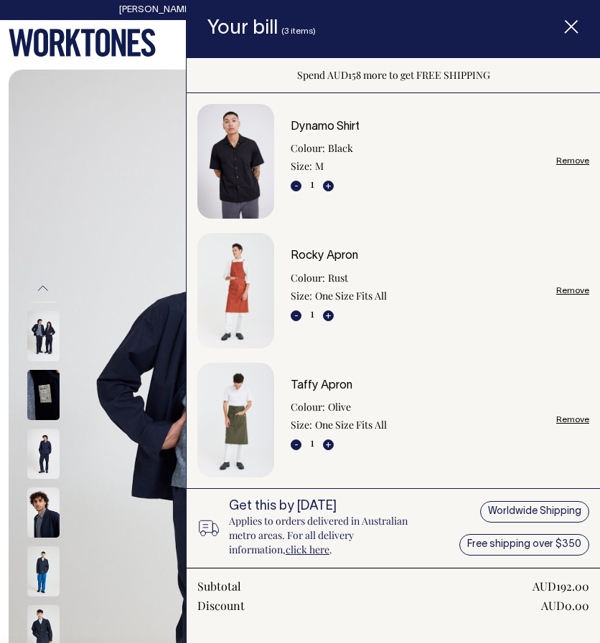
scroll to position [320, 0]
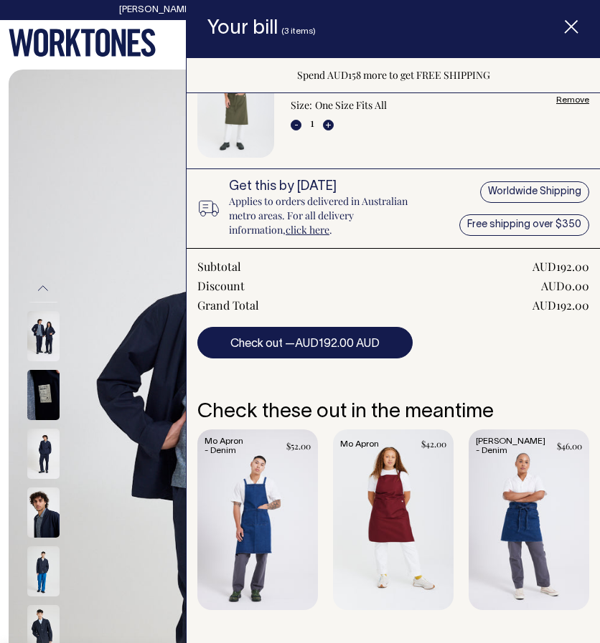
click at [378, 344] on span "AUD192.00 AUD" at bounding box center [337, 344] width 85 height 10
click at [571, 37] on span "Item added to your cart" at bounding box center [570, 29] width 57 height 60
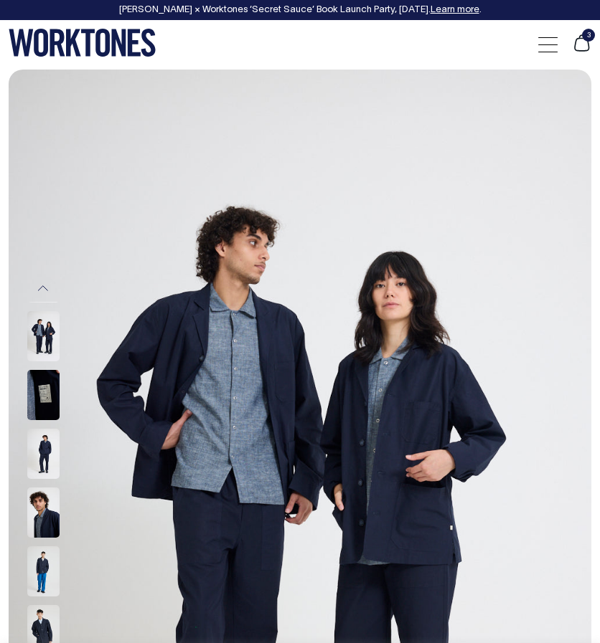
click at [581, 47] on icon at bounding box center [581, 43] width 19 height 19
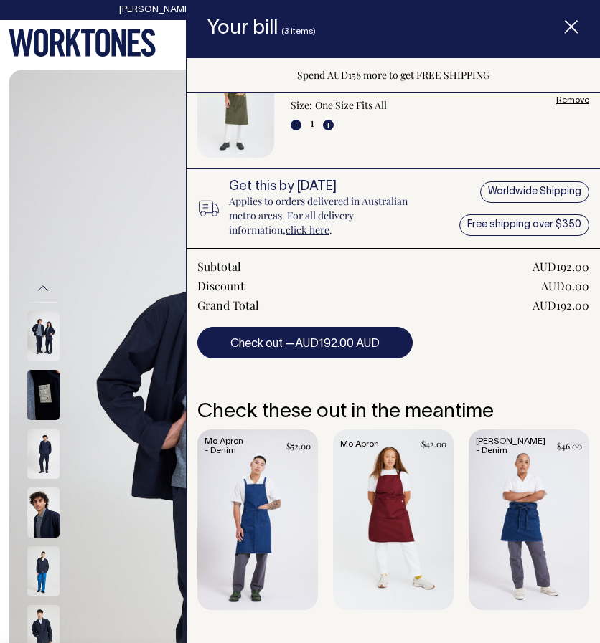
scroll to position [0, 0]
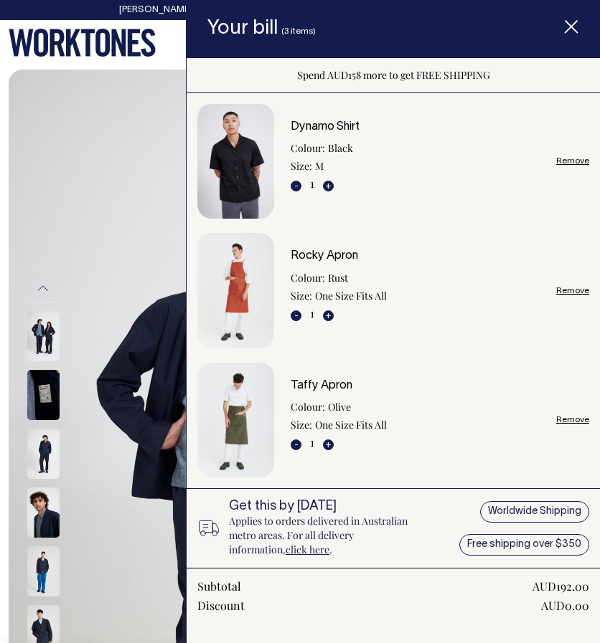
click at [572, 31] on icon "Item added to your cart" at bounding box center [571, 27] width 14 height 14
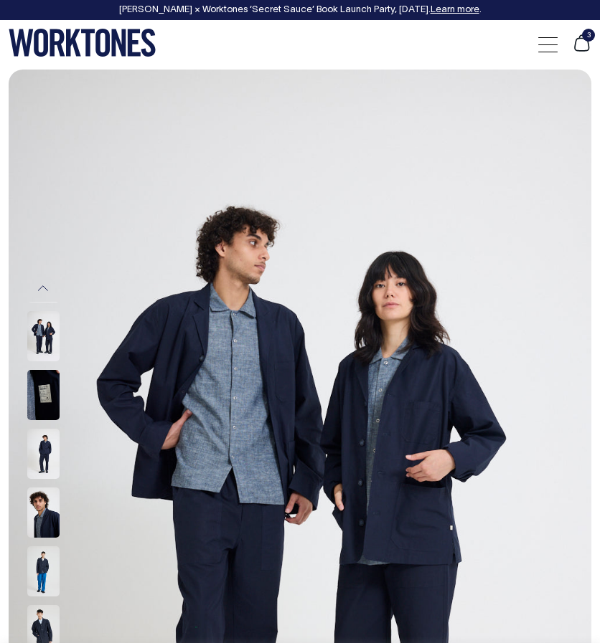
click at [584, 42] on icon at bounding box center [581, 43] width 19 height 19
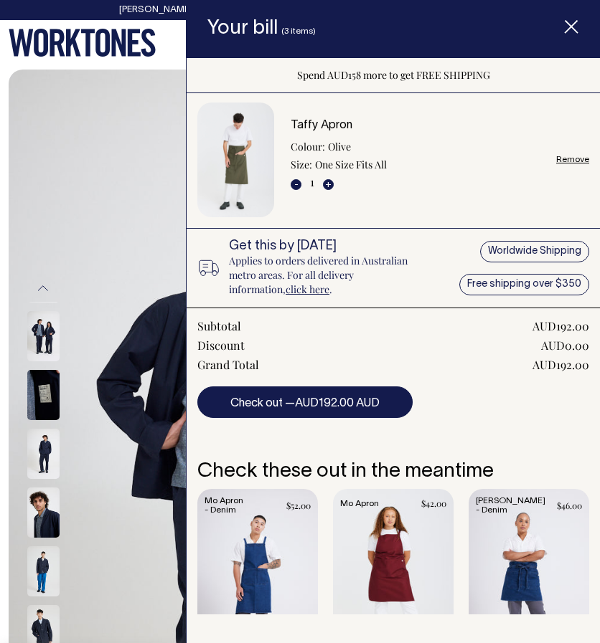
scroll to position [265, 0]
